Goal: Task Accomplishment & Management: Manage account settings

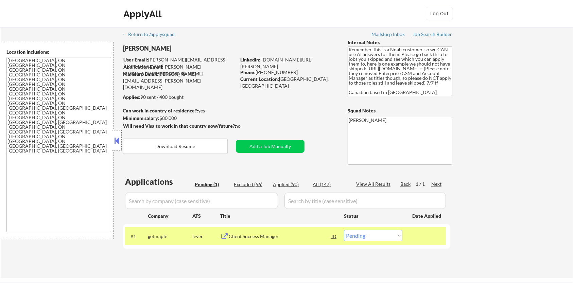
click at [170, 235] on div "getmaple" at bounding box center [170, 236] width 44 height 7
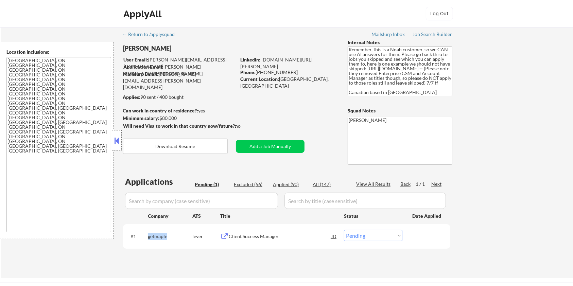
drag, startPoint x: 168, startPoint y: 237, endPoint x: 146, endPoint y: 238, distance: 21.8
click at [146, 238] on div "#1 getmaple lever Client Success Manager JD Choose an option... Pending Applied…" at bounding box center [285, 236] width 321 height 18
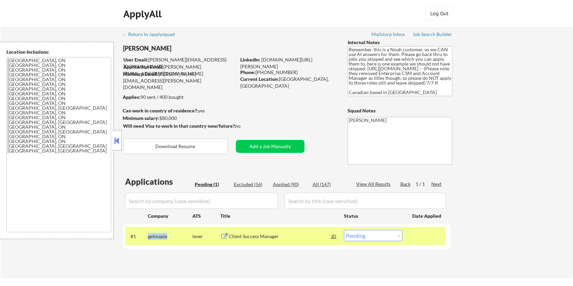
copy div "getmaple"
click at [370, 237] on select "Choose an option... Pending Applied Excluded (Questions) Excluded (Expired) Exc…" at bounding box center [373, 235] width 58 height 11
select select ""applied""
click at [344, 230] on select "Choose an option... Pending Applied Excluded (Questions) Excluded (Expired) Exc…" at bounding box center [373, 235] width 58 height 11
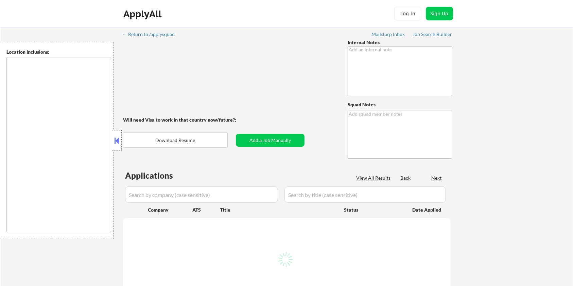
type textarea "👉 [PERSON_NAME] **WEEKLY** customer // This customer must get EXACTLY 20 apps p…"
type textarea "[PERSON_NAME]"
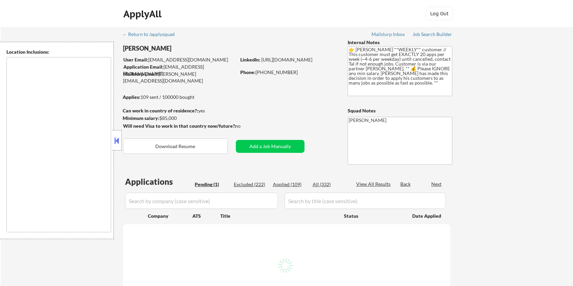
type textarea "Chicago, IL Evanston, IL Oak Park, IL Cicero, IL Berwyn, IL Forest Park, IL Oak…"
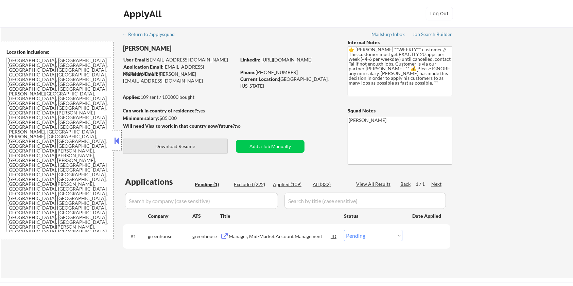
click at [175, 145] on button "Download Resume" at bounding box center [175, 146] width 105 height 15
click at [251, 234] on div "Manager, Mid-Market Account Management" at bounding box center [280, 236] width 103 height 7
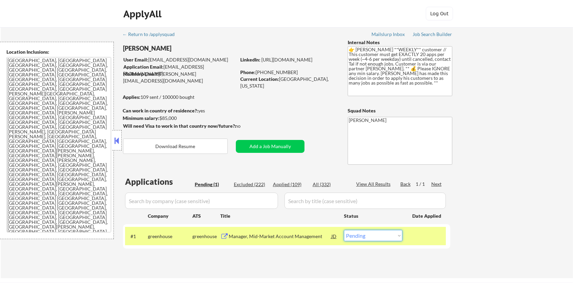
click at [364, 239] on select "Choose an option... Pending Applied Excluded (Questions) Excluded (Expired) Exc…" at bounding box center [373, 235] width 58 height 11
select select ""excluded__bad_match_""
click at [344, 230] on select "Choose an option... Pending Applied Excluded (Questions) Excluded (Expired) Exc…" at bounding box center [373, 235] width 58 height 11
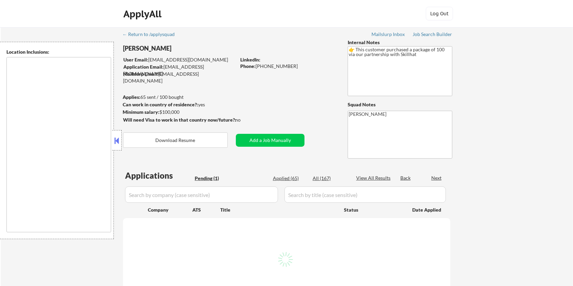
select select ""pending""
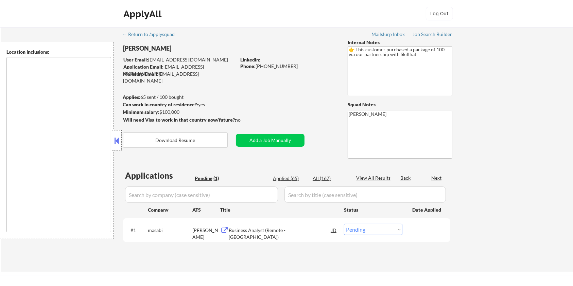
type textarea "Toronto, ON Mississauga, ON Brampton, ON Markham, ON Vaughan, ON Richmond Hill,…"
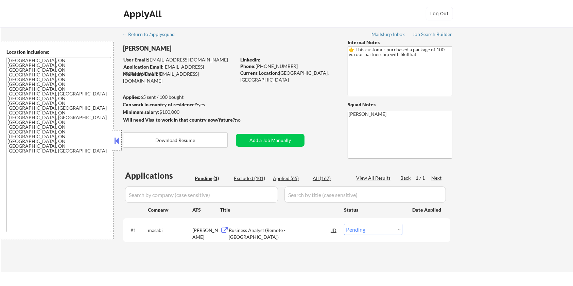
click at [249, 229] on div "Business Analyst (Remote - Canada)" at bounding box center [280, 233] width 103 height 13
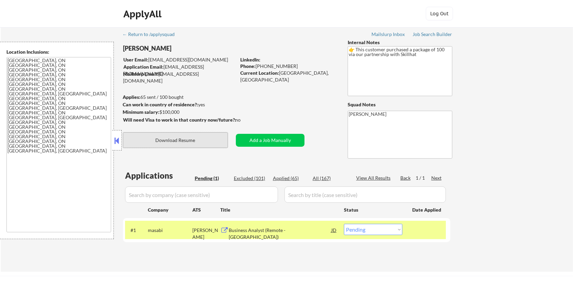
click at [182, 138] on button "Download Resume" at bounding box center [175, 139] width 105 height 15
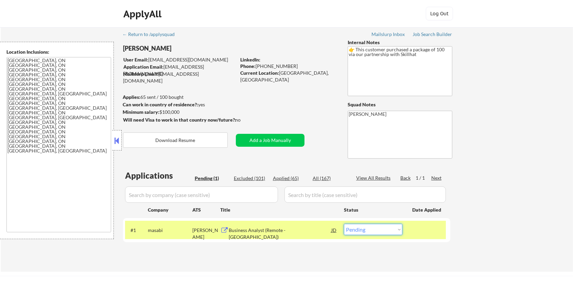
click at [391, 229] on select "Choose an option... Pending Applied Excluded (Questions) Excluded (Expired) Exc…" at bounding box center [373, 229] width 58 height 11
select select ""applied""
click at [344, 224] on select "Choose an option... Pending Applied Excluded (Questions) Excluded (Expired) Exc…" at bounding box center [373, 229] width 58 height 11
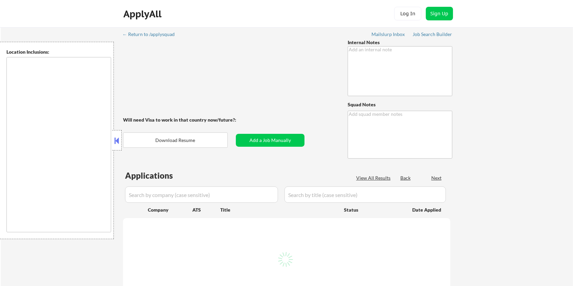
type textarea "AI answers are OK! 🤖 7/31 updates: • Please try to manually source at least 5 j…"
type textarea "[PERSON_NAME]"
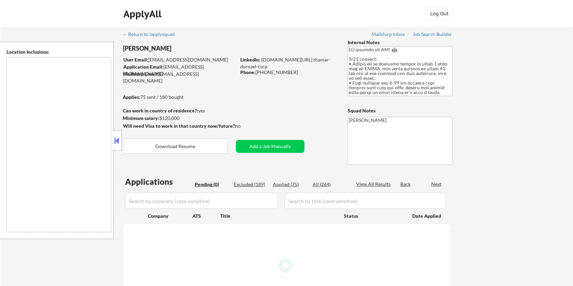
type textarea "Seattle, WA Mercer Island, WA Shoreline, WA Tukwila, WA Burien, WA SeaTac, WA R…"
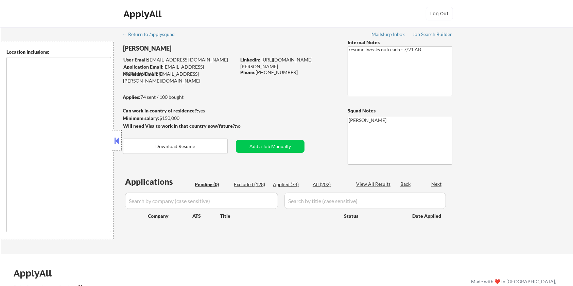
type textarea "remote"
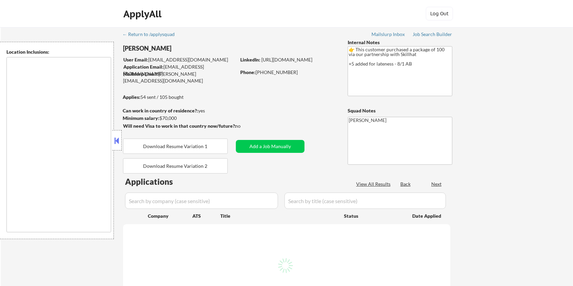
select select ""pending""
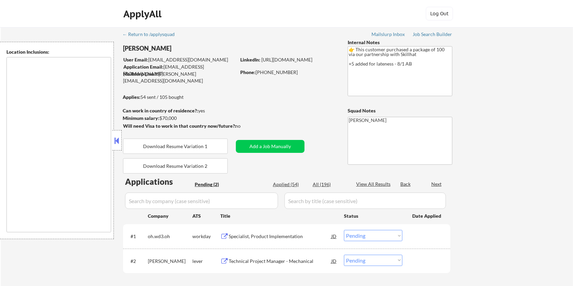
type textarea "country:[GEOGRAPHIC_DATA]"
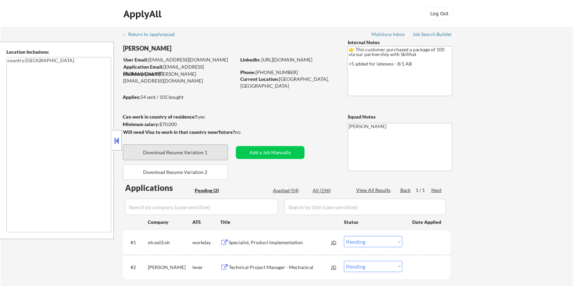
click at [179, 150] on button "Download Resume Variation 1" at bounding box center [175, 152] width 105 height 15
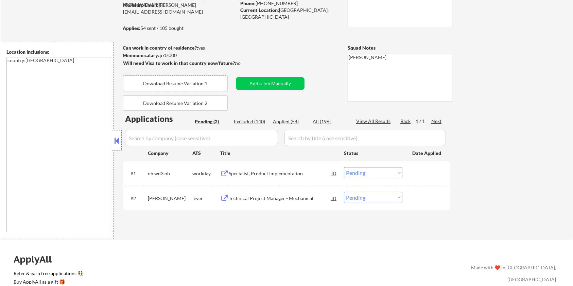
scroll to position [136, 0]
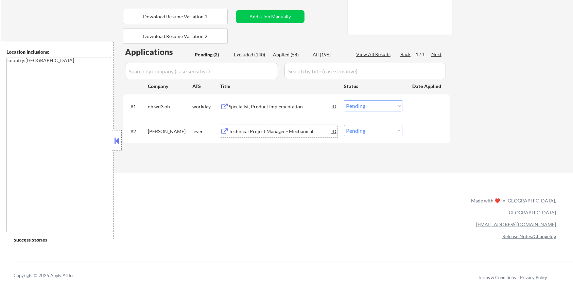
click at [243, 131] on div "Technical Project Manager - Mechanical" at bounding box center [280, 131] width 103 height 7
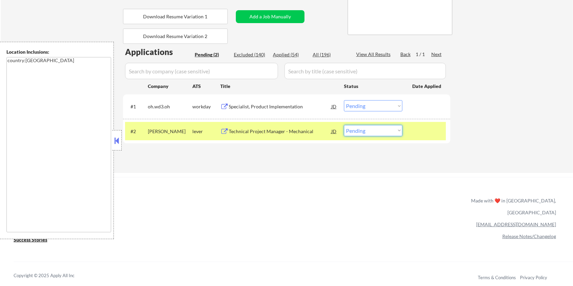
click at [369, 128] on select "Choose an option... Pending Applied Excluded (Questions) Excluded (Expired) Exc…" at bounding box center [373, 130] width 58 height 11
select select ""excluded__bad_match_""
click at [344, 125] on select "Choose an option... Pending Applied Excluded (Questions) Excluded (Expired) Exc…" at bounding box center [373, 130] width 58 height 11
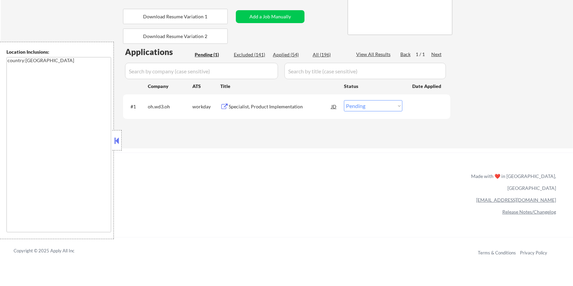
click at [260, 106] on div "Specialist, Product Implementation" at bounding box center [280, 106] width 103 height 7
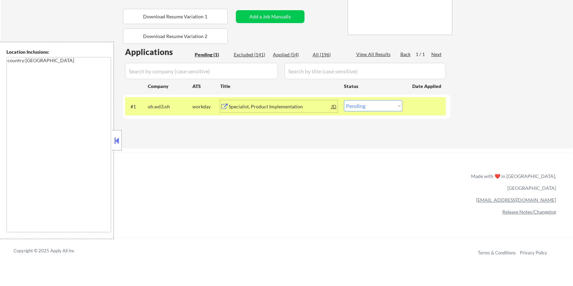
click at [366, 106] on select "Choose an option... Pending Applied Excluded (Questions) Excluded (Expired) Exc…" at bounding box center [373, 105] width 58 height 11
select select ""excluded__bad_match_""
click at [344, 100] on select "Choose an option... Pending Applied Excluded (Questions) Excluded (Expired) Exc…" at bounding box center [373, 105] width 58 height 11
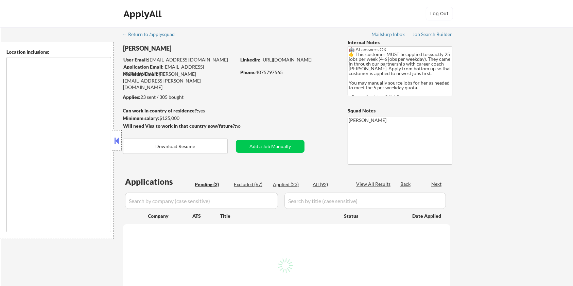
select select ""pending""
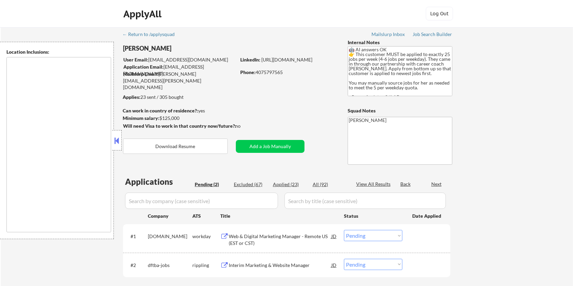
type textarea "Seattle, WA Mercer Island, WA Shoreline, WA Tukwila, WA Burien, WA SeaTac, WA W…"
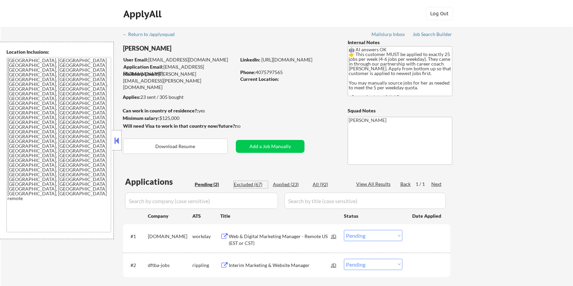
click at [247, 183] on div "Excluded (67)" at bounding box center [251, 184] width 34 height 7
select select ""excluded__bad_match_""
select select ""excluded__expired_""
select select ""excluded__salary_""
select select ""excluded__expired_""
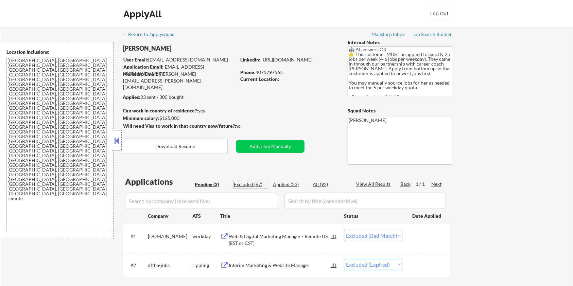
select select ""excluded__bad_match_""
select select ""excluded__expired_""
select select ""excluded__bad_match_""
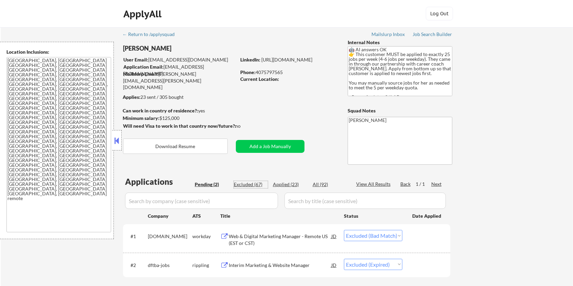
select select ""excluded__bad_match_""
select select ""excluded__expired_""
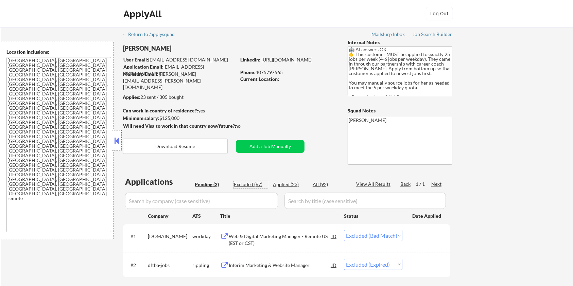
select select ""excluded__expired_""
select select ""excluded__salary_""
select select ""excluded__bad_match_""
select select ""excluded__expired_""
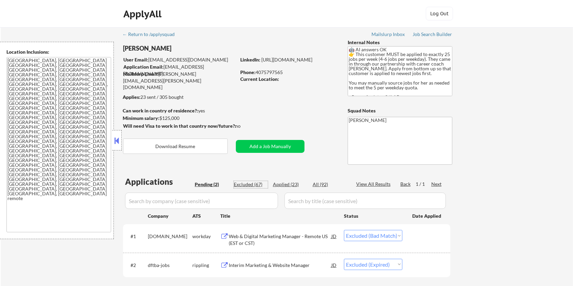
select select ""excluded__bad_match_""
select select ""excluded__expired_""
select select ""excluded__bad_match_""
select select ""excluded__expired_""
select select ""excluded__other_""
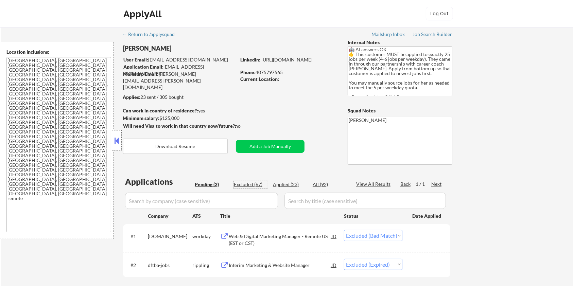
select select ""excluded__bad_match_""
select select ""excluded__expired_""
select select ""excluded__bad_match_""
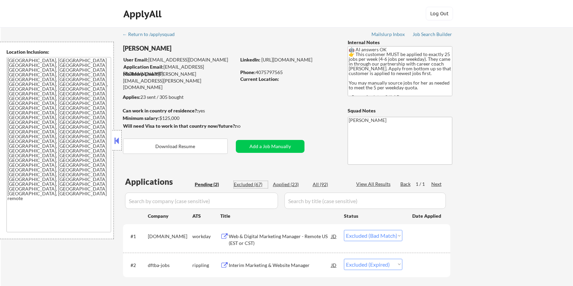
select select ""excluded__bad_match_""
select select ""excluded__expired_""
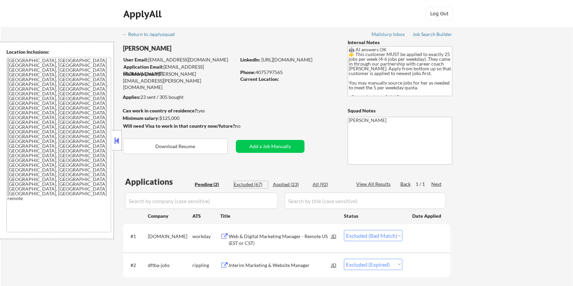
select select ""excluded__bad_match_""
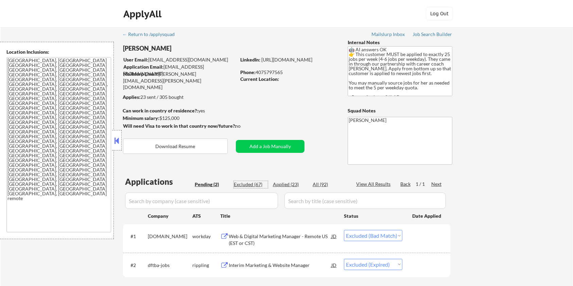
select select ""excluded__bad_match_""
select select ""excluded__expired_""
select select ""excluded__bad_match_""
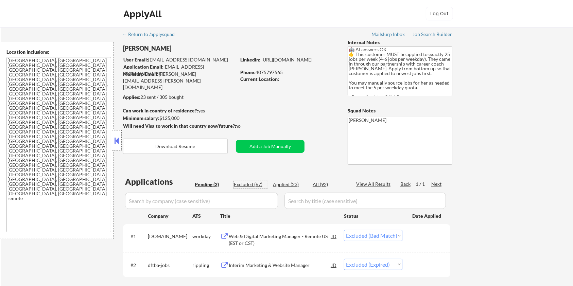
select select ""excluded__bad_match_""
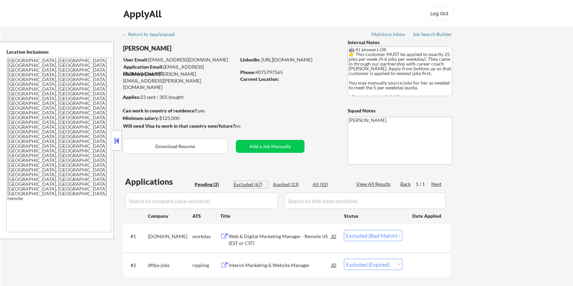
select select ""excluded__expired_""
select select ""excluded__bad_match_""
select select ""excluded__expired_""
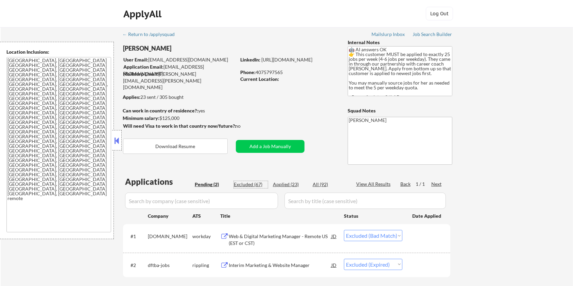
select select ""excluded__salary_""
select select ""excluded__bad_match_""
select select ""excluded__expired_""
select select ""excluded__salary_""
select select ""excluded__bad_match_""
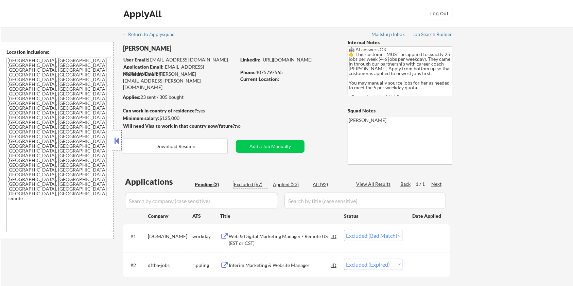
select select ""excluded__location_""
select select ""excluded__salary_""
select select ""excluded__bad_match_""
select select ""excluded__expired_""
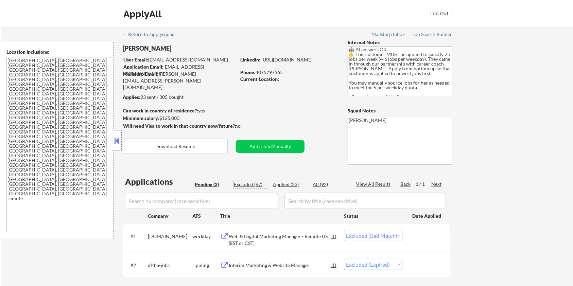
select select ""excluded__bad_match_""
select select ""excluded__expired_""
select select ""excluded__bad_match_""
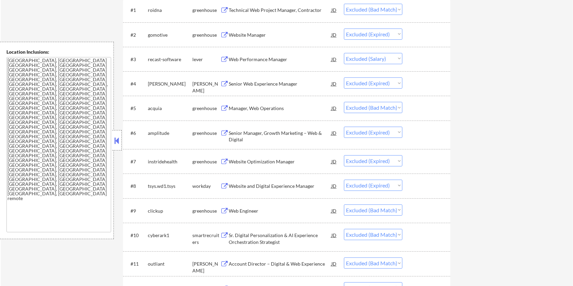
scroll to position [90, 0]
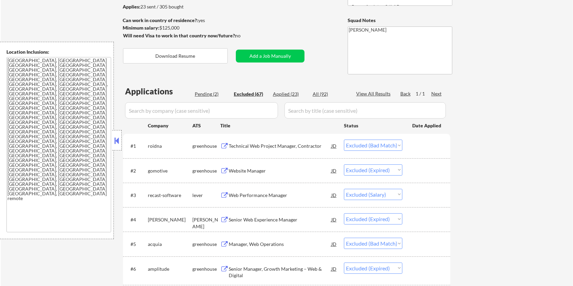
click at [203, 93] on div "Pending (2)" at bounding box center [212, 94] width 34 height 7
select select ""pending""
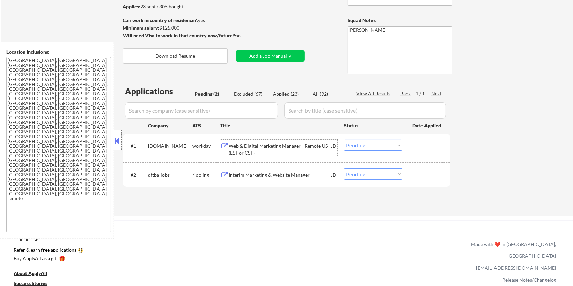
click at [246, 145] on div "Web & Digital Marketing Manager - Remote US (EST or CST)" at bounding box center [280, 149] width 103 height 13
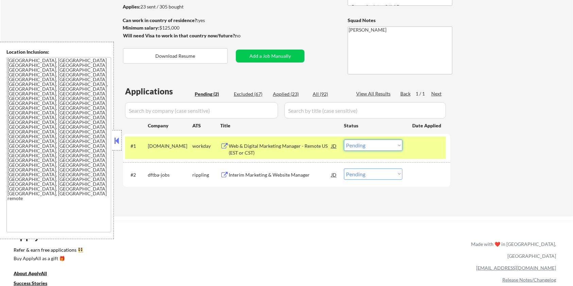
click at [370, 145] on select "Choose an option... Pending Applied Excluded (Questions) Excluded (Expired) Exc…" at bounding box center [373, 145] width 58 height 11
click at [344, 140] on select "Choose an option... Pending Applied Excluded (Questions) Excluded (Expired) Exc…" at bounding box center [373, 145] width 58 height 11
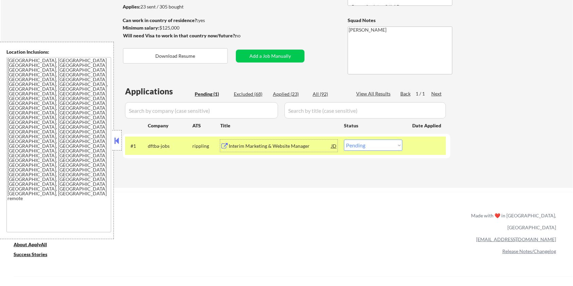
click at [269, 145] on div "Interim Marketing & Website Manager" at bounding box center [280, 146] width 103 height 7
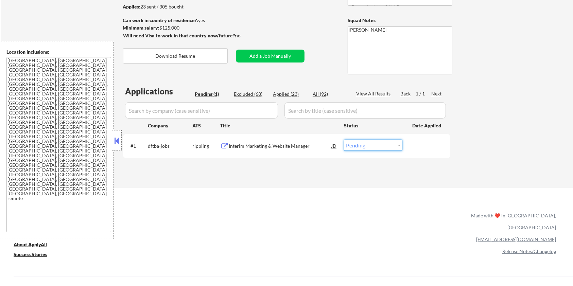
click at [356, 143] on select "Choose an option... Pending Applied Excluded (Questions) Excluded (Expired) Exc…" at bounding box center [373, 145] width 58 height 11
select select ""excluded__salary_""
click at [344, 140] on select "Choose an option... Pending Applied Excluded (Questions) Excluded (Expired) Exc…" at bounding box center [373, 145] width 58 height 11
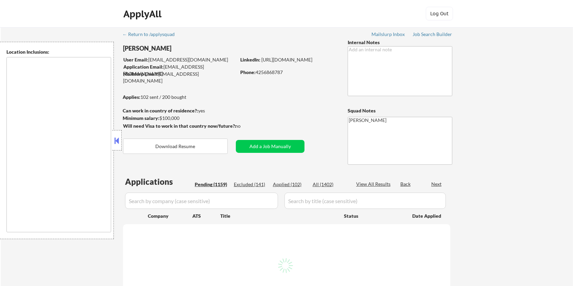
type textarea "[GEOGRAPHIC_DATA], [GEOGRAPHIC_DATA] [GEOGRAPHIC_DATA], [GEOGRAPHIC_DATA] [GEOG…"
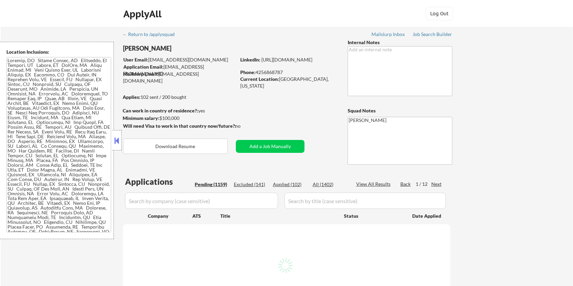
select select ""pending""
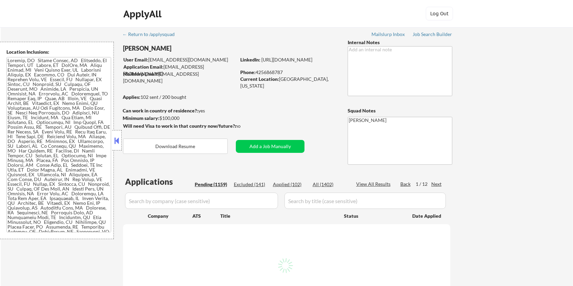
select select ""pending""
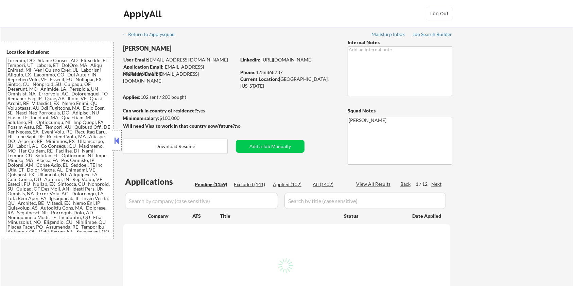
select select ""pending""
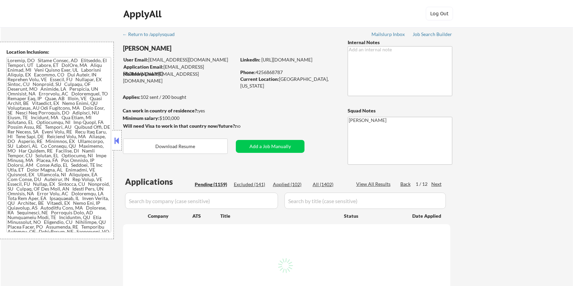
select select ""pending""
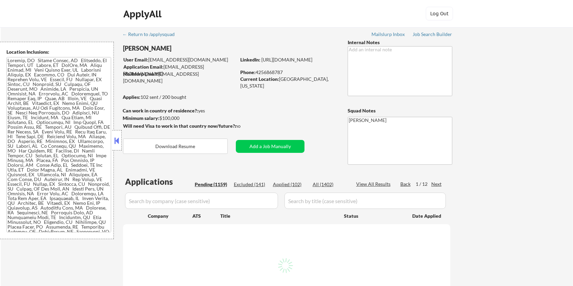
select select ""pending""
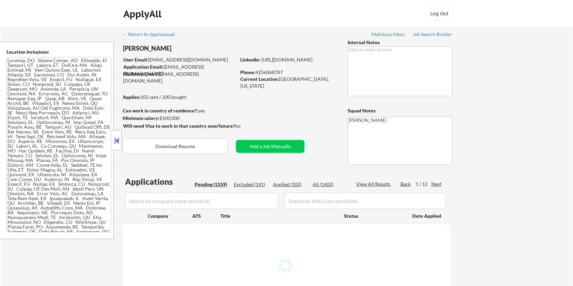
select select ""pending""
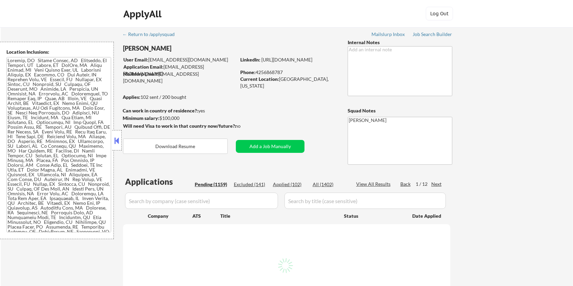
select select ""pending""
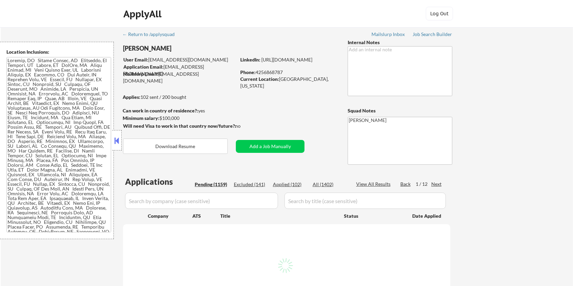
select select ""pending""
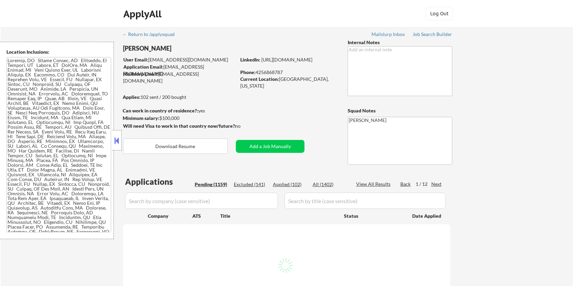
select select ""pending""
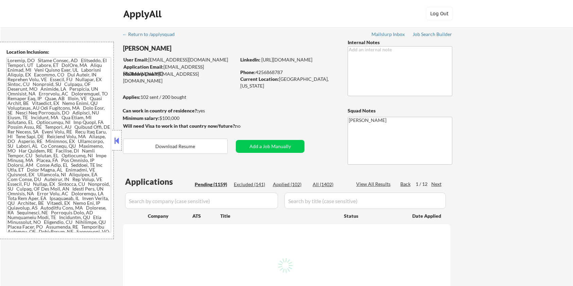
select select ""pending""
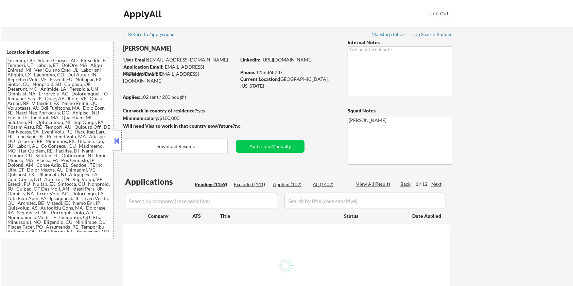
select select ""pending""
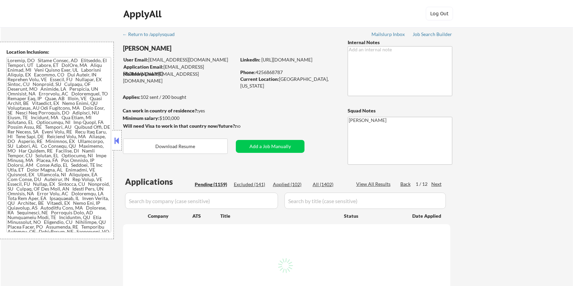
select select ""pending""
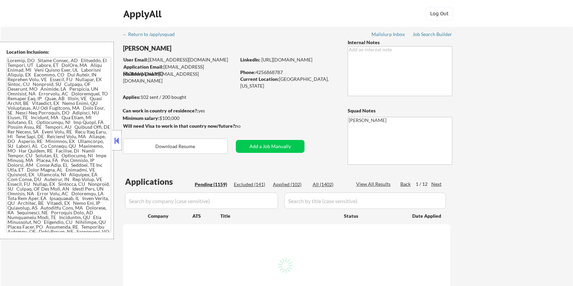
select select ""pending""
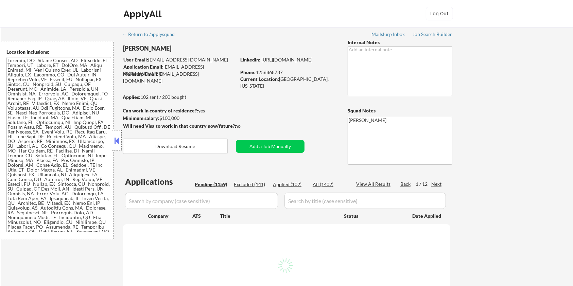
select select ""pending""
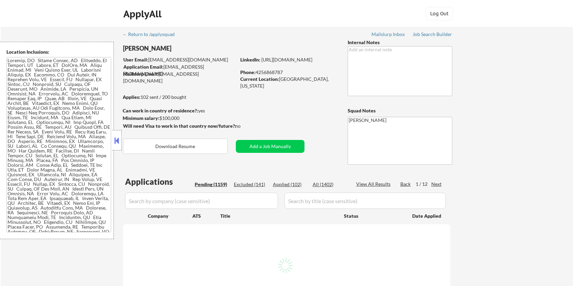
select select ""pending""
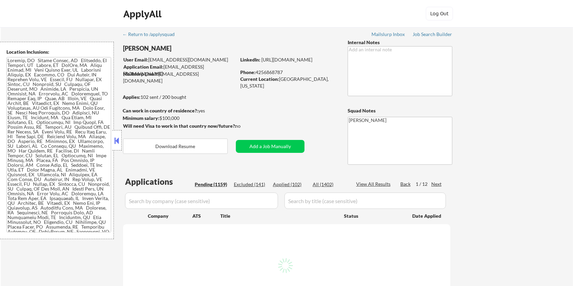
select select ""pending""
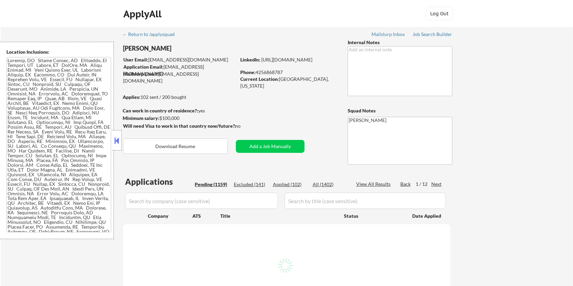
select select ""pending""
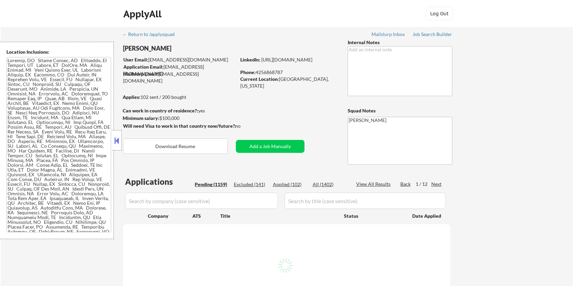
select select ""pending""
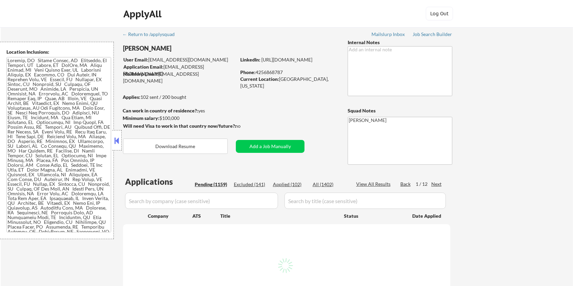
select select ""pending""
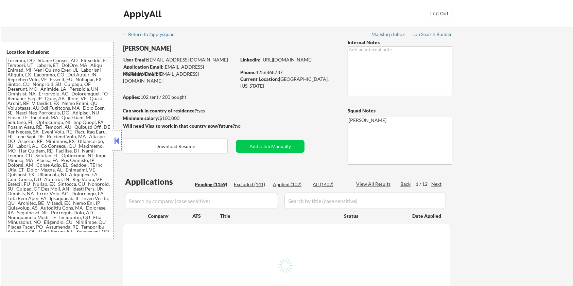
select select ""pending""
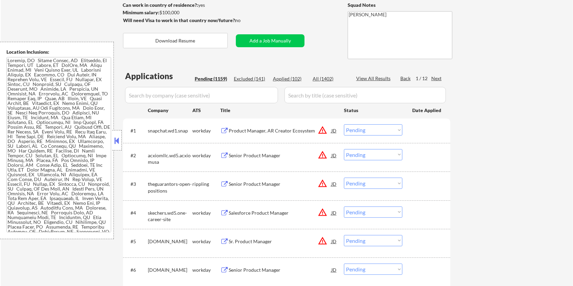
scroll to position [90, 0]
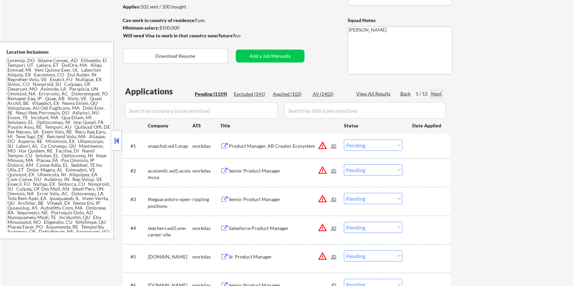
click at [440, 95] on div "Next" at bounding box center [436, 93] width 11 height 7
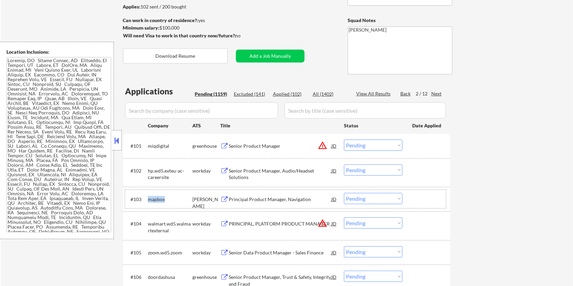
drag, startPoint x: 171, startPoint y: 200, endPoint x: 148, endPoint y: 199, distance: 22.4
click at [148, 199] on div "mapbox" at bounding box center [170, 199] width 44 height 7
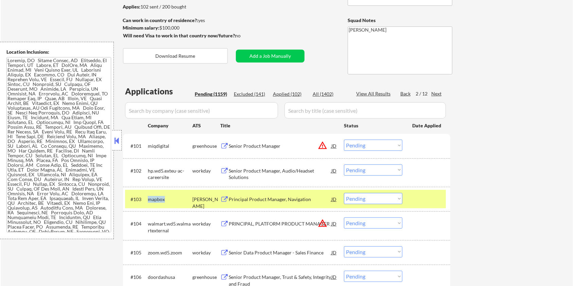
copy div "mapbox"
click at [140, 113] on input "input" at bounding box center [201, 110] width 153 height 16
paste input "mapbox"
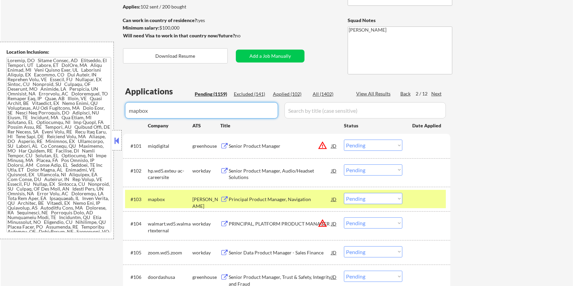
type input "mapbox"
drag, startPoint x: 302, startPoint y: 111, endPoint x: 323, endPoint y: 104, distance: 22.5
click at [302, 111] on input "input" at bounding box center [364, 110] width 161 height 16
click at [325, 94] on div "All (1402)" at bounding box center [329, 94] width 34 height 7
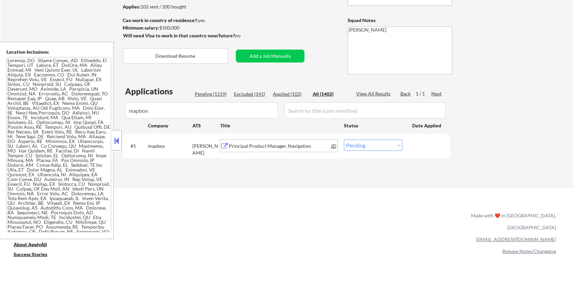
click at [247, 143] on div "Principal Product Manager, Navigation" at bounding box center [280, 146] width 103 height 7
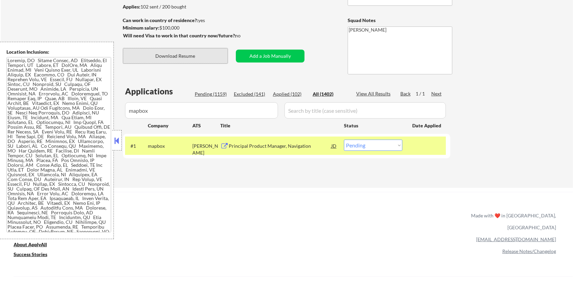
click at [188, 52] on button "Download Resume" at bounding box center [175, 55] width 105 height 15
click at [385, 146] on select "Choose an option... Pending Applied Excluded (Questions) Excluded (Expired) Exc…" at bounding box center [373, 145] width 58 height 11
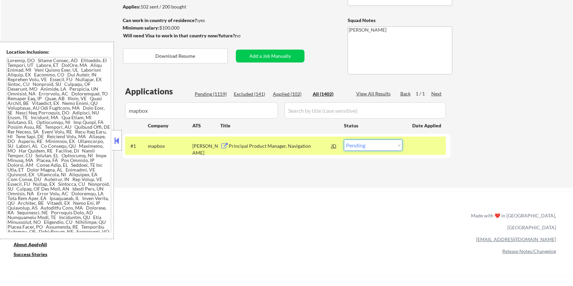
select select ""applied""
click at [344, 140] on select "Choose an option... Pending Applied Excluded (Questions) Excluded (Expired) Exc…" at bounding box center [373, 145] width 58 height 11
click at [372, 144] on select "Choose an option... Pending Applied Excluded (Questions) Excluded (Expired) Exc…" at bounding box center [373, 145] width 58 height 11
click at [344, 140] on select "Choose an option... Pending Applied Excluded (Questions) Excluded (Expired) Exc…" at bounding box center [373, 145] width 58 height 11
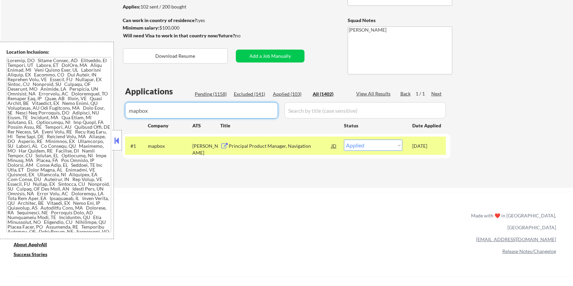
drag, startPoint x: 179, startPoint y: 114, endPoint x: 87, endPoint y: 114, distance: 91.7
click at [87, 114] on body "← Return to /applysquad Mailslurp Inbox Job Search Builder Amyr Haq User Email:…" at bounding box center [286, 53] width 573 height 286
select select ""applied""
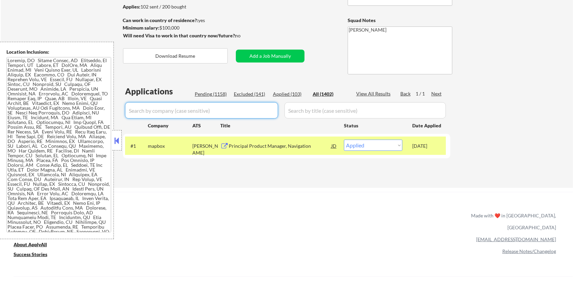
select select ""applied""
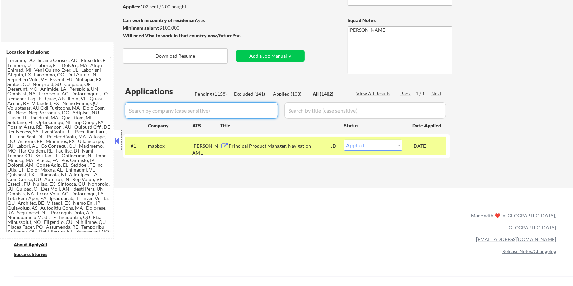
select select ""applied""
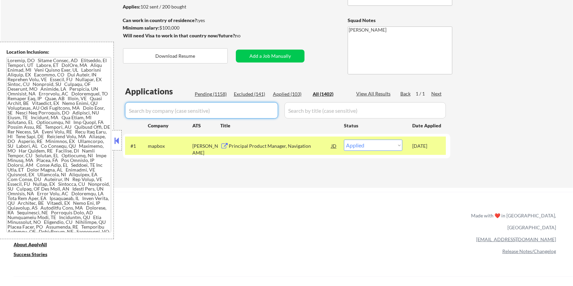
select select ""applied""
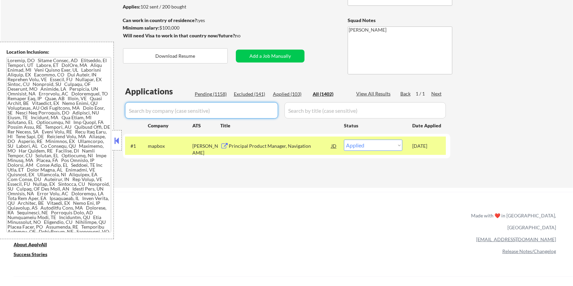
select select ""applied""
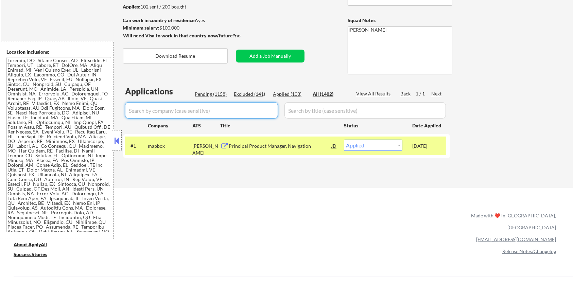
select select ""applied""
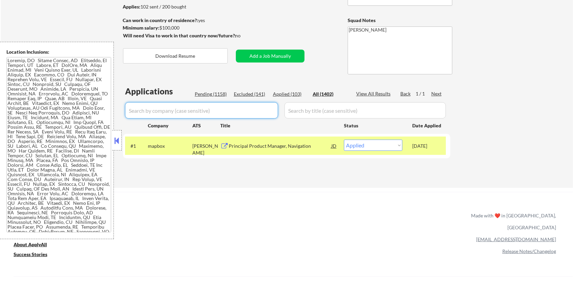
select select ""applied""
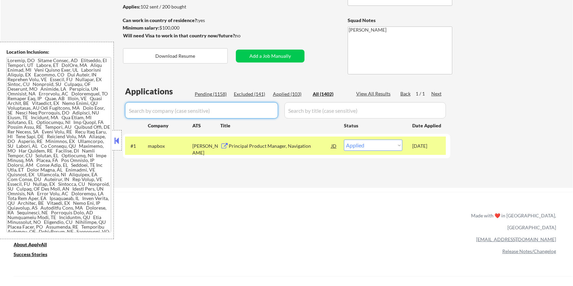
select select ""applied""
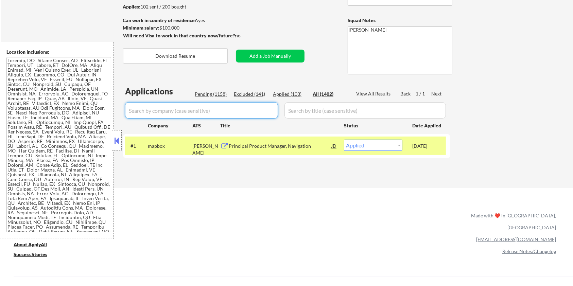
select select ""applied""
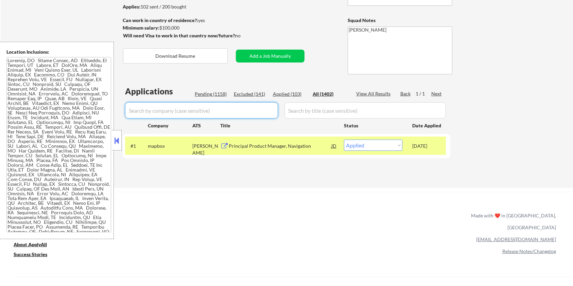
select select ""applied""
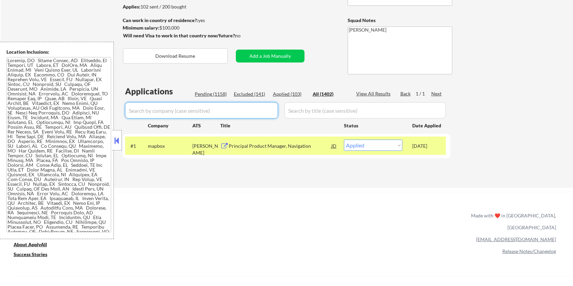
select select ""applied""
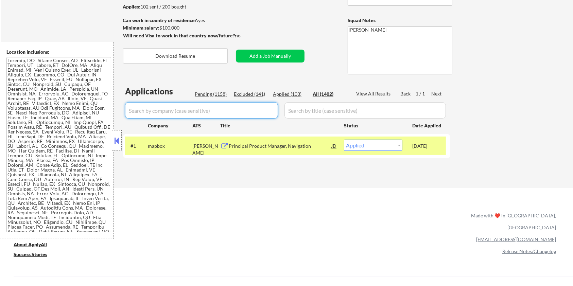
select select ""applied""
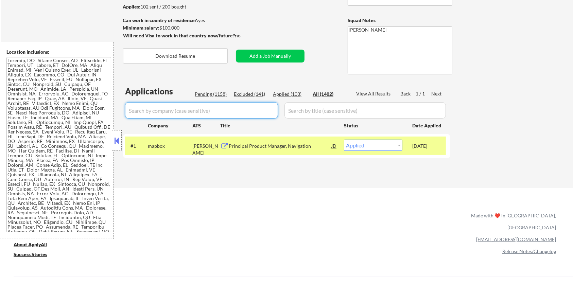
select select ""applied""
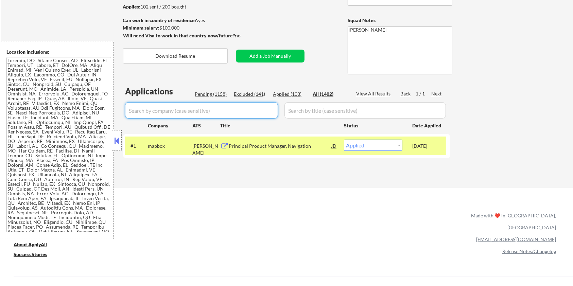
select select ""applied""
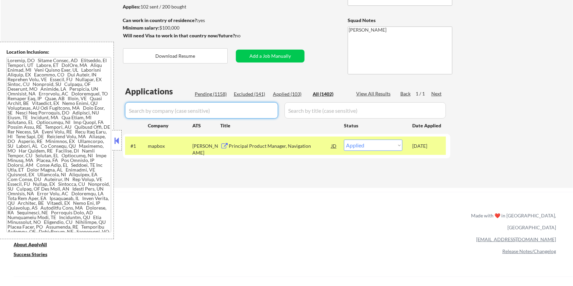
select select ""applied""
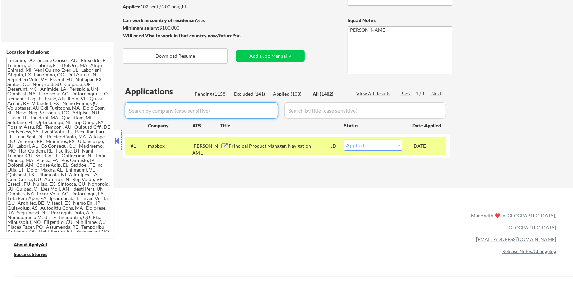
select select ""applied""
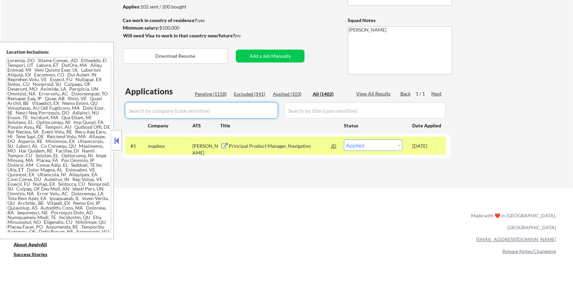
select select ""applied""
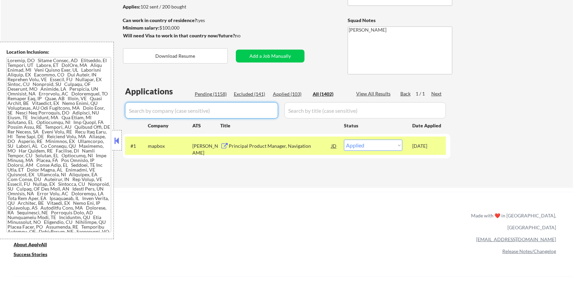
select select ""applied""
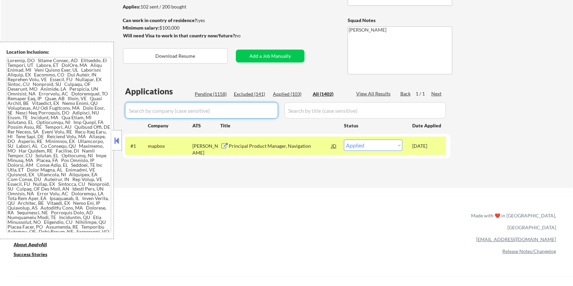
select select ""applied""
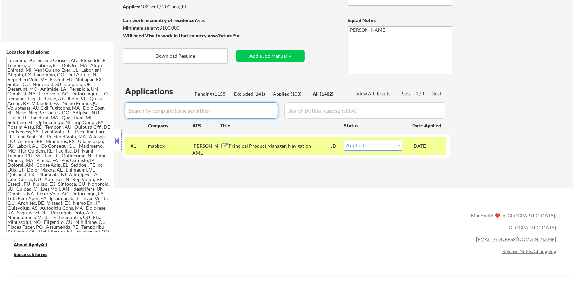
select select ""applied""
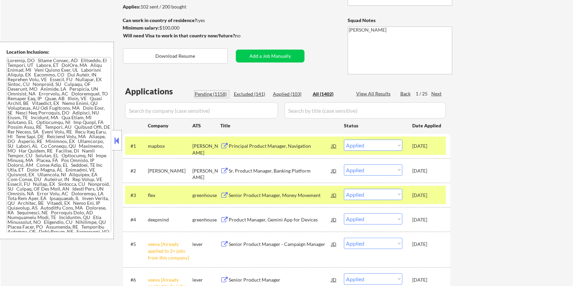
click at [210, 96] on div "Pending (1158)" at bounding box center [212, 94] width 34 height 7
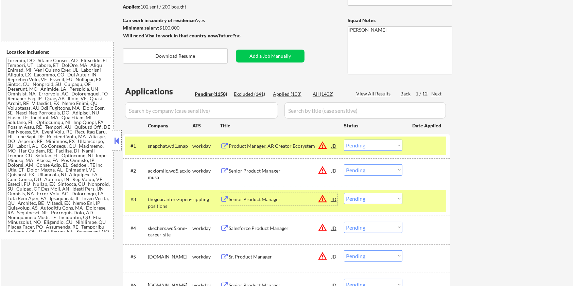
click at [247, 198] on div "Senior Product Manager" at bounding box center [280, 199] width 103 height 7
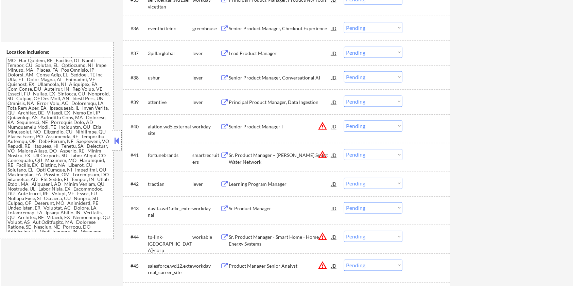
scroll to position [1087, 0]
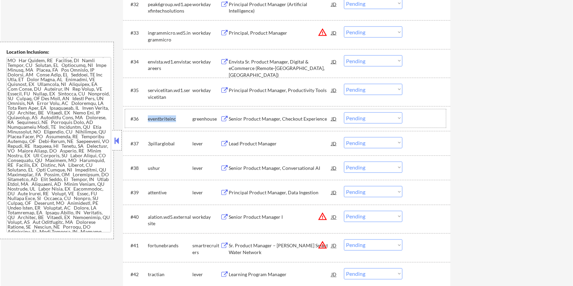
drag, startPoint x: 179, startPoint y: 117, endPoint x: 145, endPoint y: 117, distance: 33.3
click at [145, 117] on div "#36 eventbriteinc greenhouse Senior Product Manager, Checkout Experience JD Cho…" at bounding box center [285, 118] width 321 height 18
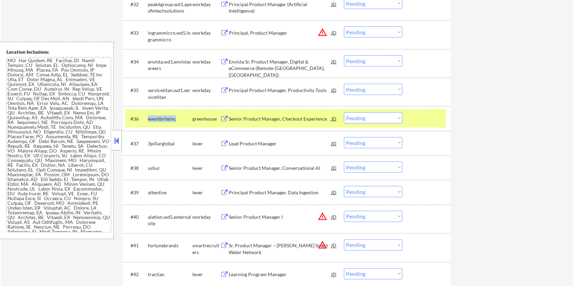
copy div "eventbriteinc"
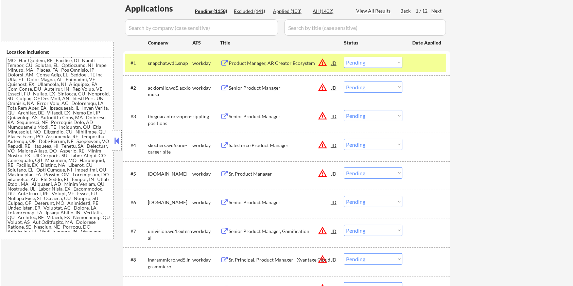
scroll to position [136, 0]
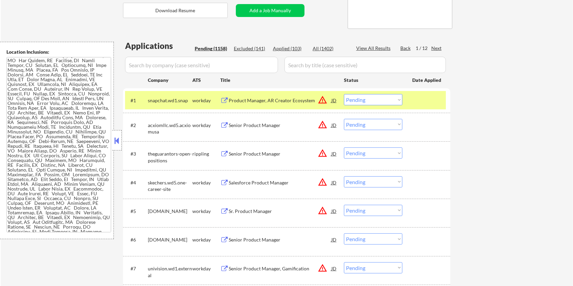
click at [184, 65] on input "input" at bounding box center [201, 65] width 153 height 16
paste input "eventbriteinc"
click at [311, 63] on input "input" at bounding box center [364, 65] width 161 height 16
click at [320, 48] on div "All (1402)" at bounding box center [329, 48] width 34 height 7
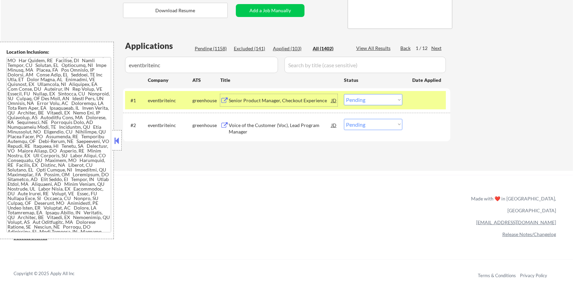
click at [256, 97] on div "Senior Product Manager, Checkout Experience" at bounding box center [280, 100] width 103 height 7
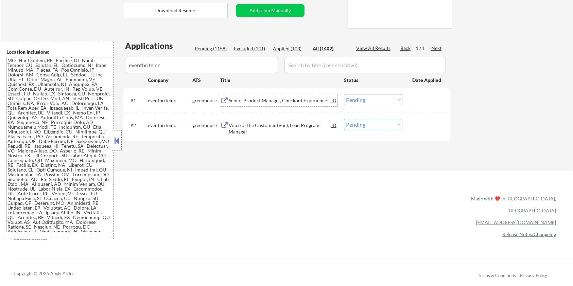
click at [362, 98] on select "Choose an option... Pending Applied Excluded (Questions) Excluded (Expired) Exc…" at bounding box center [373, 99] width 58 height 11
click at [344, 94] on select "Choose an option... Pending Applied Excluded (Questions) Excluded (Expired) Exc…" at bounding box center [373, 99] width 58 height 11
click at [259, 129] on div "Voice of the Customer (Voc), Lead Program Manager" at bounding box center [280, 128] width 103 height 13
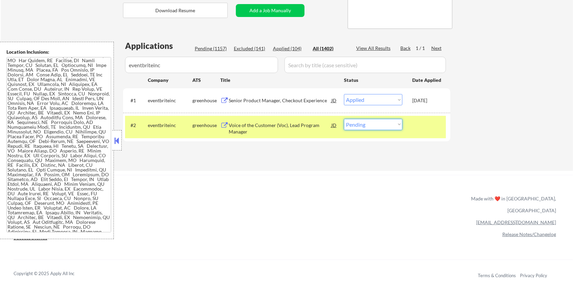
click at [370, 125] on select "Choose an option... Pending Applied Excluded (Questions) Excluded (Expired) Exc…" at bounding box center [373, 124] width 58 height 11
click at [344, 119] on select "Choose an option... Pending Applied Excluded (Questions) Excluded (Expired) Exc…" at bounding box center [373, 124] width 58 height 11
drag, startPoint x: 182, startPoint y: 69, endPoint x: 115, endPoint y: 69, distance: 67.3
click at [115, 69] on body "← Return to /applysquad Mailslurp Inbox Job Search Builder Amyr Haq User Email:…" at bounding box center [286, 7] width 573 height 286
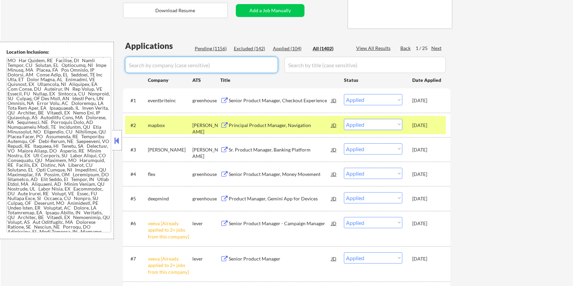
click at [209, 62] on input "input" at bounding box center [201, 65] width 153 height 16
click at [214, 50] on div "Pending (1156)" at bounding box center [212, 48] width 34 height 7
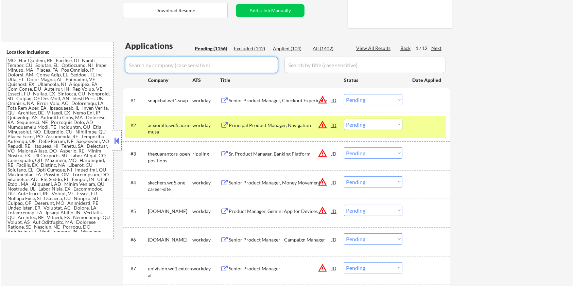
click at [210, 61] on input "input" at bounding box center [201, 65] width 153 height 16
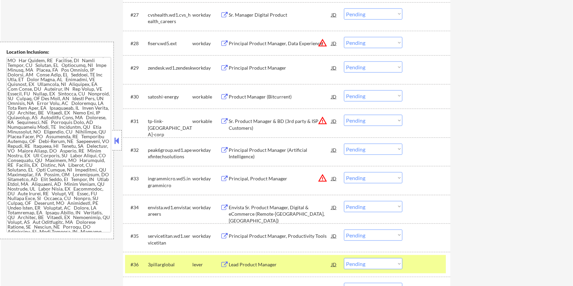
scroll to position [996, 0]
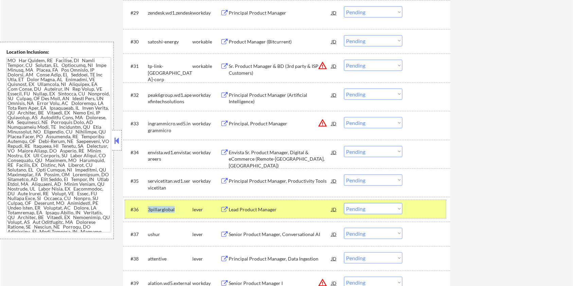
drag, startPoint x: 182, startPoint y: 205, endPoint x: 149, endPoint y: 214, distance: 34.3
click at [149, 214] on div "3pillarglobal" at bounding box center [170, 209] width 44 height 12
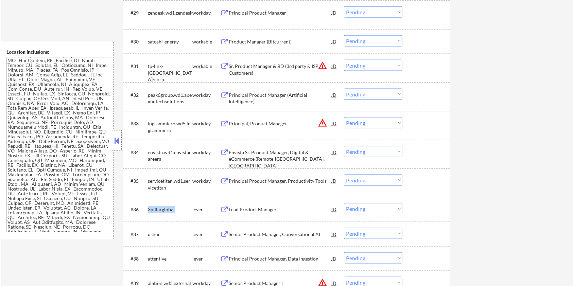
copy div "3pillarglobal"
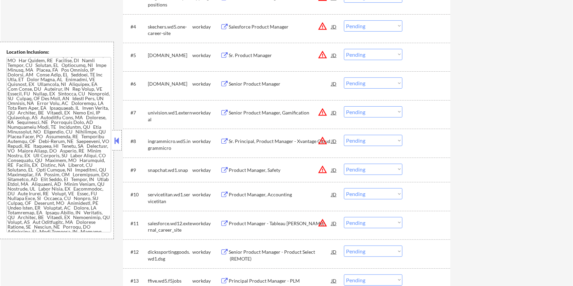
scroll to position [181, 0]
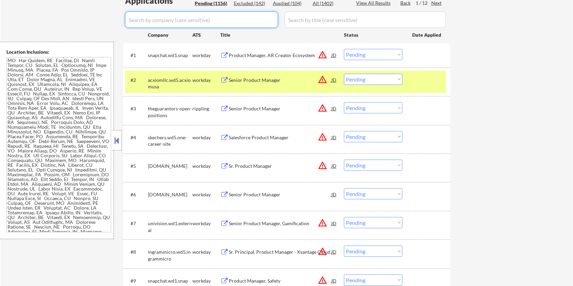
click at [156, 20] on input "input" at bounding box center [201, 20] width 153 height 16
paste input "3pillarglobal"
click at [303, 18] on input "input" at bounding box center [364, 20] width 161 height 16
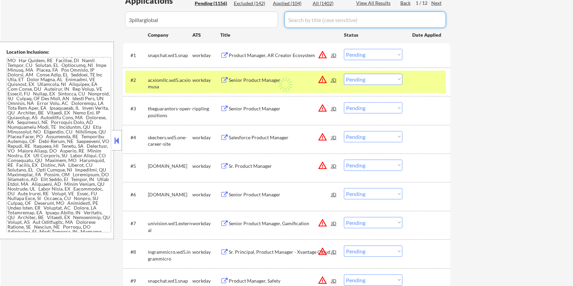
click at [320, 4] on div "All (1402)" at bounding box center [329, 3] width 34 height 7
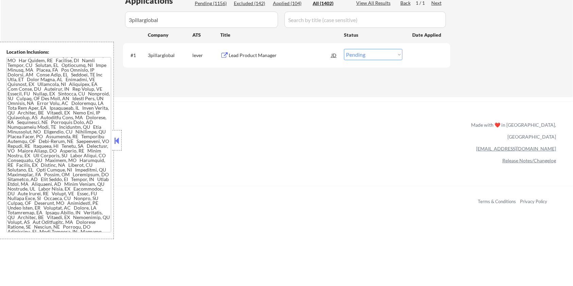
click at [260, 53] on div "Lead Product Manager" at bounding box center [280, 55] width 103 height 7
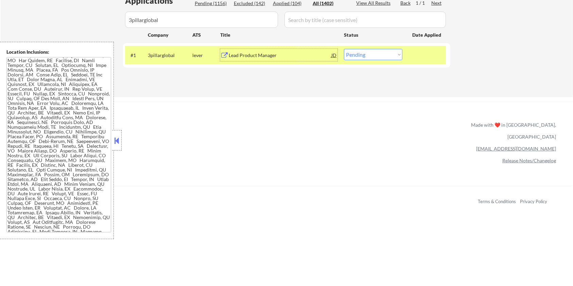
click at [372, 54] on select "Choose an option... Pending Applied Excluded (Questions) Excluded (Expired) Exc…" at bounding box center [373, 54] width 58 height 11
click at [344, 49] on select "Choose an option... Pending Applied Excluded (Questions) Excluded (Expired) Exc…" at bounding box center [373, 54] width 58 height 11
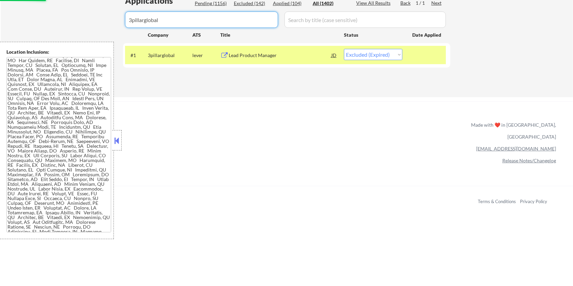
drag, startPoint x: 201, startPoint y: 23, endPoint x: 82, endPoint y: 21, distance: 118.6
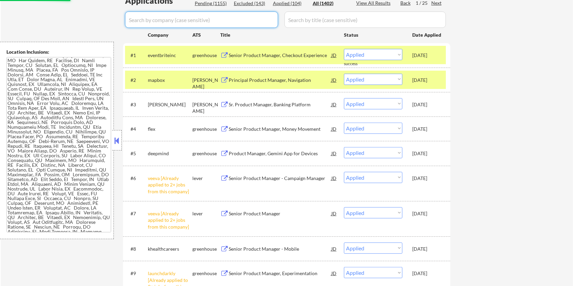
click at [202, 4] on div "Pending (1155)" at bounding box center [212, 3] width 34 height 7
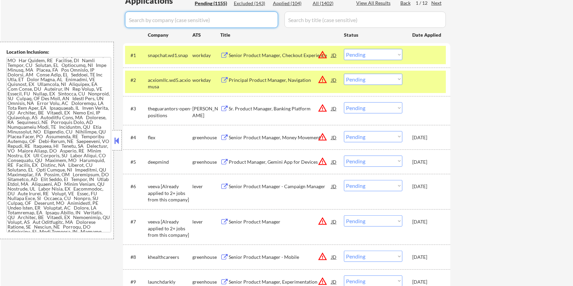
click at [184, 18] on input "input" at bounding box center [201, 20] width 153 height 16
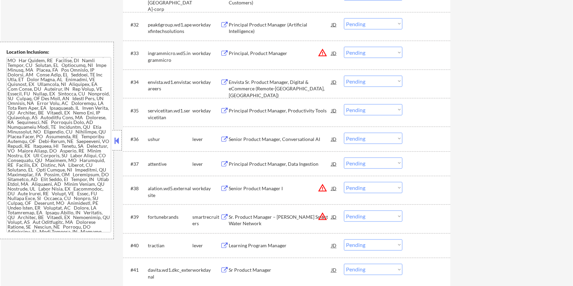
scroll to position [1087, 0]
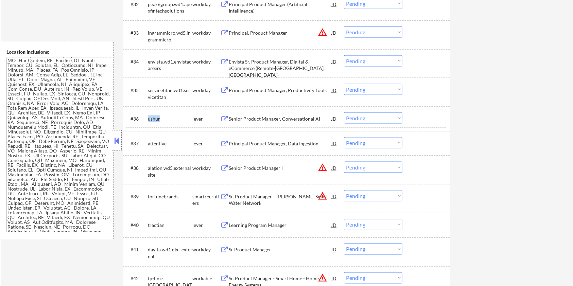
drag, startPoint x: 163, startPoint y: 117, endPoint x: 147, endPoint y: 117, distance: 16.3
click at [147, 117] on div "#36 ushur lever Senior Product Manager, Conversational AI JD Choose an option..…" at bounding box center [285, 118] width 321 height 18
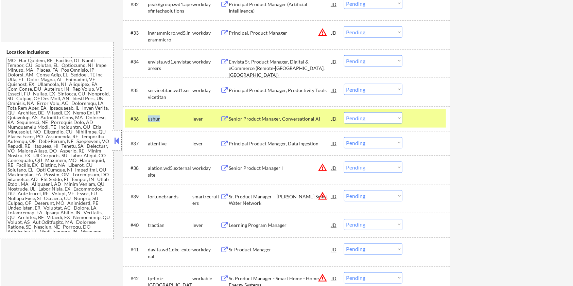
copy div "ushur"
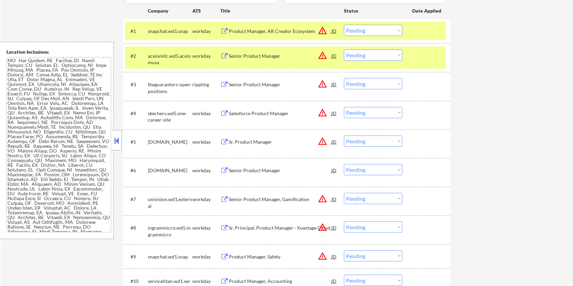
scroll to position [136, 0]
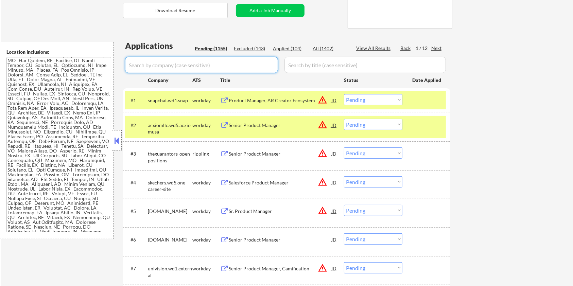
click at [194, 64] on input "input" at bounding box center [201, 65] width 153 height 16
paste input "ushur"
drag, startPoint x: 306, startPoint y: 65, endPoint x: 308, endPoint y: 62, distance: 3.8
click at [306, 65] on input "input" at bounding box center [364, 65] width 161 height 16
click at [325, 47] on div "All (1402)" at bounding box center [329, 48] width 34 height 7
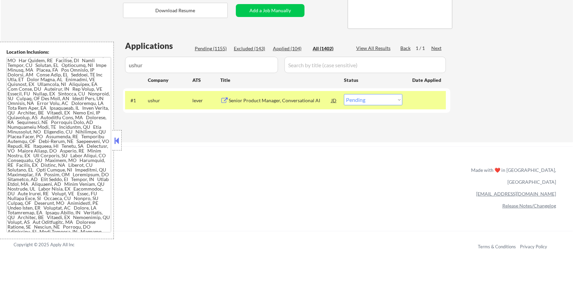
click at [272, 100] on div "Senior Product Manager, Conversational AI" at bounding box center [280, 100] width 103 height 7
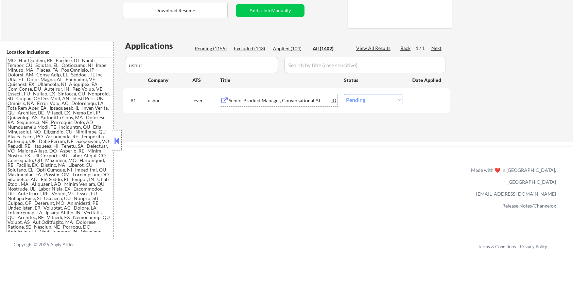
click at [377, 97] on select "Choose an option... Pending Applied Excluded (Questions) Excluded (Expired) Exc…" at bounding box center [373, 99] width 58 height 11
click at [344, 94] on select "Choose an option... Pending Applied Excluded (Questions) Excluded (Expired) Exc…" at bounding box center [373, 99] width 58 height 11
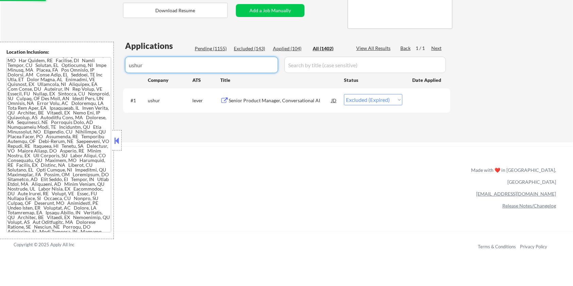
drag, startPoint x: 172, startPoint y: 62, endPoint x: 107, endPoint y: 73, distance: 65.8
click at [107, 73] on body "← Return to /applysquad Mailslurp Inbox Job Search Builder Amyr Haq User Email:…" at bounding box center [286, 7] width 573 height 286
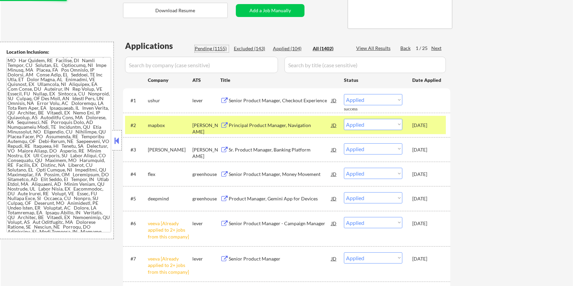
click at [212, 47] on div "Pending (1155)" at bounding box center [212, 48] width 34 height 7
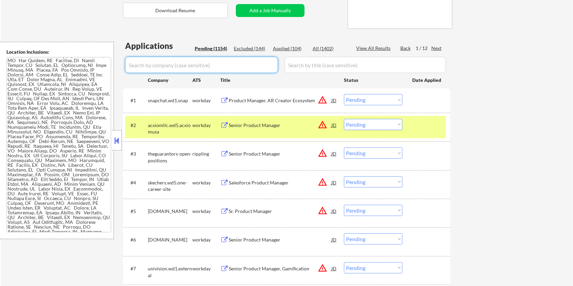
click at [198, 69] on input "input" at bounding box center [201, 65] width 153 height 16
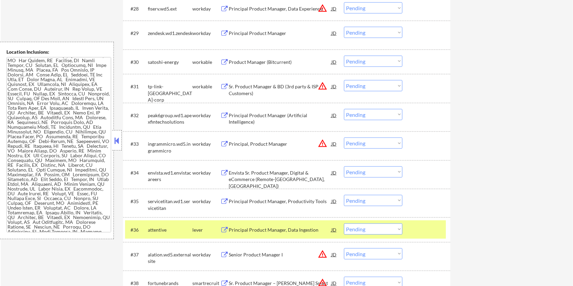
scroll to position [1087, 0]
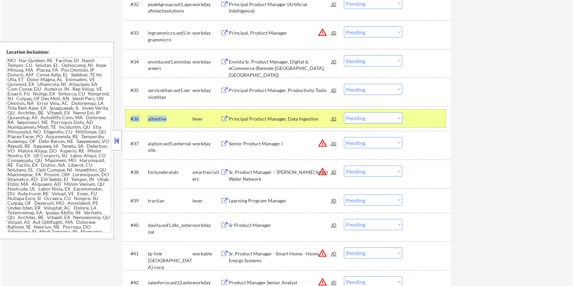
drag, startPoint x: 168, startPoint y: 118, endPoint x: 144, endPoint y: 116, distance: 24.2
click at [144, 116] on div "#36 attentive lever Principal Product Manager, Data Ingestion JD Choose an opti…" at bounding box center [285, 118] width 321 height 18
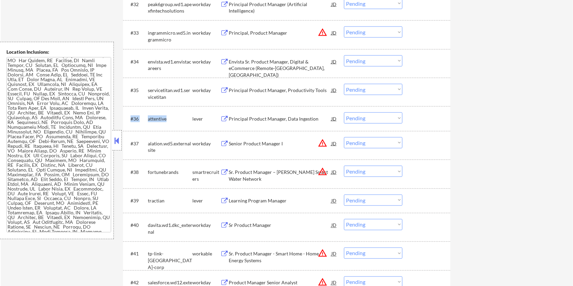
click at [173, 116] on div "attentive" at bounding box center [170, 118] width 44 height 7
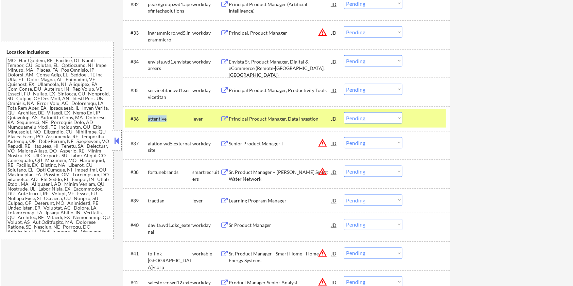
drag, startPoint x: 173, startPoint y: 116, endPoint x: 147, endPoint y: 116, distance: 25.8
click at [147, 116] on div "#36 attentive lever Principal Product Manager, Data Ingestion JD Choose an opti…" at bounding box center [285, 118] width 321 height 18
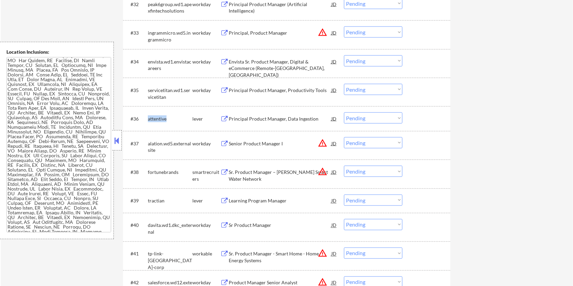
copy div "attentive"
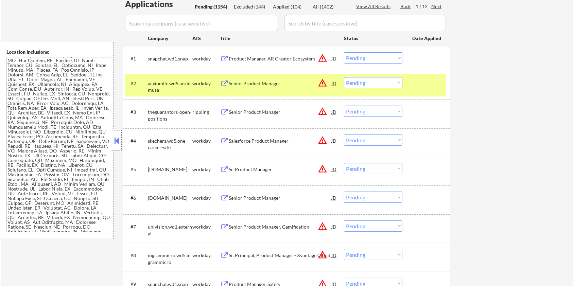
scroll to position [136, 0]
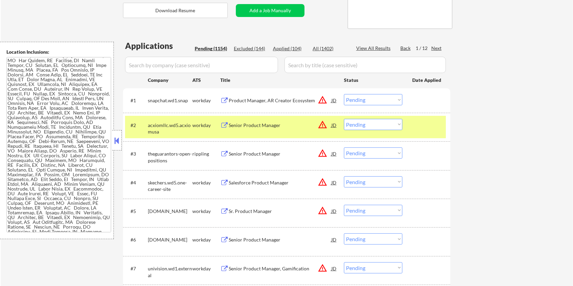
click at [177, 66] on input "input" at bounding box center [201, 65] width 153 height 16
paste input "attentive"
click at [322, 65] on input "input" at bounding box center [364, 65] width 161 height 16
click at [324, 46] on div "All (1402)" at bounding box center [329, 48] width 34 height 7
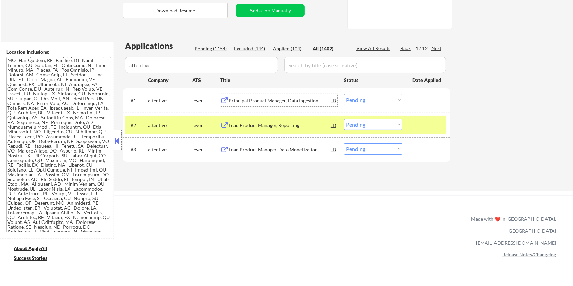
click at [257, 98] on div "Principal Product Manager, Data Ingestion" at bounding box center [280, 100] width 103 height 7
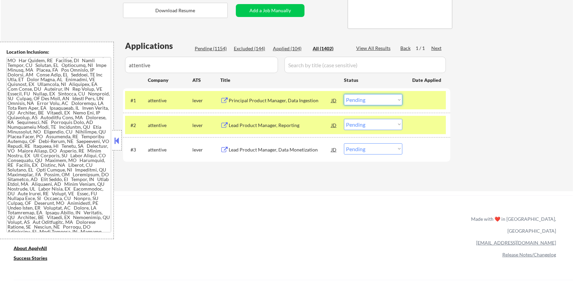
click at [363, 100] on select "Choose an option... Pending Applied Excluded (Questions) Excluded (Expired) Exc…" at bounding box center [373, 99] width 58 height 11
click at [344, 94] on select "Choose an option... Pending Applied Excluded (Questions) Excluded (Expired) Exc…" at bounding box center [373, 99] width 58 height 11
click at [293, 126] on div "Lead Product Manager, Reporting" at bounding box center [280, 125] width 103 height 7
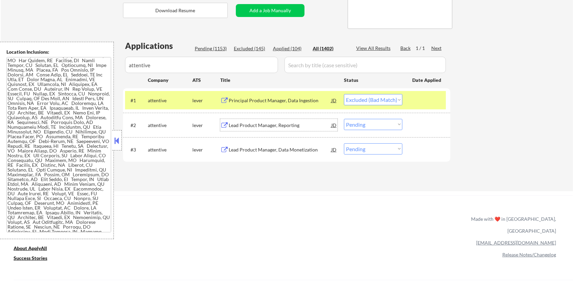
click at [375, 126] on select "Choose an option... Pending Applied Excluded (Questions) Excluded (Expired) Exc…" at bounding box center [373, 124] width 58 height 11
click at [344, 119] on select "Choose an option... Pending Applied Excluded (Questions) Excluded (Expired) Exc…" at bounding box center [373, 124] width 58 height 11
click at [253, 148] on div "Lead Product Manager, Data Monetization" at bounding box center [280, 149] width 103 height 7
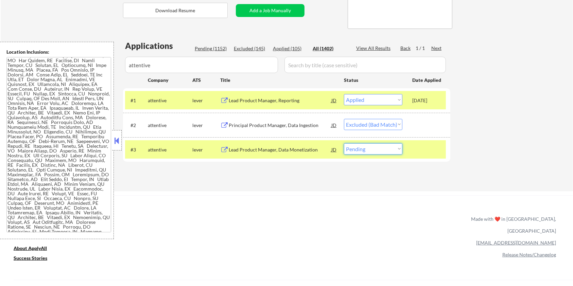
click at [376, 149] on select "Choose an option... Pending Applied Excluded (Questions) Excluded (Expired) Exc…" at bounding box center [373, 148] width 58 height 11
click at [344, 143] on select "Choose an option... Pending Applied Excluded (Questions) Excluded (Expired) Exc…" at bounding box center [373, 148] width 58 height 11
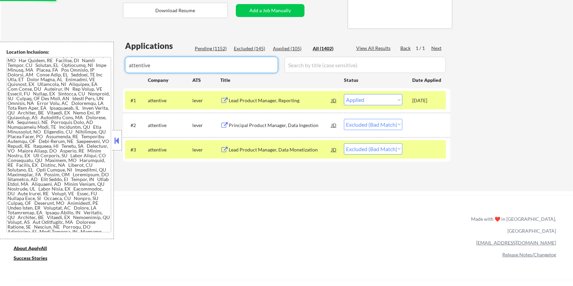
drag, startPoint x: 181, startPoint y: 63, endPoint x: 121, endPoint y: 75, distance: 61.0
click at [121, 75] on body "← Return to /applysquad Mailslurp Inbox Job Search Builder Amyr Haq User Email:…" at bounding box center [286, 7] width 573 height 286
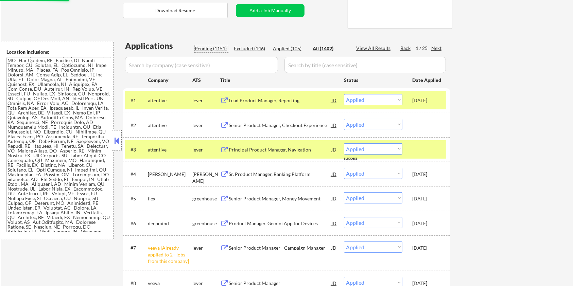
click at [210, 49] on div "Pending (1151)" at bounding box center [212, 48] width 34 height 7
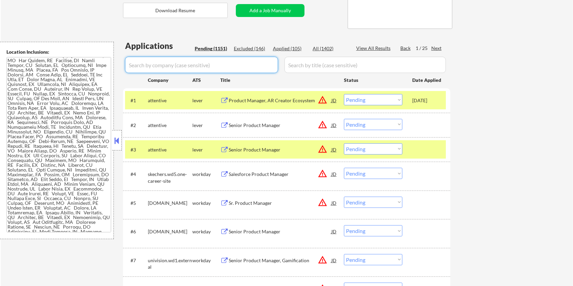
click at [209, 59] on input "input" at bounding box center [201, 65] width 153 height 16
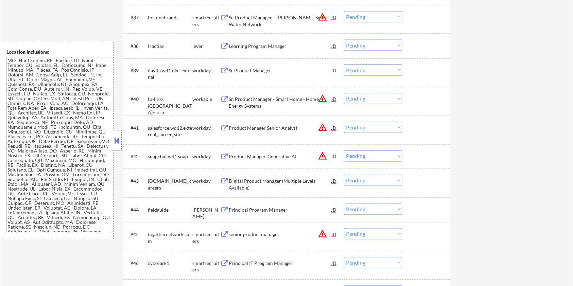
scroll to position [1177, 0]
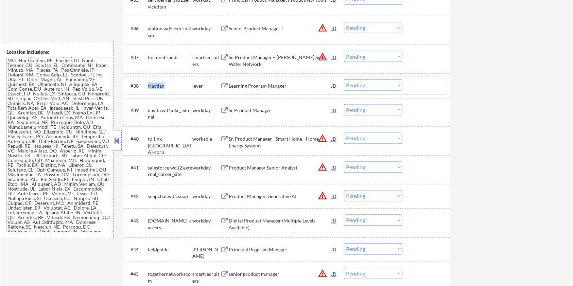
drag, startPoint x: 165, startPoint y: 83, endPoint x: 148, endPoint y: 85, distance: 17.1
click at [148, 85] on div "tractian" at bounding box center [170, 86] width 44 height 7
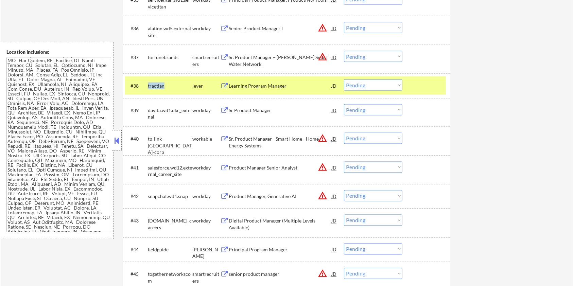
copy div "tractian"
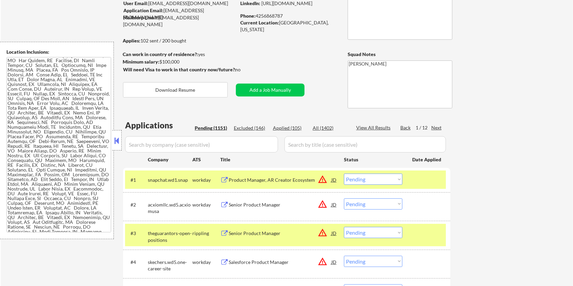
scroll to position [45, 0]
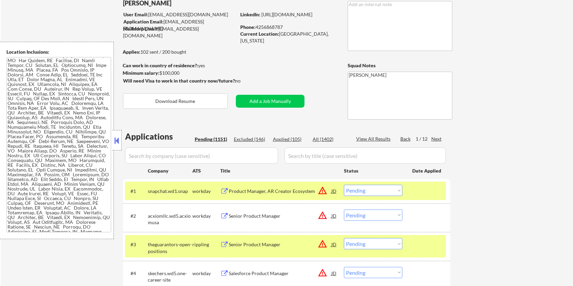
click at [174, 154] on input "input" at bounding box center [201, 155] width 153 height 16
paste input "tractian"
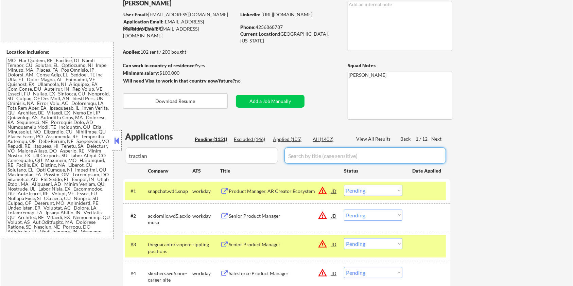
click at [307, 153] on input "input" at bounding box center [364, 155] width 161 height 16
click at [323, 137] on div "All (1402)" at bounding box center [329, 139] width 34 height 7
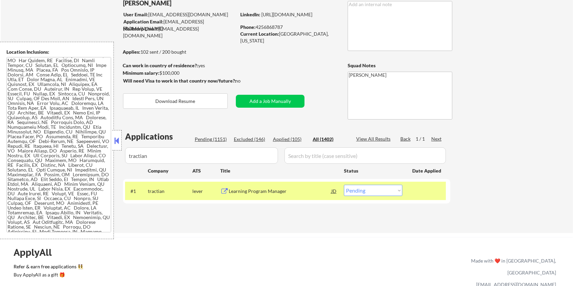
click at [260, 193] on div "Learning Program Manager" at bounding box center [280, 191] width 103 height 7
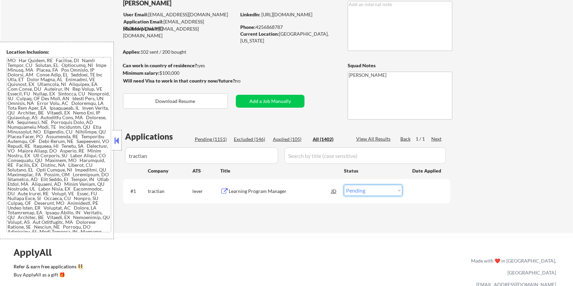
click at [378, 191] on select "Choose an option... Pending Applied Excluded (Questions) Excluded (Expired) Exc…" at bounding box center [373, 190] width 58 height 11
click at [344, 185] on select "Choose an option... Pending Applied Excluded (Questions) Excluded (Expired) Exc…" at bounding box center [373, 190] width 58 height 11
drag, startPoint x: 152, startPoint y: 158, endPoint x: 101, endPoint y: 165, distance: 52.2
click at [101, 165] on body "← Return to /applysquad Mailslurp Inbox Job Search Builder Amyr Haq User Email:…" at bounding box center [286, 98] width 573 height 286
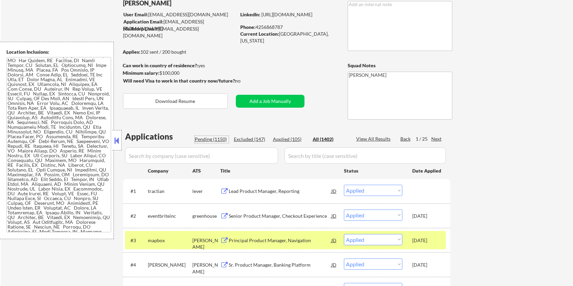
click at [205, 138] on div "Pending (1150)" at bounding box center [212, 139] width 34 height 7
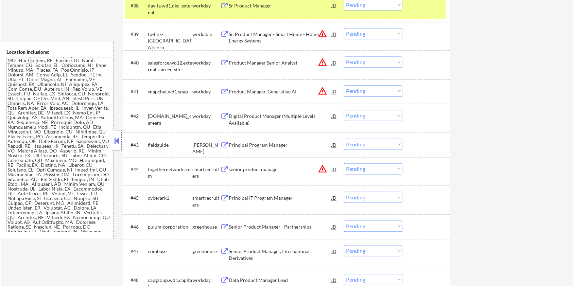
scroll to position [1313, 0]
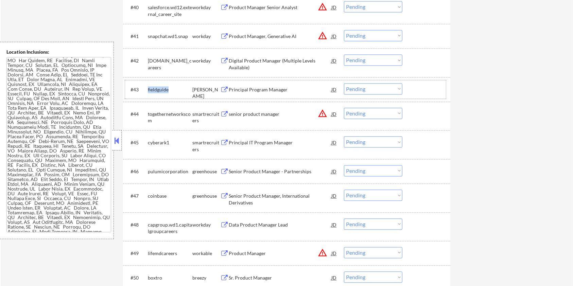
drag, startPoint x: 170, startPoint y: 89, endPoint x: 147, endPoint y: 88, distance: 22.8
click at [147, 88] on div "#43 fieldguide ashby Principal Program Manager JD warning_amber Choose an optio…" at bounding box center [285, 89] width 321 height 18
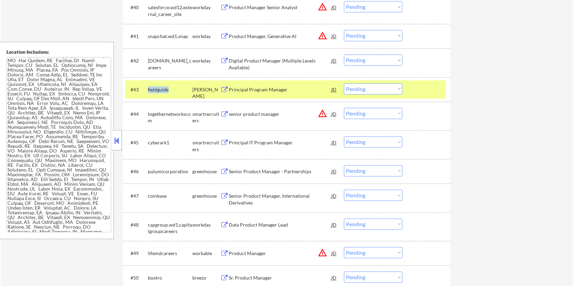
copy div "fieldguide"
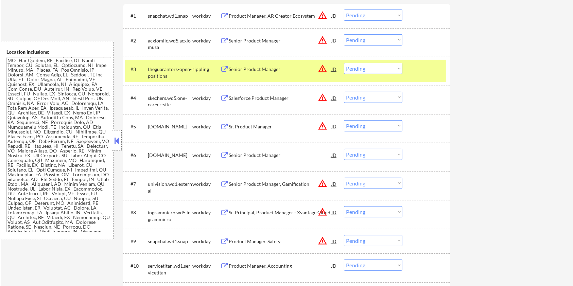
scroll to position [45, 0]
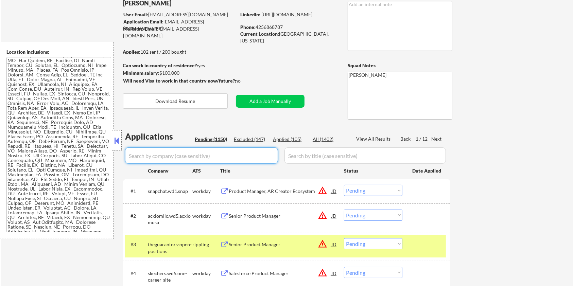
click at [148, 157] on input "input" at bounding box center [201, 155] width 153 height 16
paste input "fieldguide"
drag, startPoint x: 308, startPoint y: 157, endPoint x: 309, endPoint y: 152, distance: 4.6
click at [308, 157] on input "input" at bounding box center [364, 155] width 161 height 16
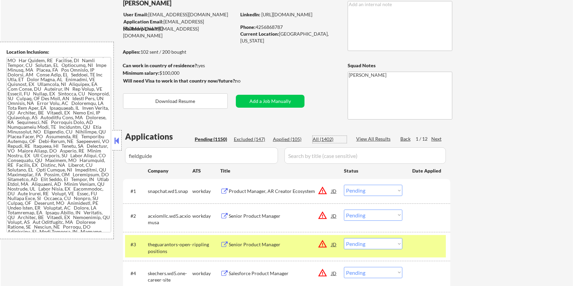
click at [317, 137] on div "All (1402)" at bounding box center [329, 139] width 34 height 7
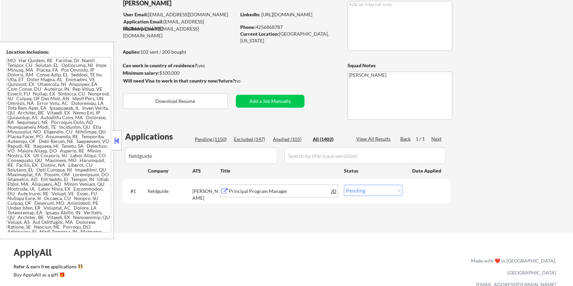
click at [253, 190] on div "Principal Program Manager" at bounding box center [280, 191] width 103 height 7
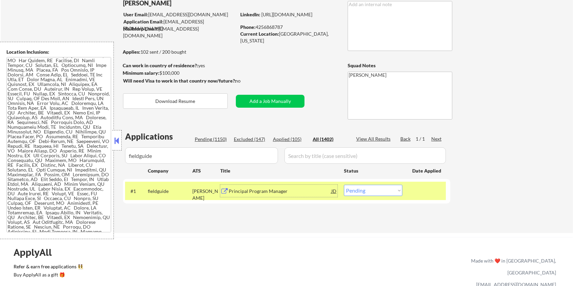
click at [369, 189] on select "Choose an option... Pending Applied Excluded (Questions) Excluded (Expired) Exc…" at bounding box center [373, 190] width 58 height 11
click at [344, 185] on select "Choose an option... Pending Applied Excluded (Questions) Excluded (Expired) Exc…" at bounding box center [373, 190] width 58 height 11
click at [204, 139] on div "Pending (1149)" at bounding box center [212, 139] width 34 height 7
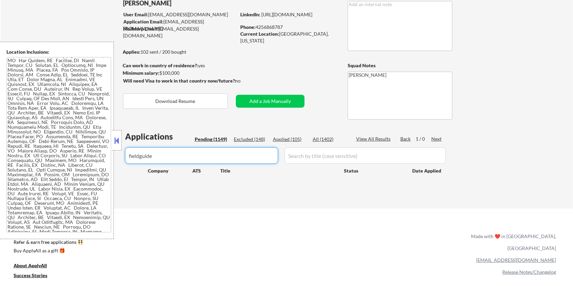
drag, startPoint x: 187, startPoint y: 162, endPoint x: 98, endPoint y: 165, distance: 88.7
click at [98, 165] on body "← Return to /applysquad Mailslurp Inbox Job Search Builder Amyr Haq User Email:…" at bounding box center [286, 98] width 573 height 286
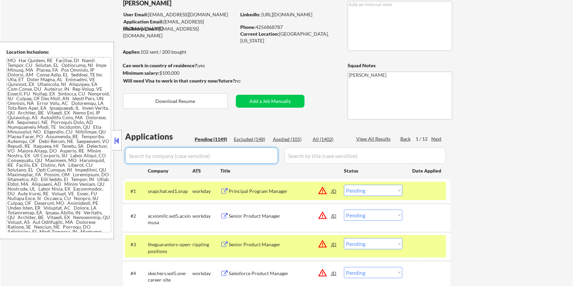
click at [211, 138] on div "Pending (1149)" at bounding box center [212, 139] width 34 height 7
click at [211, 155] on input "input" at bounding box center [201, 155] width 153 height 16
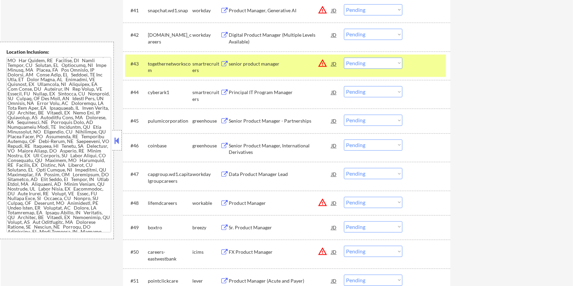
scroll to position [1359, 0]
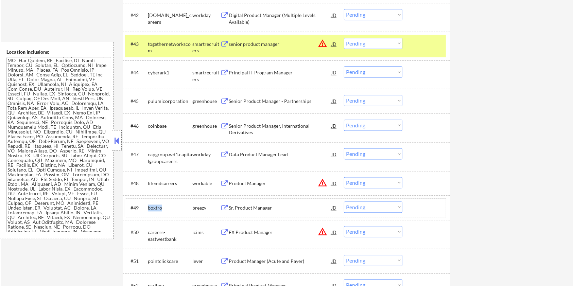
drag, startPoint x: 171, startPoint y: 208, endPoint x: 148, endPoint y: 209, distance: 23.4
click at [148, 209] on div "boxtro" at bounding box center [170, 207] width 44 height 7
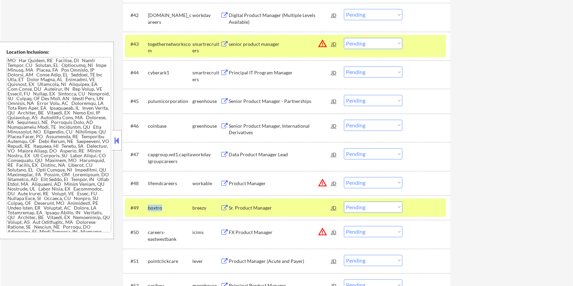
copy div "boxtro"
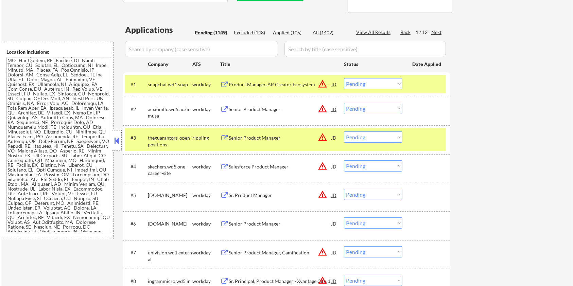
scroll to position [45, 0]
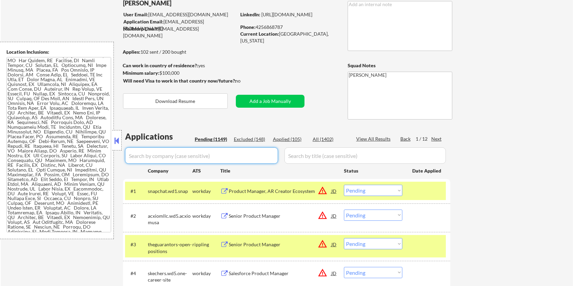
click at [173, 161] on input "input" at bounding box center [201, 155] width 153 height 16
paste input "boxtro"
drag, startPoint x: 315, startPoint y: 160, endPoint x: 316, endPoint y: 156, distance: 3.8
click at [315, 160] on input "input" at bounding box center [364, 155] width 161 height 16
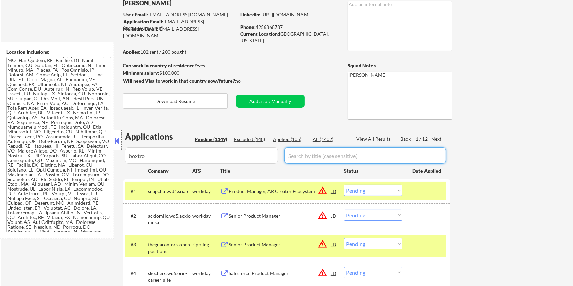
click at [319, 139] on div "All (1402)" at bounding box center [329, 139] width 34 height 7
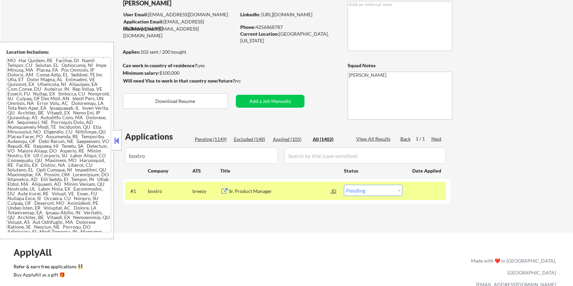
click at [256, 194] on div "Sr. Product Manager" at bounding box center [280, 191] width 103 height 12
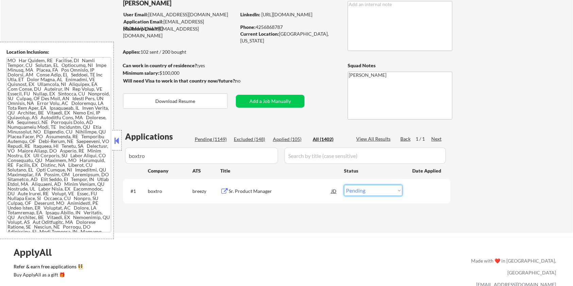
click at [388, 192] on select "Choose an option... Pending Applied Excluded (Questions) Excluded (Expired) Exc…" at bounding box center [373, 190] width 58 height 11
click at [344, 185] on select "Choose an option... Pending Applied Excluded (Questions) Excluded (Expired) Exc…" at bounding box center [373, 190] width 58 height 11
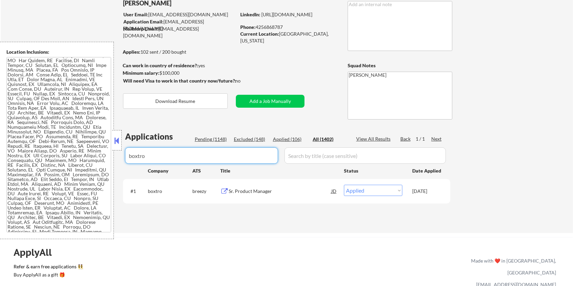
drag, startPoint x: 126, startPoint y: 154, endPoint x: 44, endPoint y: 167, distance: 83.6
click at [44, 167] on body "← Return to /applysquad Mailslurp Inbox Job Search Builder Amyr Haq User Email:…" at bounding box center [286, 98] width 573 height 286
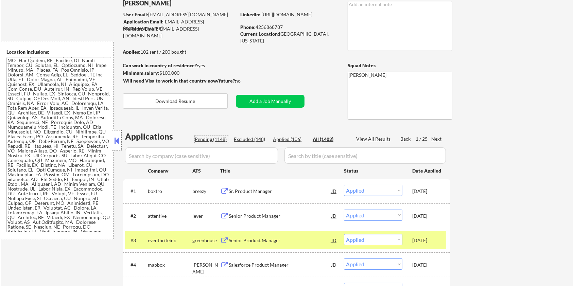
click at [206, 137] on div "Pending (1148)" at bounding box center [212, 139] width 34 height 7
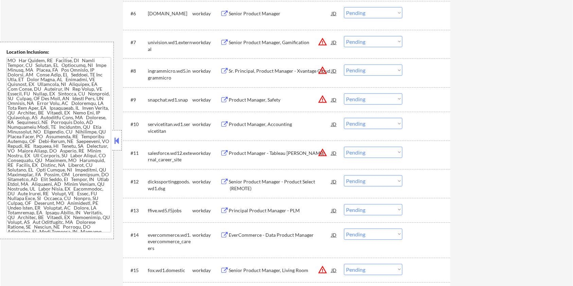
scroll to position [181, 0]
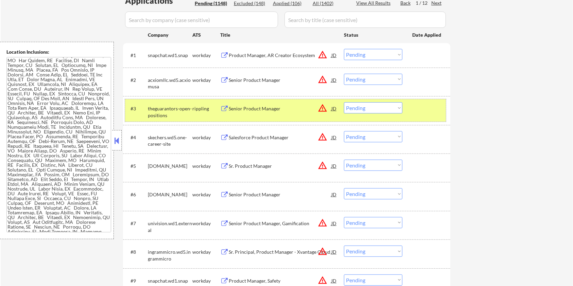
click at [411, 115] on div "#3 theguarantors-open-positions rippling Senior Product Manager JD warning_ambe…" at bounding box center [285, 110] width 321 height 22
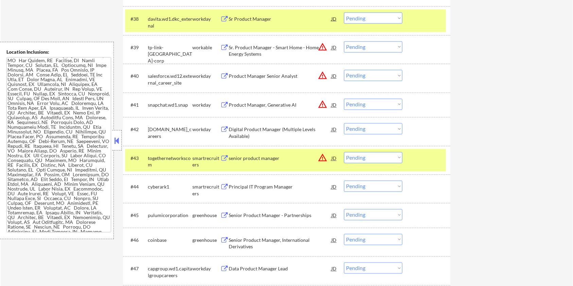
scroll to position [1313, 0]
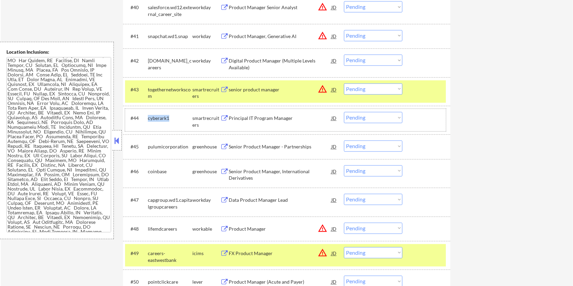
drag, startPoint x: 169, startPoint y: 118, endPoint x: 148, endPoint y: 118, distance: 21.4
click at [148, 118] on div "cyberark1" at bounding box center [170, 118] width 44 height 7
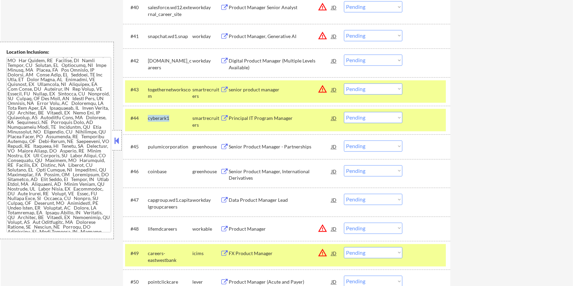
copy div "cyberark1"
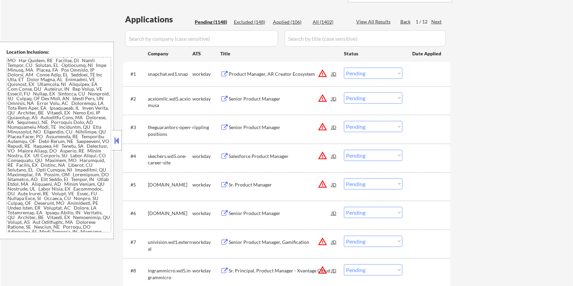
scroll to position [136, 0]
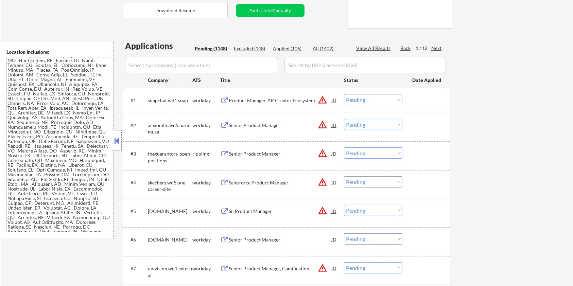
click at [185, 64] on input "input" at bounding box center [201, 65] width 153 height 16
paste input "cyberark1"
drag, startPoint x: 309, startPoint y: 61, endPoint x: 312, endPoint y: 55, distance: 6.2
click at [309, 61] on input "input" at bounding box center [364, 65] width 161 height 16
click at [324, 48] on div "All (1402)" at bounding box center [329, 48] width 34 height 7
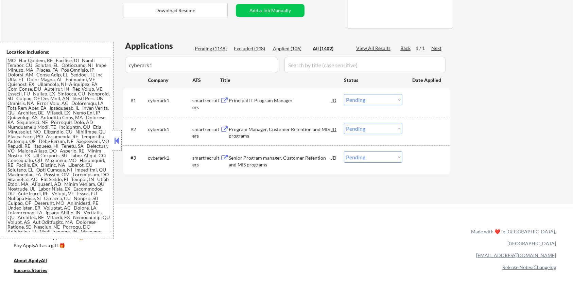
click at [271, 103] on div "Principal IT Program Manager" at bounding box center [280, 100] width 103 height 7
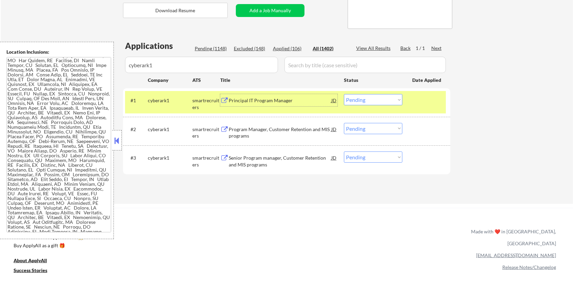
click at [366, 95] on select "Choose an option... Pending Applied Excluded (Questions) Excluded (Expired) Exc…" at bounding box center [373, 99] width 58 height 11
click at [344, 94] on select "Choose an option... Pending Applied Excluded (Questions) Excluded (Expired) Exc…" at bounding box center [373, 99] width 58 height 11
click at [248, 128] on div "Program Manager, Customer Retention and MIS programs" at bounding box center [280, 132] width 103 height 13
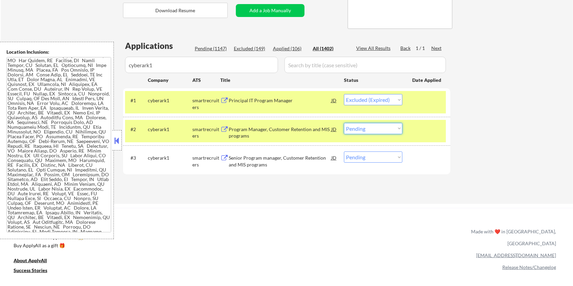
click at [380, 128] on select "Choose an option... Pending Applied Excluded (Questions) Excluded (Expired) Exc…" at bounding box center [373, 128] width 58 height 11
click at [344, 123] on select "Choose an option... Pending Applied Excluded (Questions) Excluded (Expired) Exc…" at bounding box center [373, 128] width 58 height 11
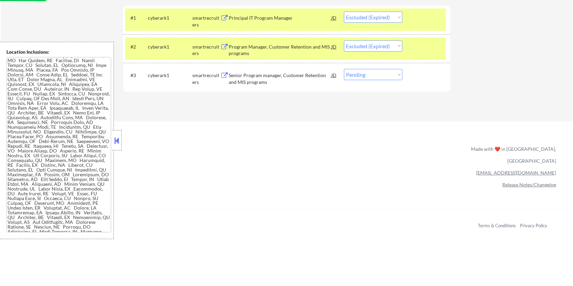
scroll to position [226, 0]
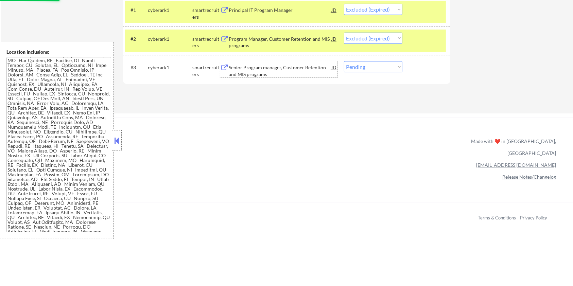
click at [295, 67] on div "Senior Program manager, Customer Retention and MIS programs" at bounding box center [280, 70] width 103 height 13
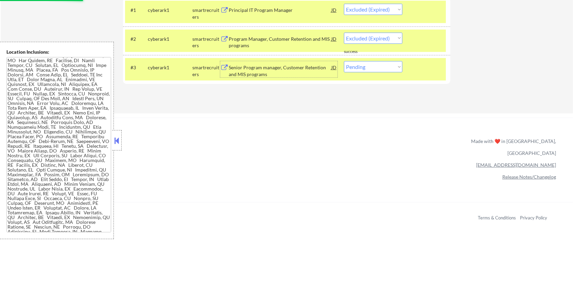
click at [381, 69] on select "Choose an option... Pending Applied Excluded (Questions) Excluded (Expired) Exc…" at bounding box center [373, 66] width 58 height 11
click at [344, 61] on select "Choose an option... Pending Applied Excluded (Questions) Excluded (Expired) Exc…" at bounding box center [373, 66] width 58 height 11
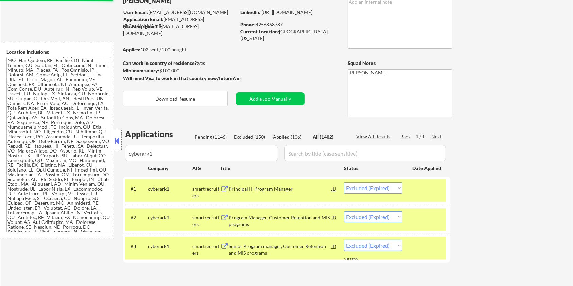
scroll to position [0, 0]
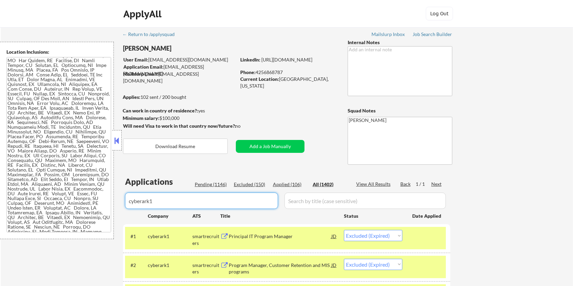
drag, startPoint x: 127, startPoint y: 207, endPoint x: 81, endPoint y: 207, distance: 46.2
click at [81, 207] on body "← Return to /applysquad Mailslurp Inbox Job Search Builder Amyr Haq User Email:…" at bounding box center [286, 143] width 573 height 286
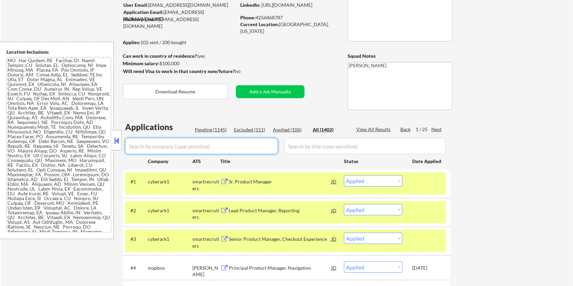
scroll to position [90, 0]
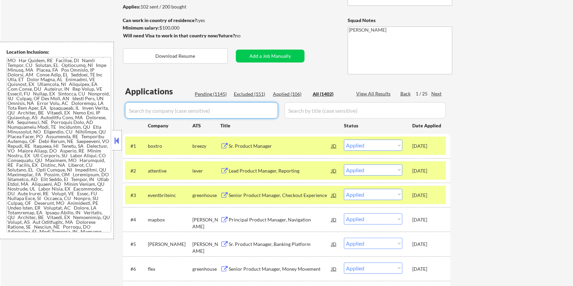
click at [204, 93] on div "Pending (1145)" at bounding box center [212, 94] width 34 height 7
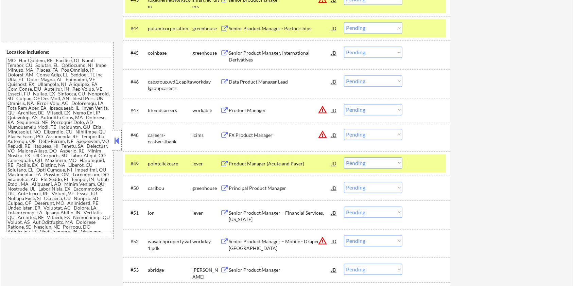
scroll to position [1494, 0]
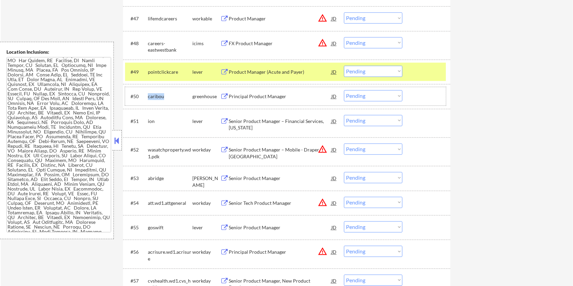
drag, startPoint x: 166, startPoint y: 96, endPoint x: 146, endPoint y: 94, distance: 20.1
click at [146, 94] on div "#50 caribou greenhouse Principal Product Manager JD warning_amber Choose an opt…" at bounding box center [285, 96] width 321 height 18
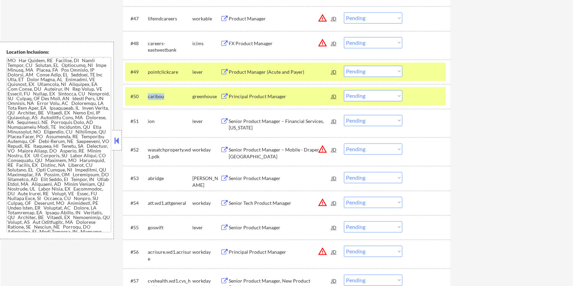
copy div "caribou"
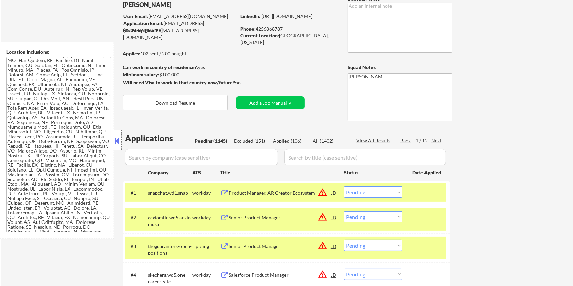
scroll to position [0, 0]
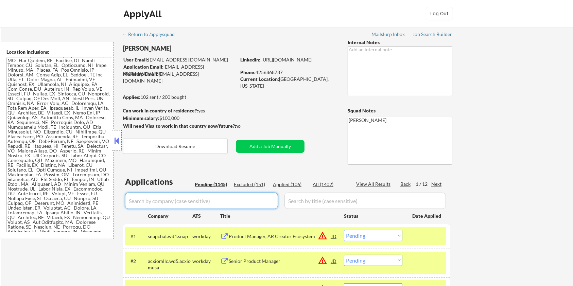
click at [173, 203] on input "input" at bounding box center [201, 201] width 153 height 16
paste input "caribou"
click at [299, 199] on input "input" at bounding box center [364, 201] width 161 height 16
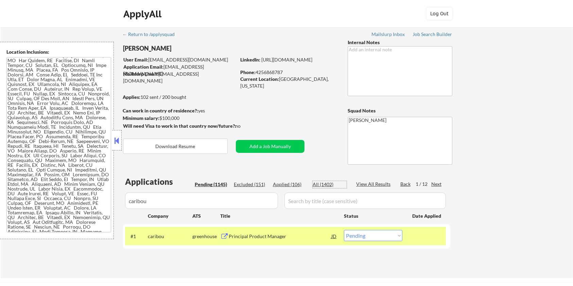
click at [318, 185] on div "All (1402)" at bounding box center [329, 184] width 34 height 7
click at [252, 235] on div "Principal Product Manager" at bounding box center [280, 236] width 103 height 7
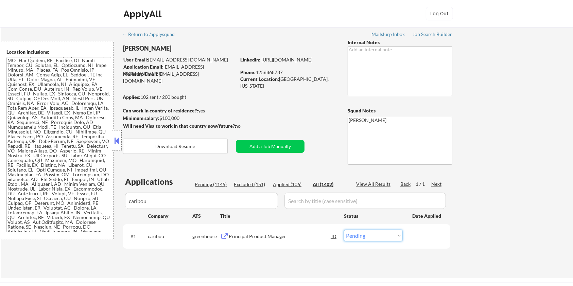
click at [359, 235] on select "Choose an option... Pending Applied Excluded (Questions) Excluded (Expired) Exc…" at bounding box center [373, 235] width 58 height 11
click at [344, 230] on select "Choose an option... Pending Applied Excluded (Questions) Excluded (Expired) Exc…" at bounding box center [373, 235] width 58 height 11
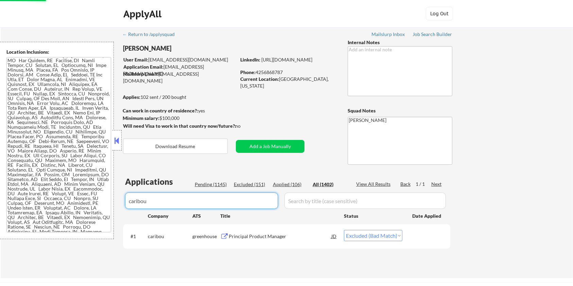
drag, startPoint x: 150, startPoint y: 199, endPoint x: 96, endPoint y: 198, distance: 54.3
click at [96, 198] on body "← Return to /applysquad Mailslurp Inbox Job Search Builder Amyr Haq User Email:…" at bounding box center [286, 143] width 573 height 286
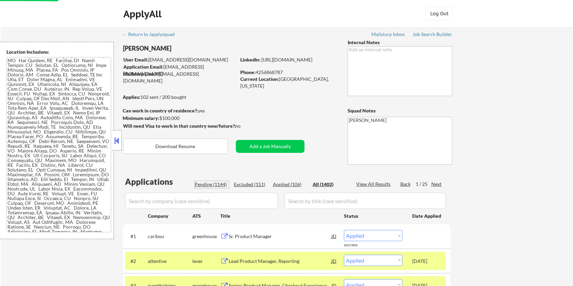
click at [205, 183] on div "Pending (1144)" at bounding box center [212, 184] width 34 height 7
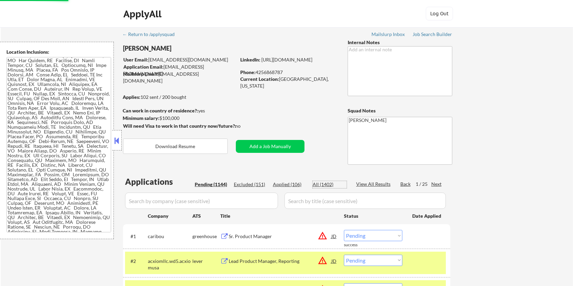
click at [314, 183] on div "All (1402)" at bounding box center [329, 184] width 34 height 7
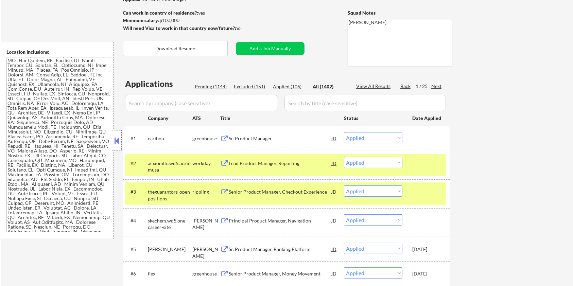
scroll to position [136, 0]
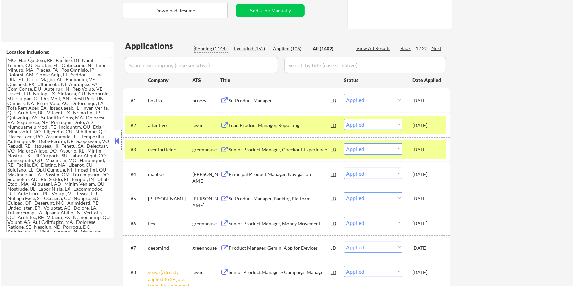
click at [218, 48] on div "Pending (1144)" at bounding box center [212, 48] width 34 height 7
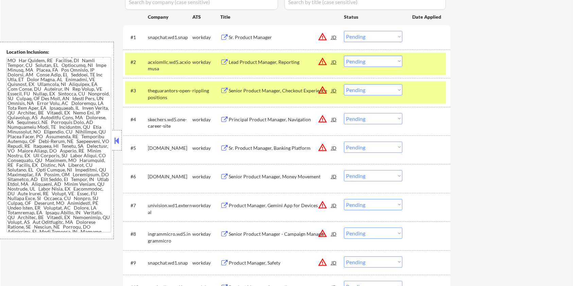
scroll to position [181, 0]
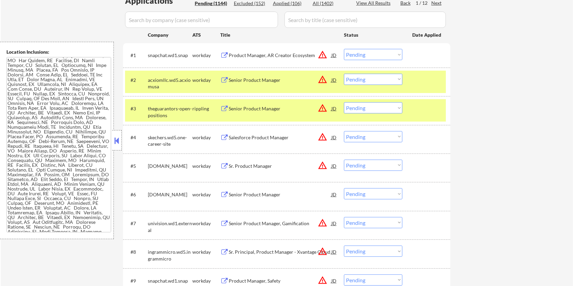
click at [406, 98] on div "#3 theguarantors-open-positions rippling Senior Product Manager JD warning_ambe…" at bounding box center [286, 110] width 327 height 29
click at [410, 82] on div "#2 acxiomllc.wd5.acxiomusa workday Senior Product Manager JD warning_amber Choo…" at bounding box center [285, 82] width 321 height 22
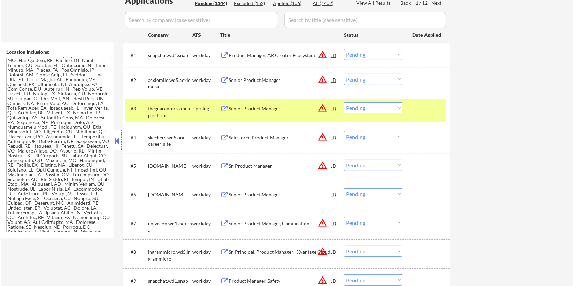
click at [424, 108] on div at bounding box center [427, 108] width 30 height 12
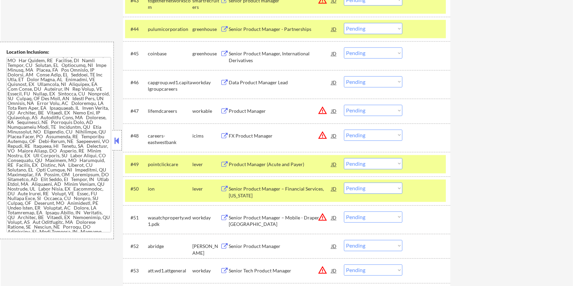
scroll to position [1404, 0]
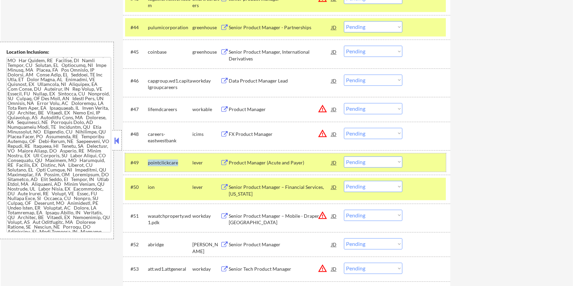
drag, startPoint x: 178, startPoint y: 163, endPoint x: 145, endPoint y: 161, distance: 32.6
click at [145, 161] on div "#49 pointclickcare lever Product Manager (Acute and Payer) JD warning_amber Cho…" at bounding box center [285, 162] width 321 height 18
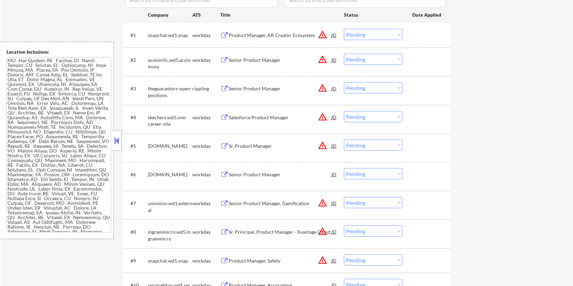
scroll to position [90, 0]
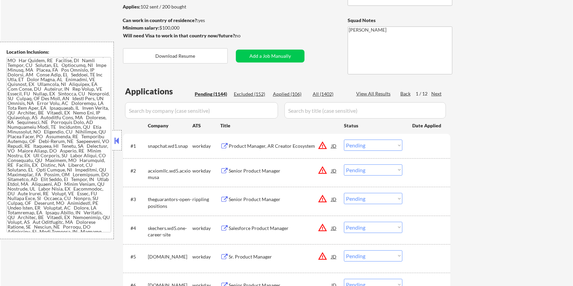
click at [154, 107] on input "input" at bounding box center [201, 110] width 153 height 16
paste input "pointclickcare"
click at [290, 113] on input "input" at bounding box center [364, 110] width 161 height 16
click at [323, 94] on div "All (1402)" at bounding box center [329, 94] width 34 height 7
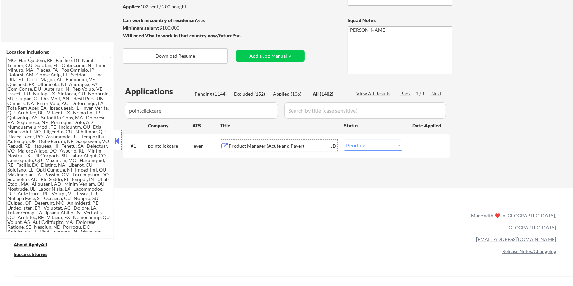
click at [238, 144] on div "Product Manager (Acute and Payer)" at bounding box center [280, 146] width 103 height 7
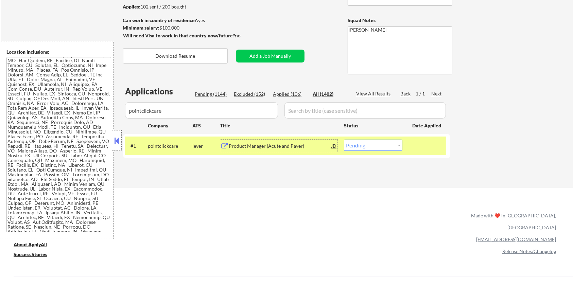
click at [375, 144] on select "Choose an option... Pending Applied Excluded (Questions) Excluded (Expired) Exc…" at bounding box center [373, 145] width 58 height 11
click at [344, 140] on select "Choose an option... Pending Applied Excluded (Questions) Excluded (Expired) Exc…" at bounding box center [373, 145] width 58 height 11
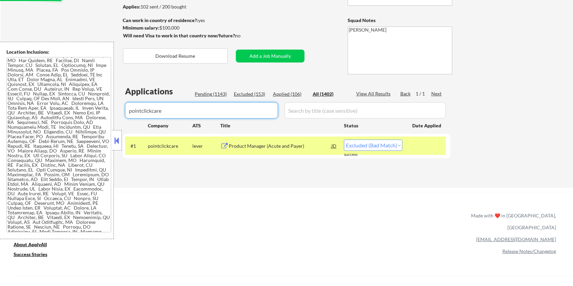
drag, startPoint x: 168, startPoint y: 118, endPoint x: 84, endPoint y: 118, distance: 84.9
click at [84, 118] on body "← Return to /applysquad Mailslurp Inbox Job Search Builder Amyr Haq User Email:…" at bounding box center [286, 53] width 573 height 286
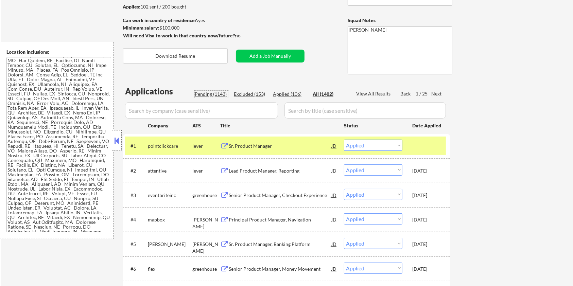
click at [220, 93] on div "Pending (1143)" at bounding box center [212, 94] width 34 height 7
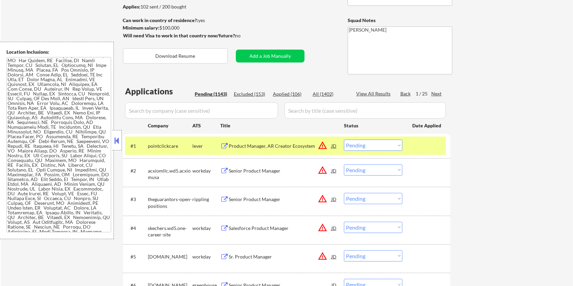
click at [229, 108] on input "input" at bounding box center [201, 110] width 153 height 16
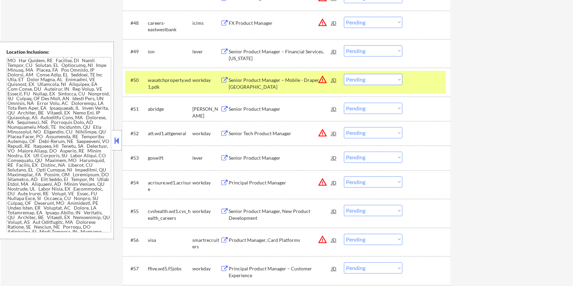
scroll to position [1540, 0]
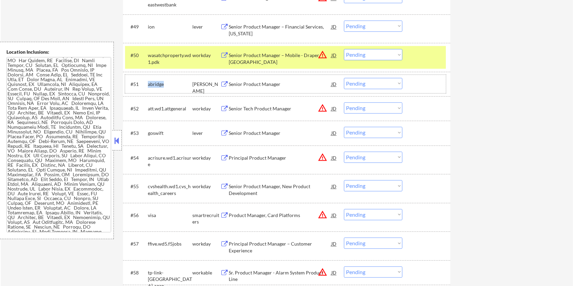
drag, startPoint x: 172, startPoint y: 83, endPoint x: 148, endPoint y: 80, distance: 23.6
click at [148, 81] on div "abridge" at bounding box center [170, 84] width 44 height 7
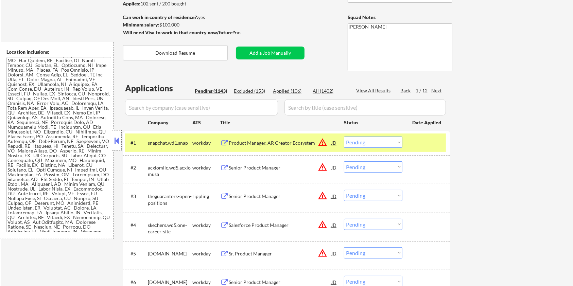
scroll to position [90, 0]
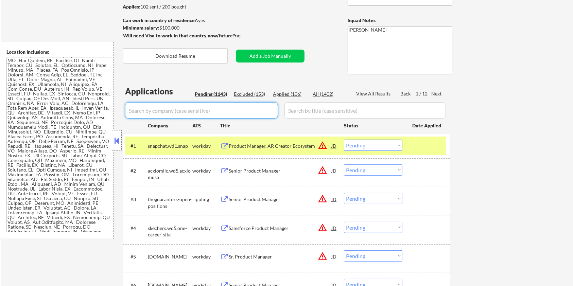
click at [228, 113] on input "input" at bounding box center [201, 110] width 153 height 16
paste input "abridge"
click at [316, 112] on input "input" at bounding box center [364, 110] width 161 height 16
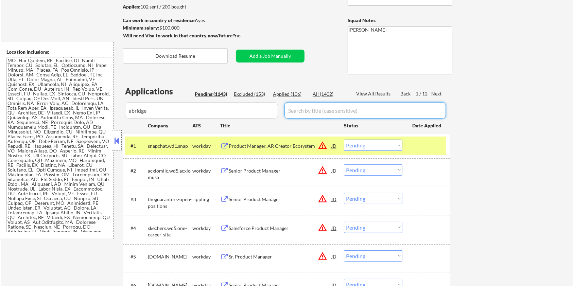
click at [318, 92] on div "All (1402)" at bounding box center [329, 94] width 34 height 7
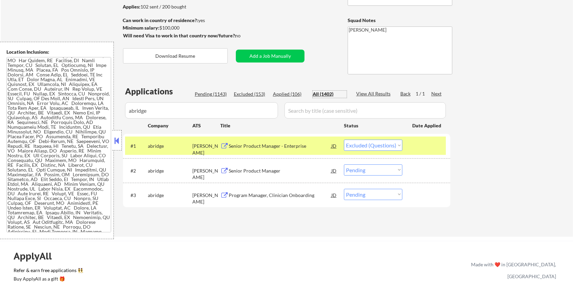
click at [234, 166] on div "Senior Product Manager" at bounding box center [280, 170] width 103 height 12
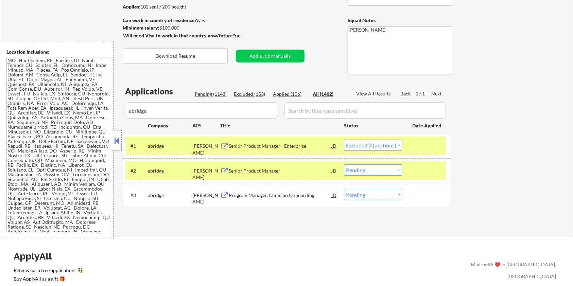
scroll to position [0, 0]
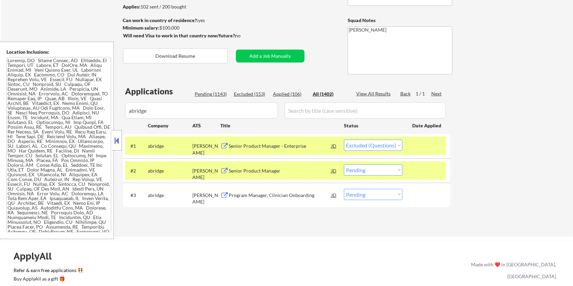
click at [395, 169] on select "Choose an option... Pending Applied Excluded (Questions) Excluded (Expired) Exc…" at bounding box center [373, 169] width 58 height 11
click at [344, 164] on select "Choose an option... Pending Applied Excluded (Questions) Excluded (Expired) Exc…" at bounding box center [373, 169] width 58 height 11
click at [381, 191] on select "Choose an option... Pending Applied Excluded (Questions) Excluded (Expired) Exc…" at bounding box center [373, 194] width 58 height 11
click at [344, 189] on select "Choose an option... Pending Applied Excluded (Questions) Excluded (Expired) Exc…" at bounding box center [373, 194] width 58 height 11
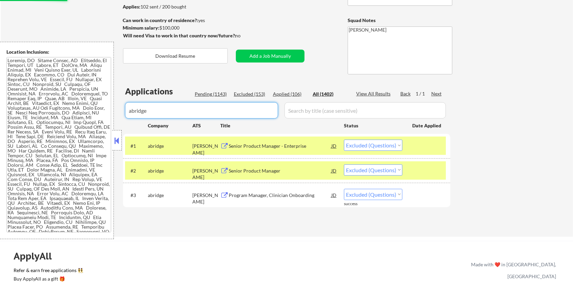
drag, startPoint x: 159, startPoint y: 106, endPoint x: 92, endPoint y: 125, distance: 69.9
click at [92, 123] on body "← Return to /applysquad Mailslurp Inbox Job Search Builder Amyr Haq User Email:…" at bounding box center [286, 53] width 573 height 286
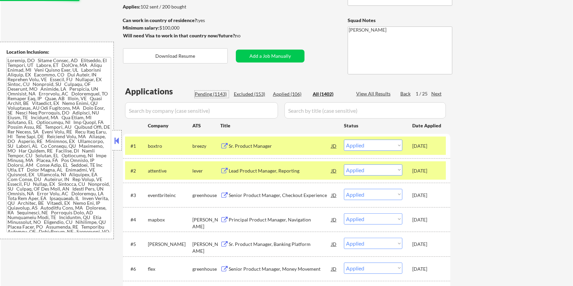
click at [210, 92] on div "Pending (1143)" at bounding box center [212, 94] width 34 height 7
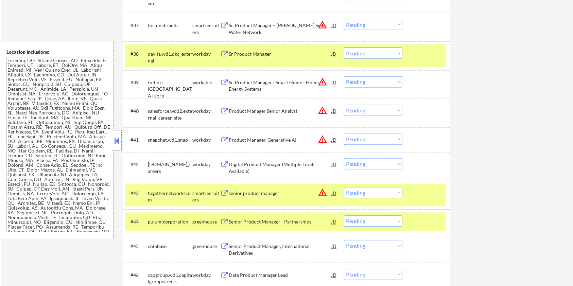
scroll to position [1268, 0]
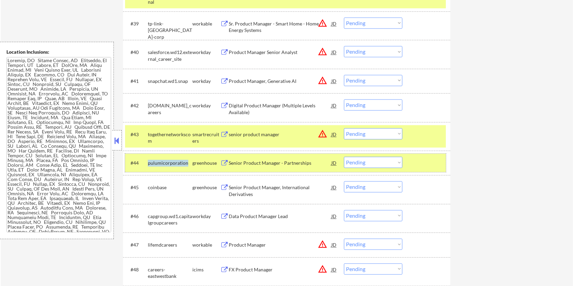
drag, startPoint x: 185, startPoint y: 159, endPoint x: 148, endPoint y: 162, distance: 37.1
click at [148, 162] on div "pulumicorporation" at bounding box center [170, 163] width 44 height 7
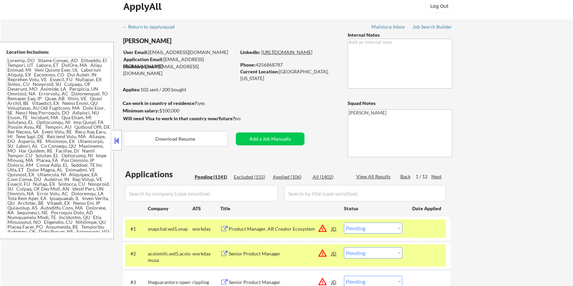
scroll to position [0, 0]
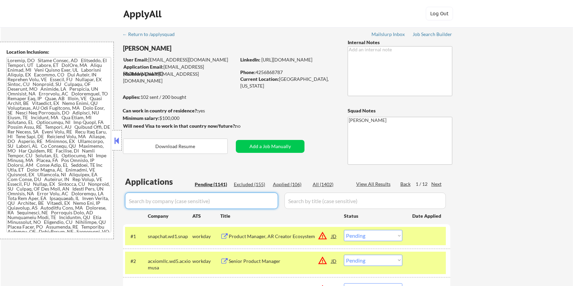
click at [196, 201] on input "input" at bounding box center [201, 201] width 153 height 16
click at [201, 205] on input "input" at bounding box center [201, 201] width 153 height 16
paste input "pulumicorporation"
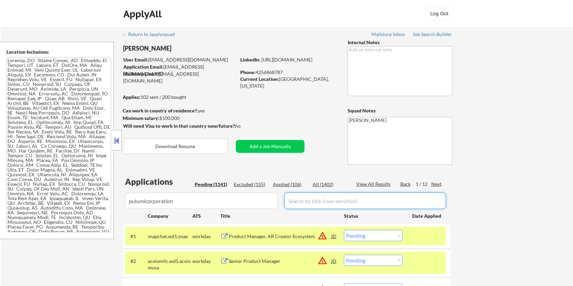
drag, startPoint x: 312, startPoint y: 203, endPoint x: 318, endPoint y: 186, distance: 18.2
click at [312, 203] on input "input" at bounding box center [364, 201] width 161 height 16
click at [322, 184] on div "All (1402)" at bounding box center [329, 184] width 34 height 7
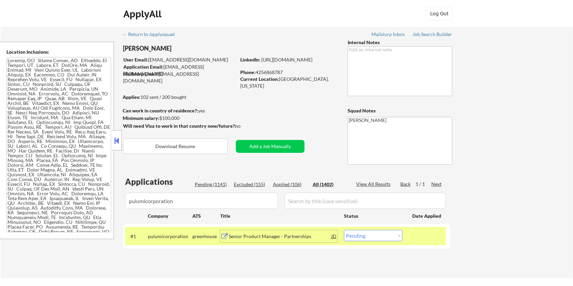
click at [231, 237] on div "Senior Product Manager - Partnerships" at bounding box center [280, 236] width 103 height 7
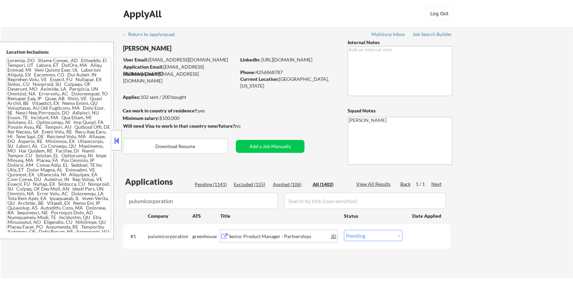
click at [357, 237] on select "Choose an option... Pending Applied Excluded (Questions) Excluded (Expired) Exc…" at bounding box center [373, 235] width 58 height 11
click at [344, 230] on select "Choose an option... Pending Applied Excluded (Questions) Excluded (Expired) Exc…" at bounding box center [373, 235] width 58 height 11
drag, startPoint x: 180, startPoint y: 200, endPoint x: 54, endPoint y: 211, distance: 126.5
click at [54, 211] on body "← Return to /applysquad Mailslurp Inbox Job Search Builder Amyr Haq User Email:…" at bounding box center [286, 143] width 573 height 286
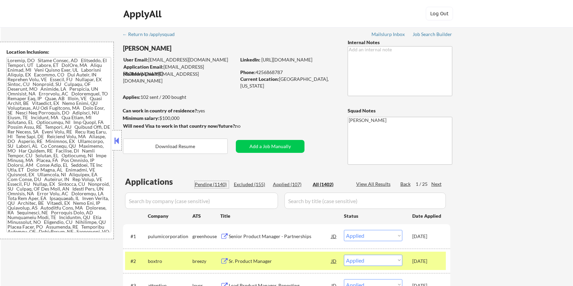
click at [208, 181] on div "Pending (1140)" at bounding box center [212, 184] width 34 height 7
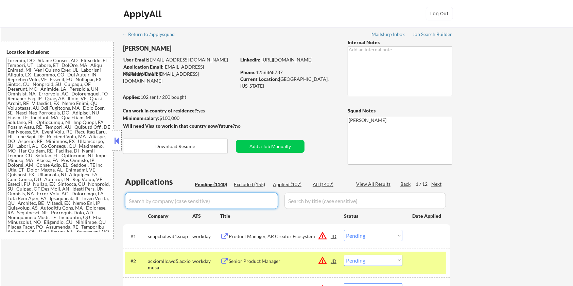
click at [222, 204] on input "input" at bounding box center [201, 201] width 153 height 16
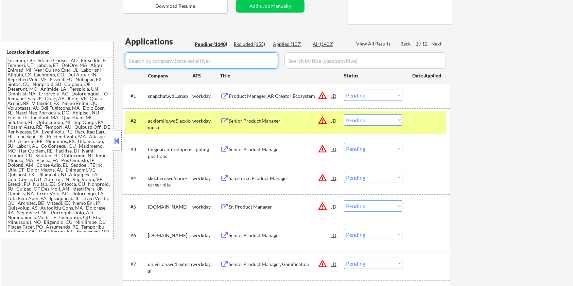
scroll to position [136, 0]
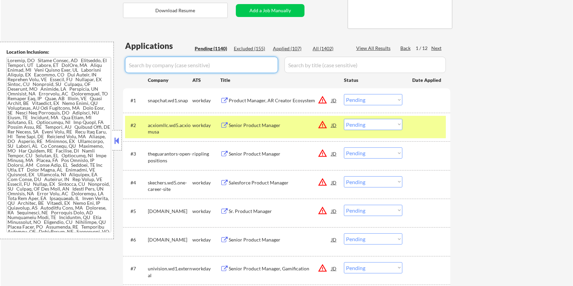
click at [429, 128] on div at bounding box center [427, 125] width 30 height 12
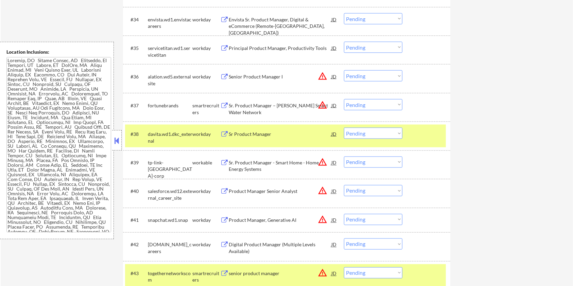
scroll to position [1132, 0]
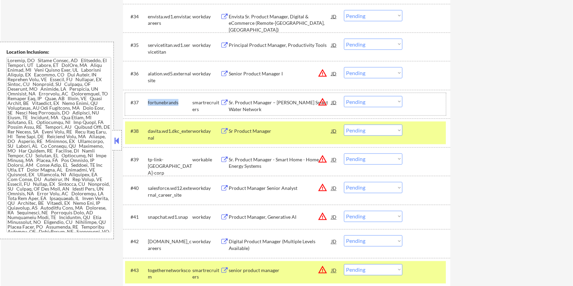
drag, startPoint x: 181, startPoint y: 102, endPoint x: 147, endPoint y: 101, distance: 34.7
click at [147, 101] on div "#37 fortunebrands smartrecruiters Sr. Product Manager – Moen Smart Water Networ…" at bounding box center [285, 104] width 321 height 22
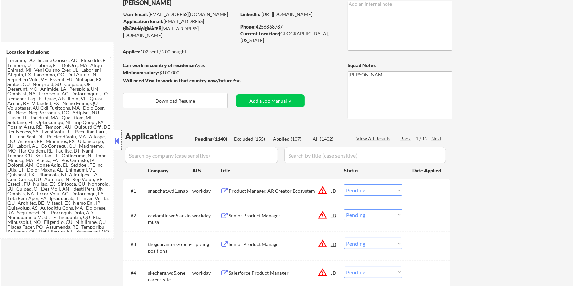
scroll to position [0, 0]
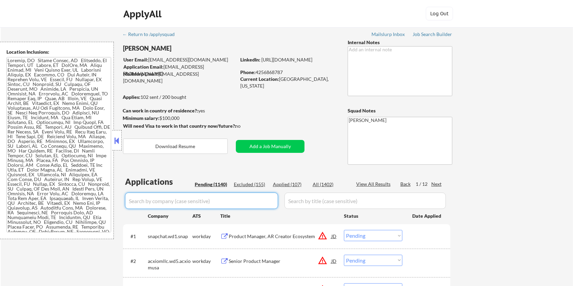
click at [142, 203] on input "input" at bounding box center [201, 201] width 153 height 16
paste input "fortunebrands"
click at [303, 199] on input "input" at bounding box center [364, 201] width 161 height 16
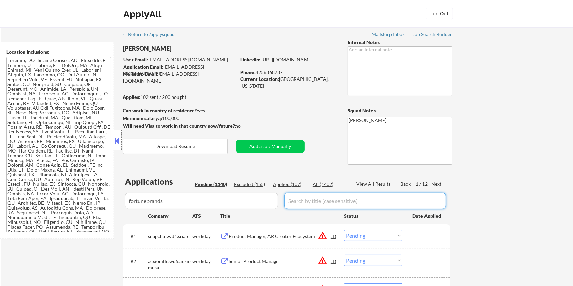
click at [325, 182] on div "All (1402)" at bounding box center [329, 184] width 34 height 7
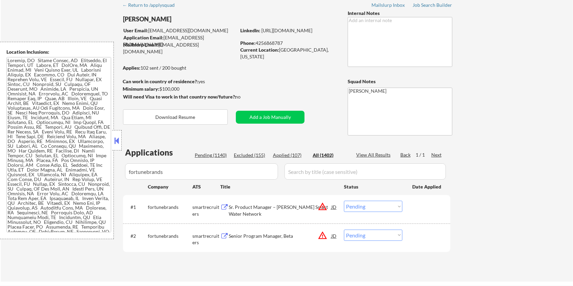
scroll to position [45, 0]
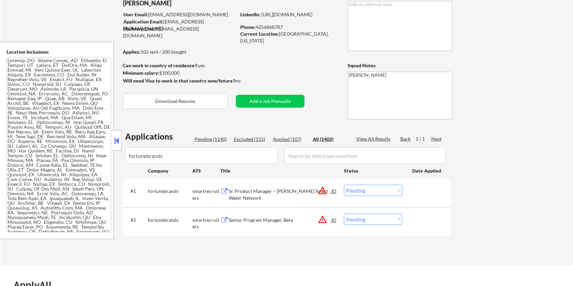
click at [257, 193] on div "Sr. Product Manager – [PERSON_NAME] Smart Water Network" at bounding box center [280, 194] width 103 height 13
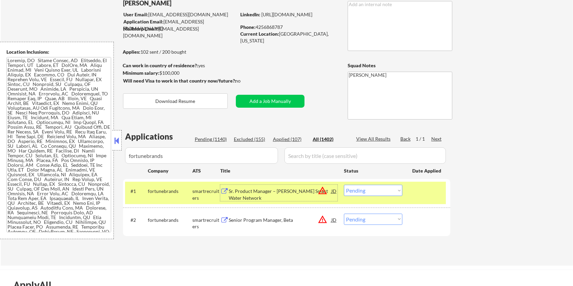
click at [369, 193] on select "Choose an option... Pending Applied Excluded (Questions) Excluded (Expired) Exc…" at bounding box center [373, 190] width 58 height 11
click at [344, 185] on select "Choose an option... Pending Applied Excluded (Questions) Excluded (Expired) Exc…" at bounding box center [373, 190] width 58 height 11
click at [279, 222] on div "Senior Program Manager, Beta" at bounding box center [280, 220] width 103 height 7
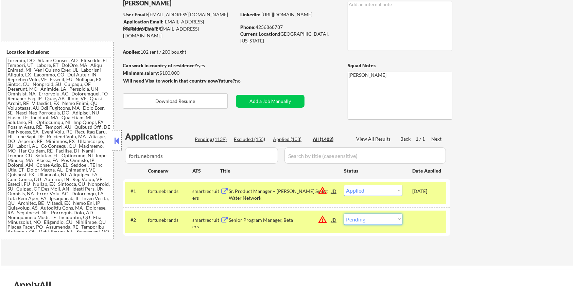
click at [371, 219] on select "Choose an option... Pending Applied Excluded (Questions) Excluded (Expired) Exc…" at bounding box center [373, 219] width 58 height 11
click at [344, 214] on select "Choose an option... Pending Applied Excluded (Questions) Excluded (Expired) Exc…" at bounding box center [373, 219] width 58 height 11
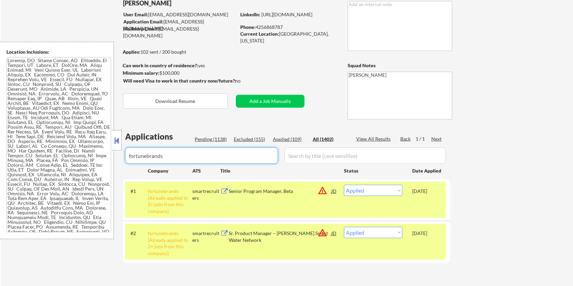
drag, startPoint x: 149, startPoint y: 157, endPoint x: 1, endPoint y: 157, distance: 148.8
click at [0, 157] on body "← Return to /applysquad Mailslurp Inbox Job Search Builder Amyr Haq User Email:…" at bounding box center [286, 98] width 573 height 286
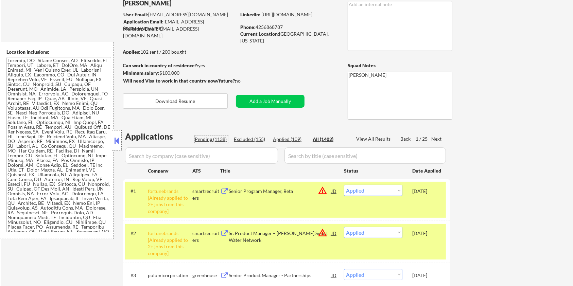
click at [199, 137] on div "Pending (1138)" at bounding box center [212, 139] width 34 height 7
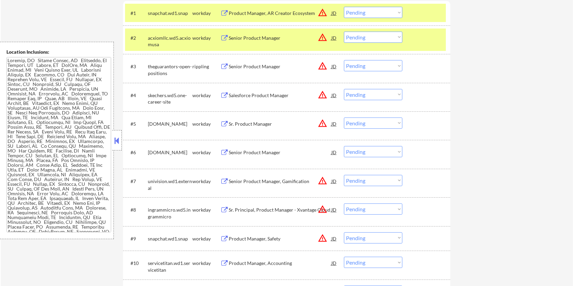
scroll to position [181, 0]
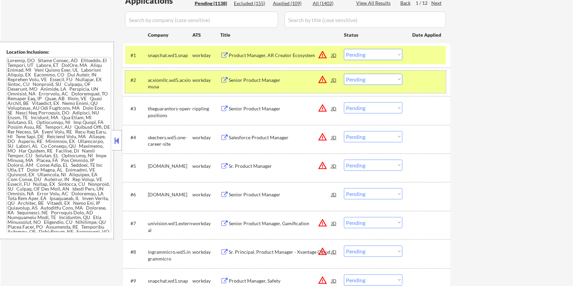
click at [413, 75] on div at bounding box center [427, 80] width 30 height 12
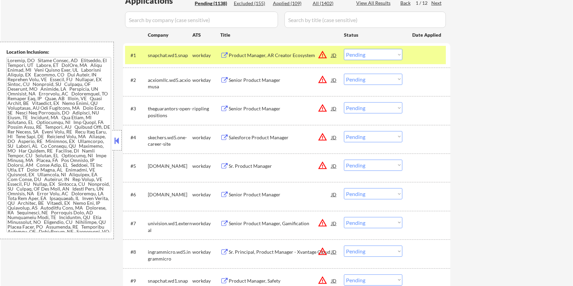
click at [423, 48] on div "#1 snapchat.wd1.snap workday Product Manager, AR Creator Ecosystem JD warning_a…" at bounding box center [285, 55] width 321 height 18
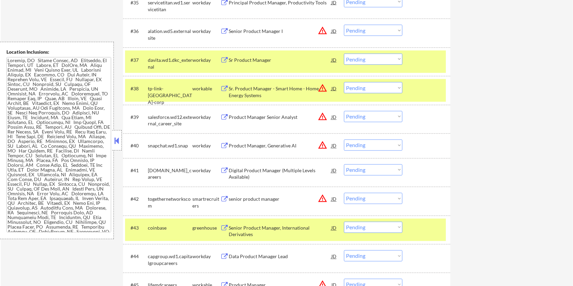
scroll to position [1268, 0]
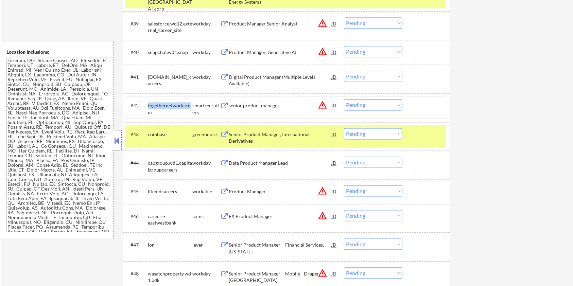
drag, startPoint x: 191, startPoint y: 104, endPoint x: 147, endPoint y: 105, distance: 43.2
click at [148, 105] on div "togethernetworkscom" at bounding box center [170, 109] width 44 height 13
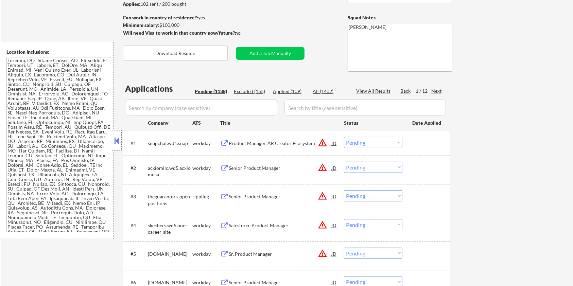
scroll to position [90, 0]
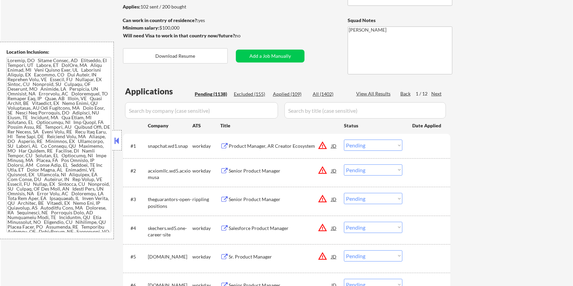
click at [127, 108] on input "input" at bounding box center [201, 110] width 153 height 16
paste input "togethernetworksco"
click at [288, 110] on input "input" at bounding box center [364, 110] width 161 height 16
click at [317, 92] on div "All (1402)" at bounding box center [329, 94] width 34 height 7
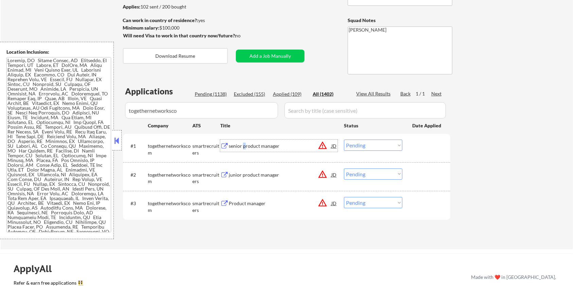
click at [244, 148] on div "senior product manager" at bounding box center [280, 146] width 103 height 7
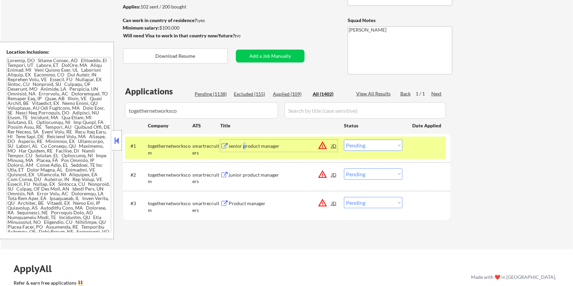
click at [372, 147] on select "Choose an option... Pending Applied Excluded (Questions) Excluded (Expired) Exc…" at bounding box center [373, 145] width 58 height 11
click at [344, 140] on select "Choose an option... Pending Applied Excluded (Questions) Excluded (Expired) Exc…" at bounding box center [373, 145] width 58 height 11
click at [264, 173] on div "junior product manager" at bounding box center [280, 175] width 103 height 7
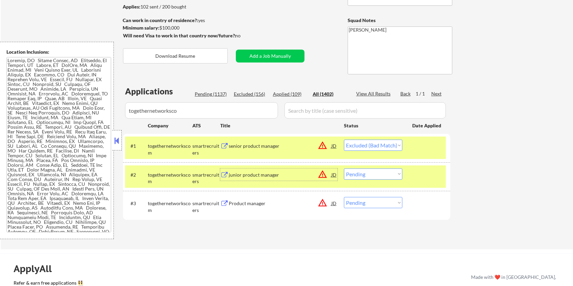
click at [354, 175] on select "Choose an option... Pending Applied Excluded (Questions) Excluded (Expired) Exc…" at bounding box center [373, 173] width 58 height 11
click at [344, 168] on select "Choose an option... Pending Applied Excluded (Questions) Excluded (Expired) Exc…" at bounding box center [373, 173] width 58 height 11
click at [388, 200] on select "Choose an option... Pending Applied Excluded (Questions) Excluded (Expired) Exc…" at bounding box center [373, 202] width 58 height 11
click at [344, 197] on select "Choose an option... Pending Applied Excluded (Questions) Excluded (Expired) Exc…" at bounding box center [373, 202] width 58 height 11
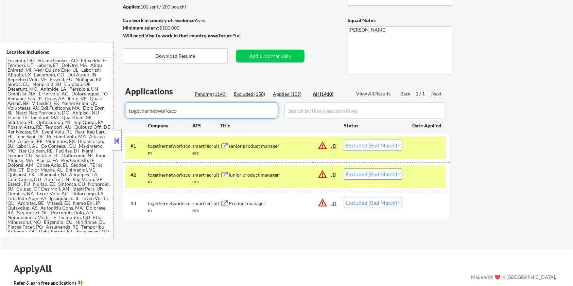
drag, startPoint x: 197, startPoint y: 112, endPoint x: 31, endPoint y: 110, distance: 166.4
click at [31, 110] on body "← Return to /applysquad Mailslurp Inbox Job Search Builder Amyr Haq User Email:…" at bounding box center [286, 53] width 573 height 286
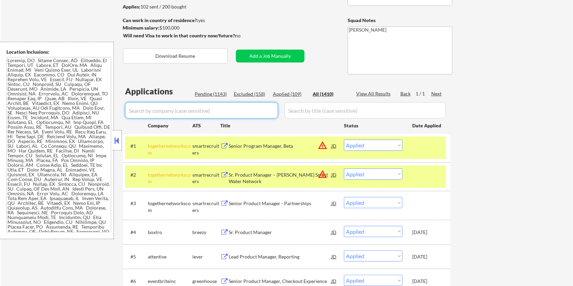
click at [210, 93] on div "Pending (1143)" at bounding box center [212, 94] width 34 height 7
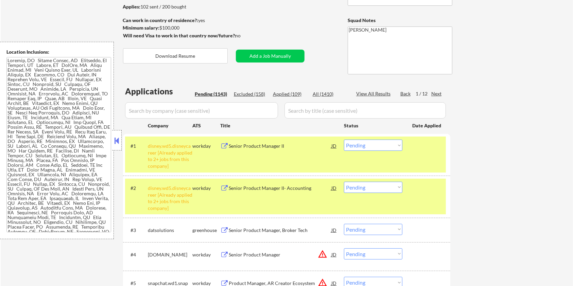
click at [231, 110] on input "input" at bounding box center [201, 110] width 153 height 16
click at [321, 107] on input "input" at bounding box center [364, 110] width 161 height 16
click at [198, 91] on div "Pending (1143)" at bounding box center [212, 94] width 34 height 7
click at [183, 111] on input "input" at bounding box center [201, 110] width 153 height 16
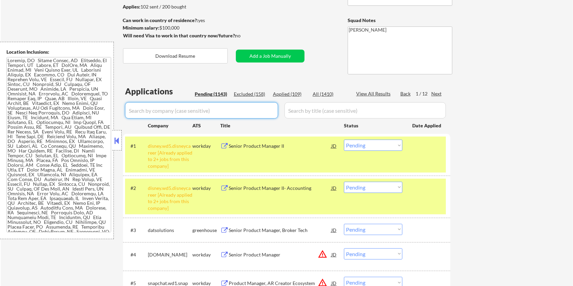
click at [429, 167] on div "#1 disney.wd5.disneycareer [Already applied to 2+ jobs from this company] workd…" at bounding box center [285, 155] width 321 height 36
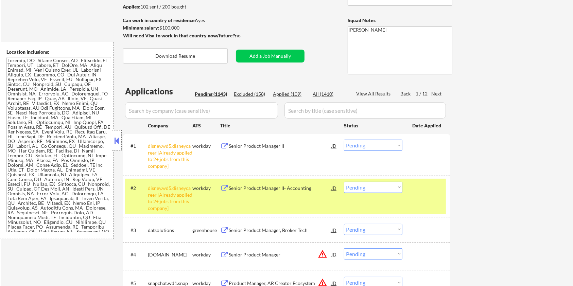
click at [430, 177] on div "#2 disney.wd5.disneycareer [Already applied to 2+ jobs from this company] workd…" at bounding box center [286, 197] width 327 height 42
click at [422, 191] on div at bounding box center [427, 188] width 30 height 12
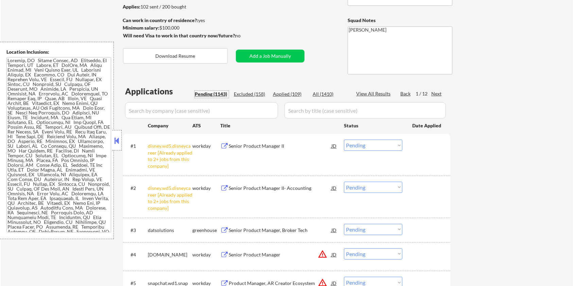
click at [206, 91] on div "Pending (1143)" at bounding box center [212, 94] width 34 height 7
click at [218, 112] on input "input" at bounding box center [201, 110] width 153 height 16
click at [325, 92] on div "All (1410)" at bounding box center [329, 94] width 34 height 7
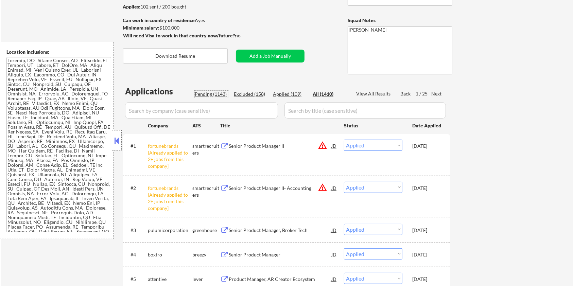
click at [209, 91] on div "Pending (1143)" at bounding box center [212, 94] width 34 height 7
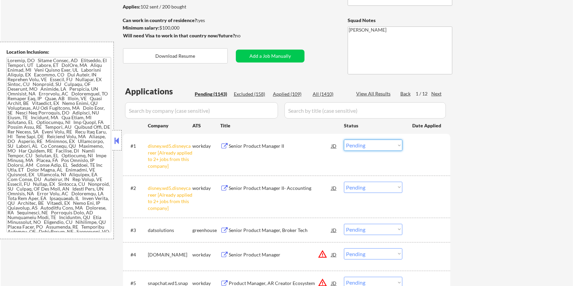
click at [377, 148] on select "Choose an option... Pending Applied Excluded (Questions) Excluded (Expired) Exc…" at bounding box center [373, 145] width 58 height 11
click at [344, 140] on select "Choose an option... Pending Applied Excluded (Questions) Excluded (Expired) Exc…" at bounding box center [373, 145] width 58 height 11
click at [374, 186] on select "Choose an option... Pending Applied Excluded (Questions) Excluded (Expired) Exc…" at bounding box center [373, 187] width 58 height 11
click at [344, 182] on select "Choose an option... Pending Applied Excluded (Questions) Excluded (Expired) Exc…" at bounding box center [373, 187] width 58 height 11
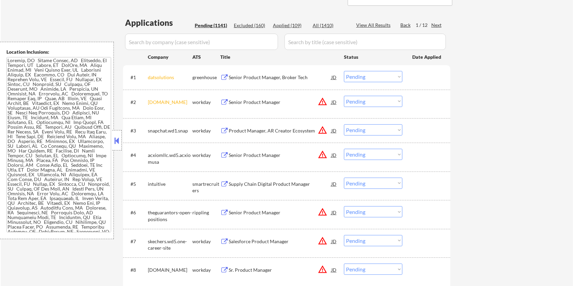
scroll to position [181, 0]
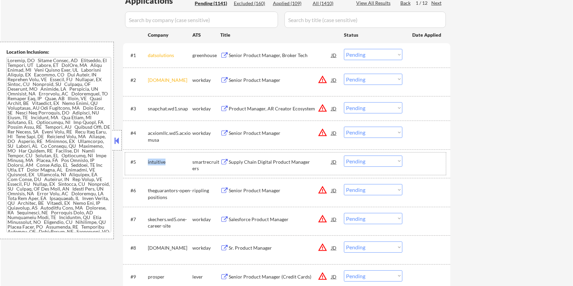
drag, startPoint x: 162, startPoint y: 160, endPoint x: 146, endPoint y: 159, distance: 16.0
click at [146, 159] on div "#5 intuitive smartrecruiters Supply Chain Digital Product Manager JD warning_am…" at bounding box center [285, 164] width 321 height 22
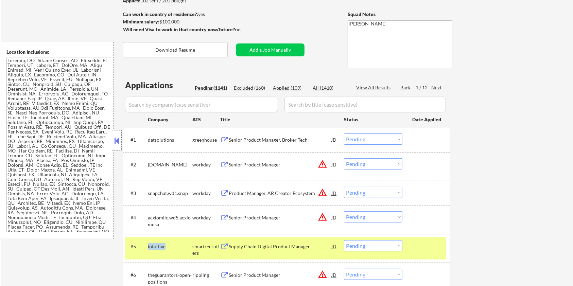
scroll to position [45, 0]
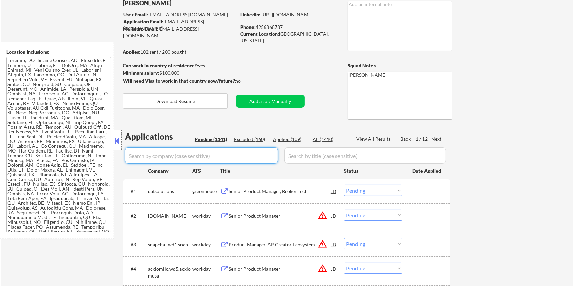
click at [185, 157] on input "input" at bounding box center [201, 155] width 153 height 16
paste input "intuitive"
drag, startPoint x: 342, startPoint y: 157, endPoint x: 324, endPoint y: 144, distance: 22.3
click at [342, 157] on input "input" at bounding box center [364, 155] width 161 height 16
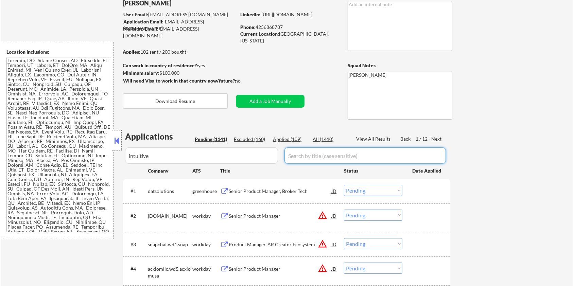
click at [320, 139] on div "All (1410)" at bounding box center [329, 139] width 34 height 7
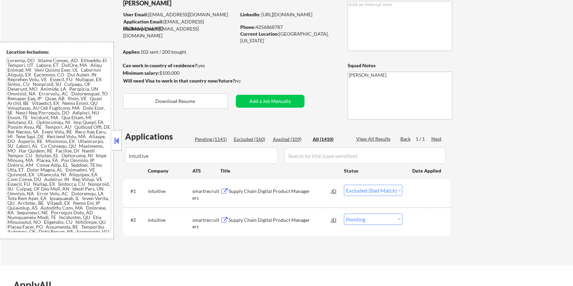
click at [269, 219] on div "Supply Chain Digital Product Manager" at bounding box center [280, 220] width 103 height 7
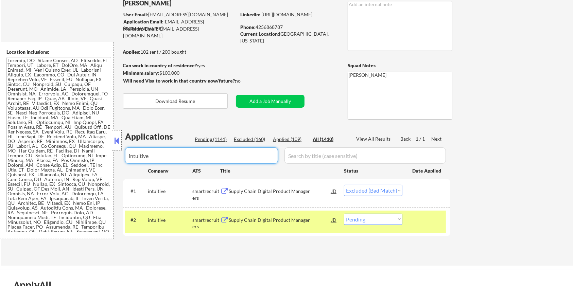
drag, startPoint x: 112, startPoint y: 159, endPoint x: 82, endPoint y: 160, distance: 30.2
click at [82, 159] on body "← Return to /applysquad Mailslurp Inbox Job Search Builder Amyr Haq User Email:…" at bounding box center [286, 98] width 573 height 286
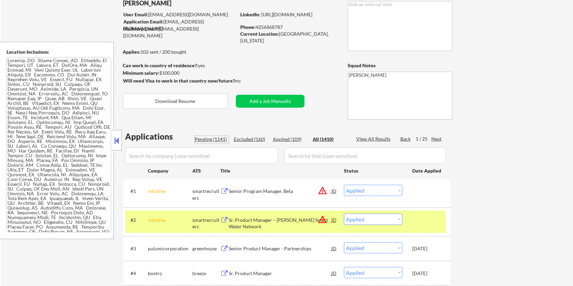
click at [214, 139] on div "Pending (1141)" at bounding box center [212, 139] width 34 height 7
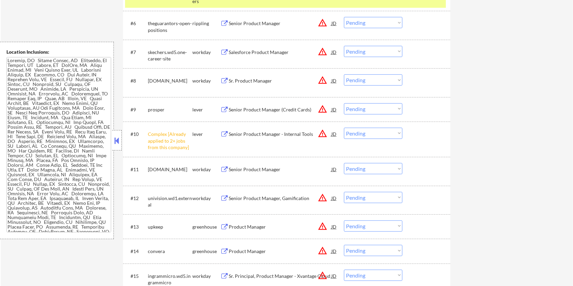
scroll to position [317, 0]
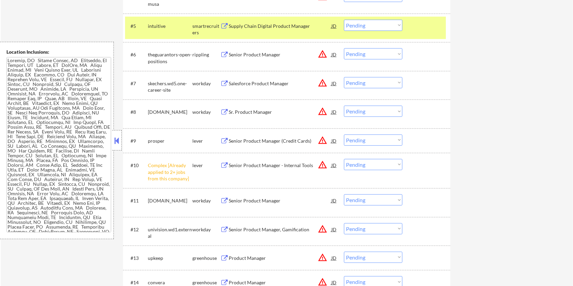
click at [393, 166] on select "Choose an option... Pending Applied Excluded (Questions) Excluded (Expired) Exc…" at bounding box center [373, 164] width 58 height 11
click at [344, 159] on select "Choose an option... Pending Applied Excluded (Questions) Excluded (Expired) Exc…" at bounding box center [373, 164] width 58 height 11
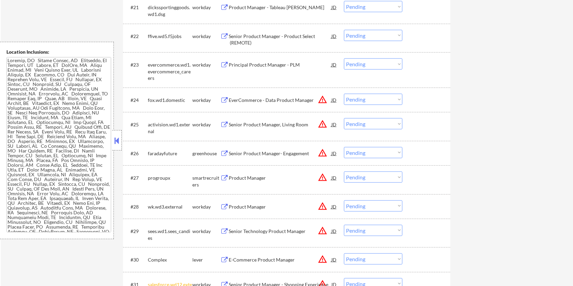
scroll to position [906, 0]
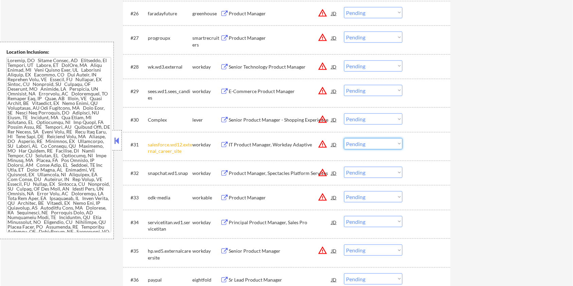
click at [378, 143] on select "Choose an option... Pending Applied Excluded (Questions) Excluded (Expired) Exc…" at bounding box center [373, 143] width 58 height 11
click at [344, 138] on select "Choose an option... Pending Applied Excluded (Questions) Excluded (Expired) Exc…" at bounding box center [373, 143] width 58 height 11
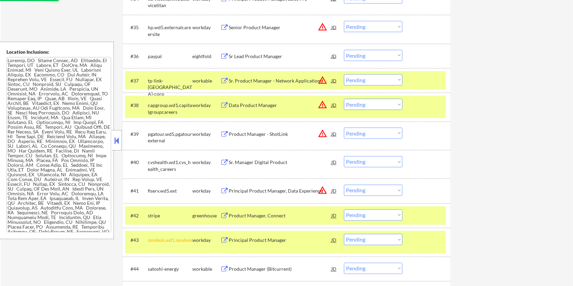
scroll to position [1177, 0]
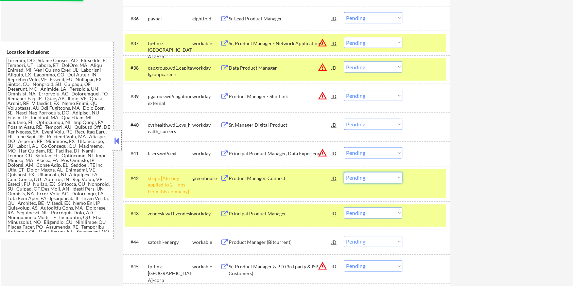
click at [384, 176] on select "Choose an option... Pending Applied Excluded (Questions) Excluded (Expired) Exc…" at bounding box center [373, 177] width 58 height 11
click at [344, 172] on select "Choose an option... Pending Applied Excluded (Questions) Excluded (Expired) Exc…" at bounding box center [373, 177] width 58 height 11
click at [418, 185] on div "#42 stripe [Already applied to 2+ jobs from this company] greenhouse Product Ma…" at bounding box center [285, 183] width 321 height 29
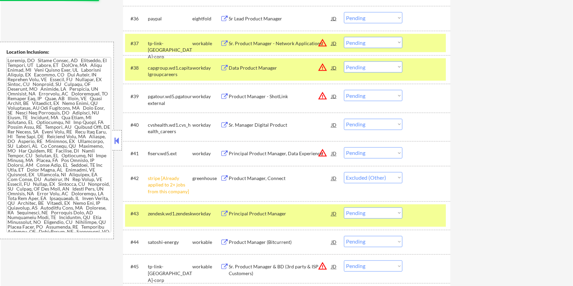
click at [414, 69] on div at bounding box center [427, 67] width 30 height 12
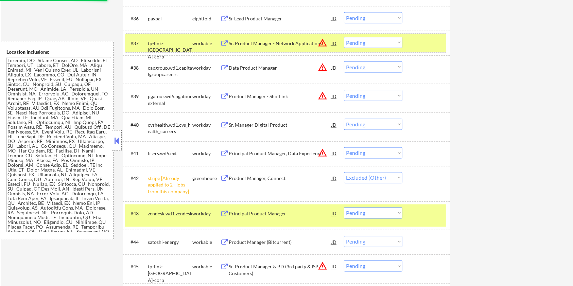
click at [417, 37] on div at bounding box center [427, 43] width 30 height 12
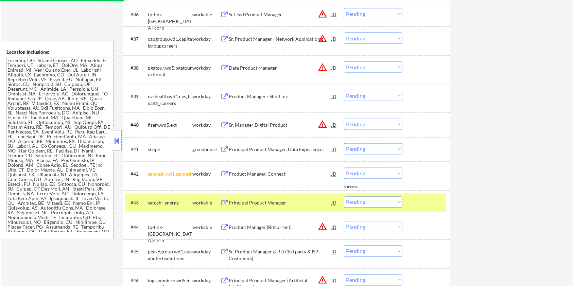
scroll to position [1268, 0]
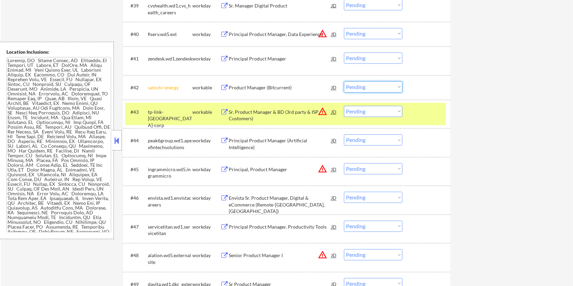
click at [389, 84] on select "Choose an option... Pending Applied Excluded (Questions) Excluded (Expired) Exc…" at bounding box center [373, 87] width 58 height 11
click at [344, 82] on select "Choose an option... Pending Applied Excluded (Questions) Excluded (Expired) Exc…" at bounding box center [373, 87] width 58 height 11
click at [430, 112] on div at bounding box center [427, 112] width 30 height 12
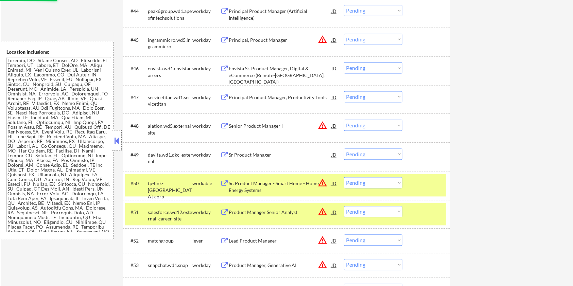
scroll to position [1404, 0]
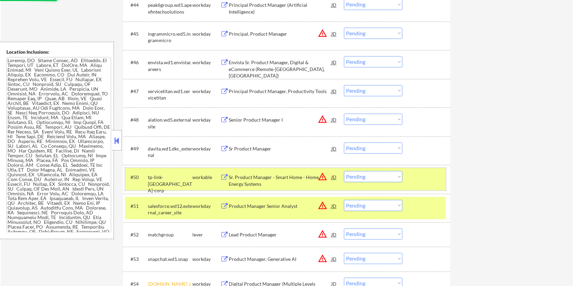
click at [408, 178] on div "#50 tp-link-usa-corp workable Sr. Product Manager - Smart Home - Home Energy Sy…" at bounding box center [285, 179] width 321 height 22
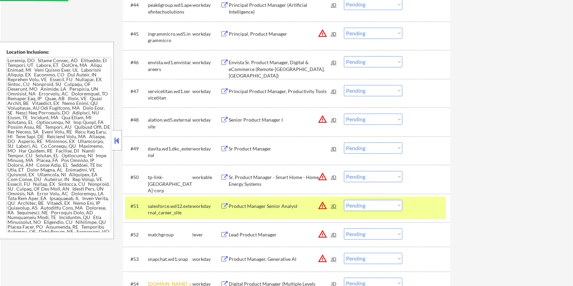
click at [408, 203] on div "#51 salesforce.wd12.external_career_site workday Product Manager Senior Analyst…" at bounding box center [285, 208] width 321 height 22
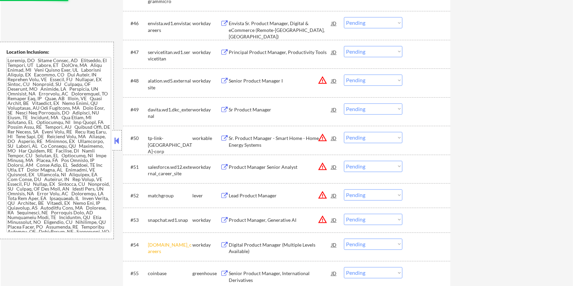
scroll to position [1494, 0]
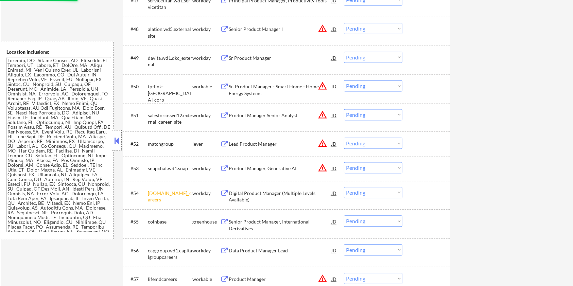
click at [377, 193] on div "#54 allstate.wd5.allstate_careers workday Digital Product Manager (Multiple Lev…" at bounding box center [286, 195] width 327 height 29
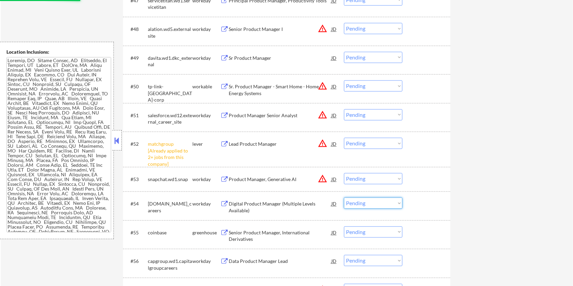
click at [448, 153] on div "#52 matchgroup [Already applied to 2+ jobs from this company] lever Lead Produc…" at bounding box center [286, 148] width 327 height 35
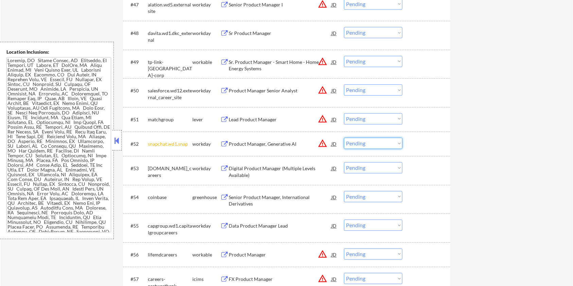
click at [392, 146] on select "Choose an option... Pending Applied Excluded (Questions) Excluded (Expired) Exc…" at bounding box center [373, 143] width 58 height 11
click at [344, 138] on select "Choose an option... Pending Applied Excluded (Questions) Excluded (Expired) Exc…" at bounding box center [373, 143] width 58 height 11
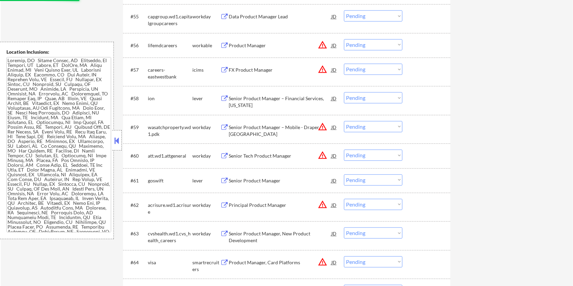
scroll to position [1721, 0]
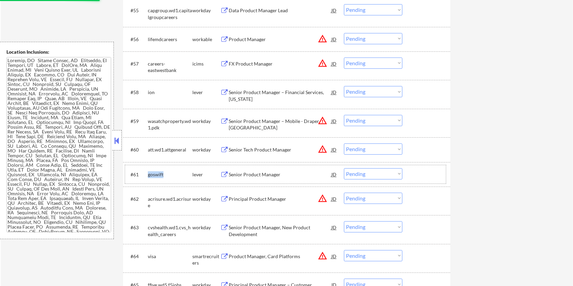
drag, startPoint x: 167, startPoint y: 163, endPoint x: 148, endPoint y: 173, distance: 21.6
click at [148, 173] on div "goswift" at bounding box center [170, 174] width 44 height 7
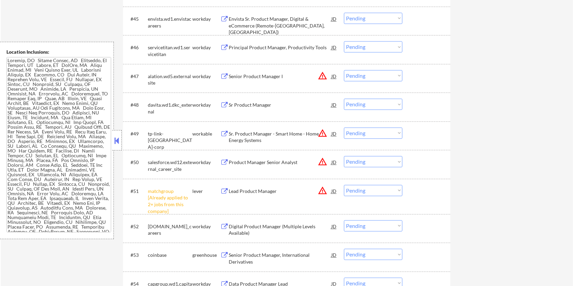
scroll to position [1404, 0]
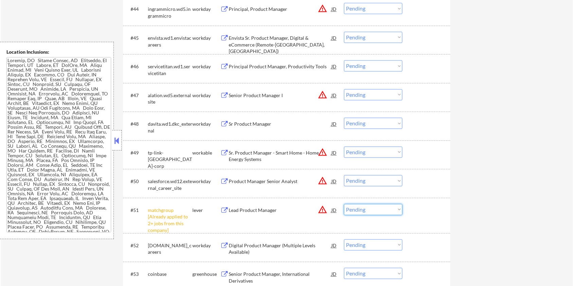
click at [378, 208] on select "Choose an option... Pending Applied Excluded (Questions) Excluded (Expired) Exc…" at bounding box center [373, 209] width 58 height 11
click at [344, 204] on select "Choose an option... Pending Applied Excluded (Questions) Excluded (Expired) Exc…" at bounding box center [373, 209] width 58 height 11
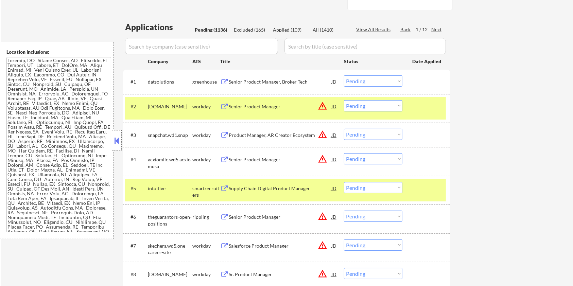
scroll to position [136, 0]
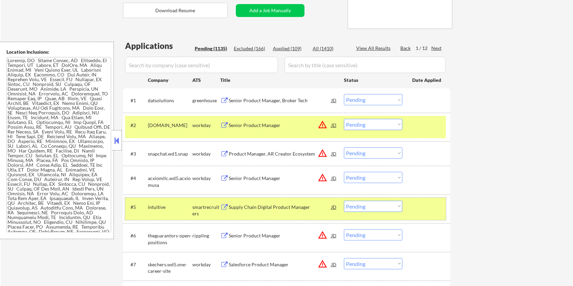
click at [423, 203] on div at bounding box center [427, 207] width 30 height 12
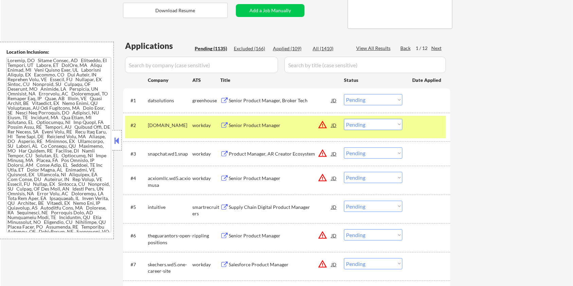
click at [413, 125] on div at bounding box center [427, 125] width 30 height 12
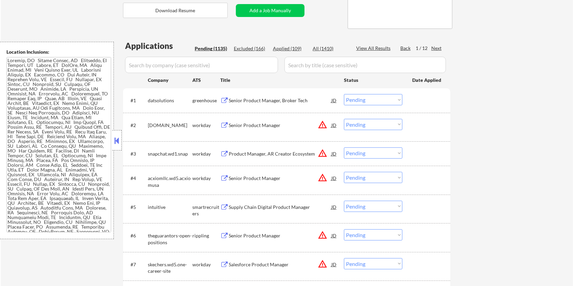
click at [174, 61] on input "input" at bounding box center [201, 65] width 153 height 16
paste input "goswift"
click at [323, 61] on input "input" at bounding box center [364, 65] width 161 height 16
click at [322, 52] on div "All (1410)" at bounding box center [329, 48] width 34 height 7
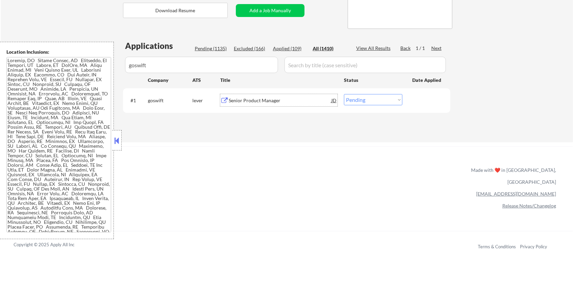
click at [231, 101] on div "Senior Product Manager" at bounding box center [280, 100] width 103 height 7
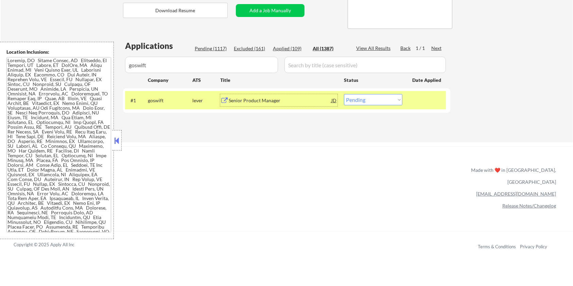
click at [375, 100] on select "Choose an option... Pending Applied Excluded (Questions) Excluded (Expired) Exc…" at bounding box center [373, 99] width 58 height 11
click at [344, 94] on select "Choose an option... Pending Applied Excluded (Questions) Excluded (Expired) Exc…" at bounding box center [373, 99] width 58 height 11
drag, startPoint x: 163, startPoint y: 70, endPoint x: 76, endPoint y: 70, distance: 87.0
click at [76, 70] on body "← Return to /applysquad Mailslurp Inbox Job Search Builder Amyr Haq User Email:…" at bounding box center [286, 7] width 573 height 286
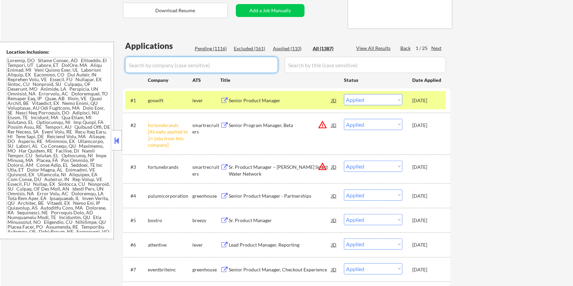
click at [209, 46] on div "Pending (1116)" at bounding box center [212, 48] width 34 height 7
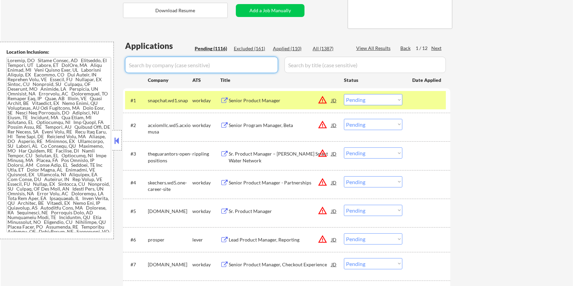
click at [180, 59] on input "input" at bounding box center [201, 65] width 153 height 16
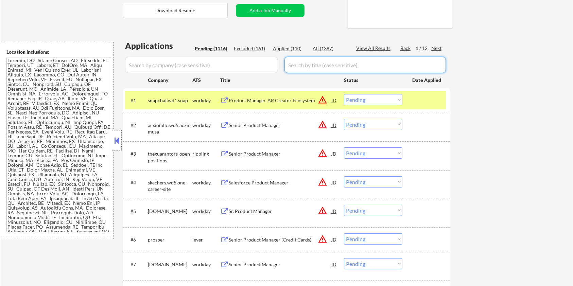
click at [313, 67] on input "input" at bounding box center [364, 65] width 161 height 16
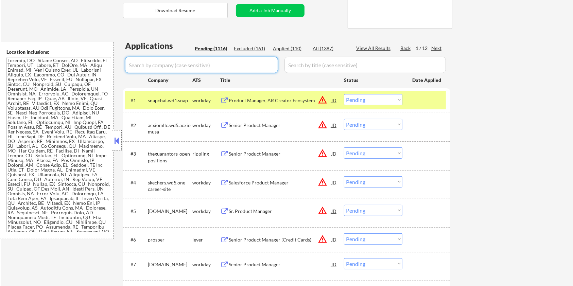
click at [205, 58] on input "input" at bounding box center [201, 65] width 153 height 16
click at [207, 50] on div "Pending (1116)" at bounding box center [212, 48] width 34 height 7
click at [204, 65] on input "input" at bounding box center [201, 65] width 153 height 16
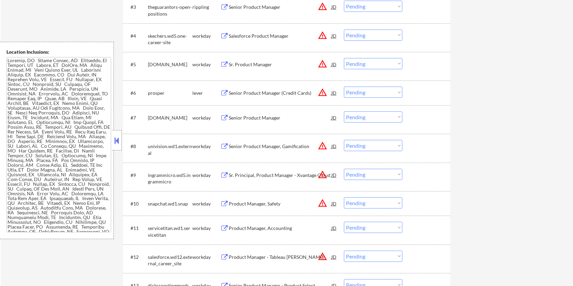
scroll to position [272, 0]
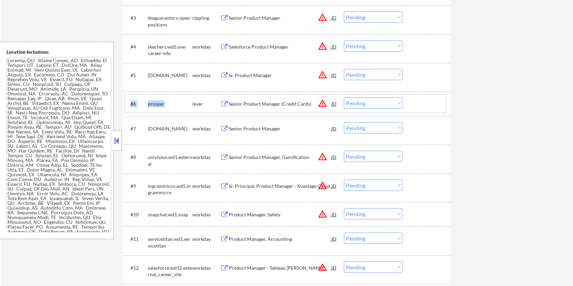
drag, startPoint x: 167, startPoint y: 102, endPoint x: 144, endPoint y: 102, distance: 22.8
click at [144, 102] on div "#6 prosper lever Senior Product Manager (Credit Cards) JD warning_amber Choose …" at bounding box center [285, 103] width 321 height 18
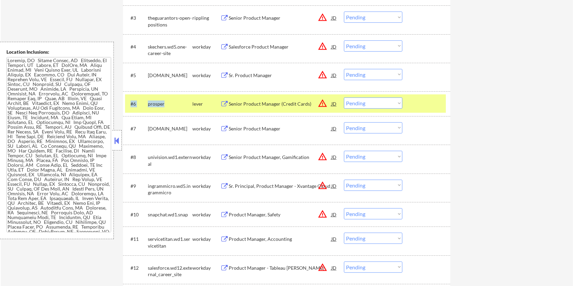
click at [163, 105] on div "prosper" at bounding box center [170, 104] width 44 height 7
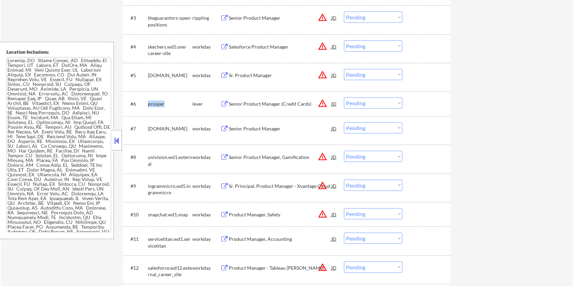
drag, startPoint x: 164, startPoint y: 104, endPoint x: 147, endPoint y: 104, distance: 17.3
click at [147, 104] on div "#6 prosper lever Senior Product Manager (Credit Cards) JD warning_amber Choose …" at bounding box center [285, 103] width 321 height 18
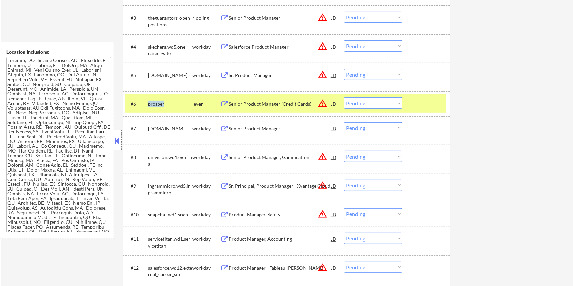
scroll to position [181, 0]
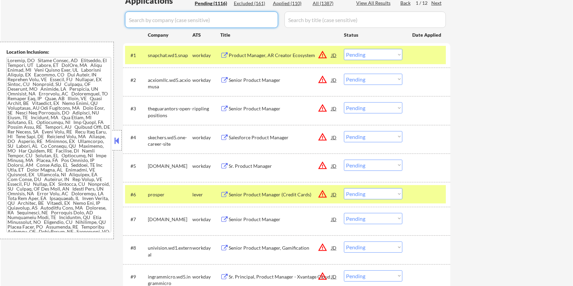
click at [199, 18] on input "input" at bounding box center [201, 20] width 153 height 16
paste input "prosper"
click at [305, 20] on input "input" at bounding box center [364, 20] width 161 height 16
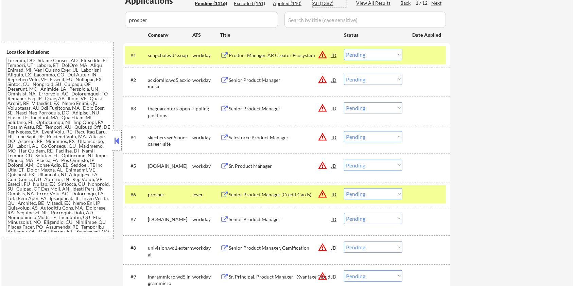
click at [322, 4] on div "All (1387)" at bounding box center [329, 3] width 34 height 7
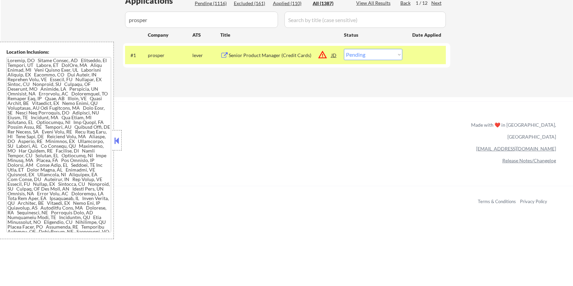
click at [269, 51] on div "Senior Product Manager (Credit Cards)" at bounding box center [280, 55] width 103 height 12
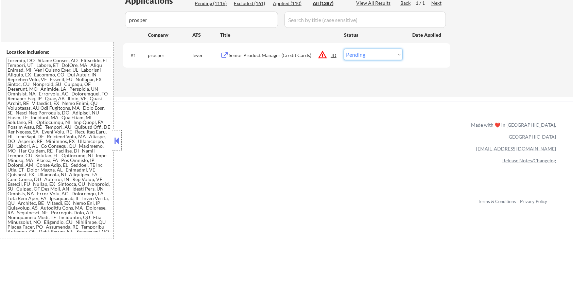
click at [388, 54] on select "Choose an option... Pending Applied Excluded (Questions) Excluded (Expired) Exc…" at bounding box center [373, 54] width 58 height 11
click at [344, 49] on select "Choose an option... Pending Applied Excluded (Questions) Excluded (Expired) Exc…" at bounding box center [373, 54] width 58 height 11
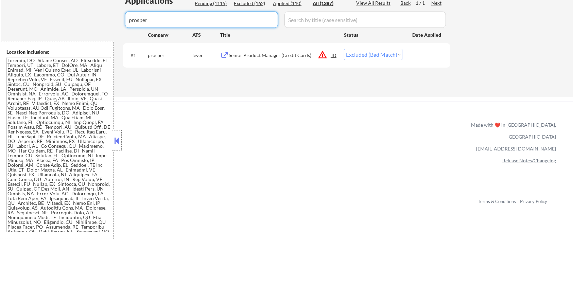
drag, startPoint x: 189, startPoint y: 14, endPoint x: 89, endPoint y: 21, distance: 99.8
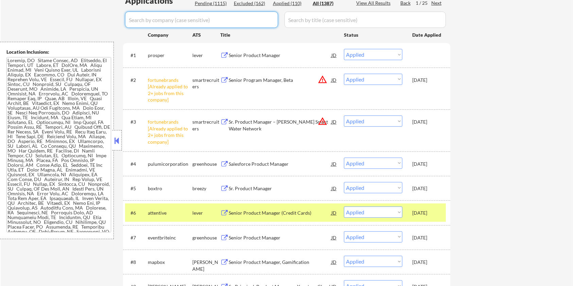
scroll to position [90, 0]
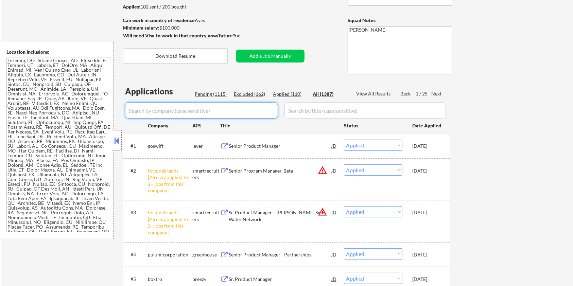
click at [217, 94] on div "Pending (1115)" at bounding box center [212, 94] width 34 height 7
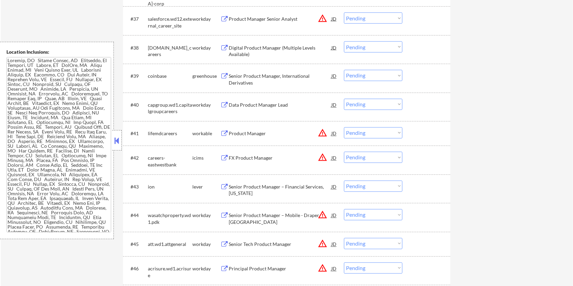
scroll to position [1268, 0]
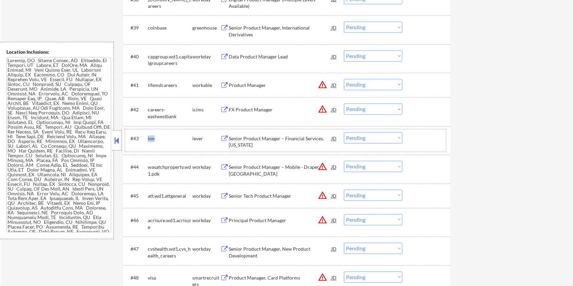
drag, startPoint x: 157, startPoint y: 137, endPoint x: 146, endPoint y: 135, distance: 11.7
click at [146, 135] on div "#43 ion lever Senior Product Manager – Financial Services, New York JD warning_…" at bounding box center [285, 140] width 321 height 22
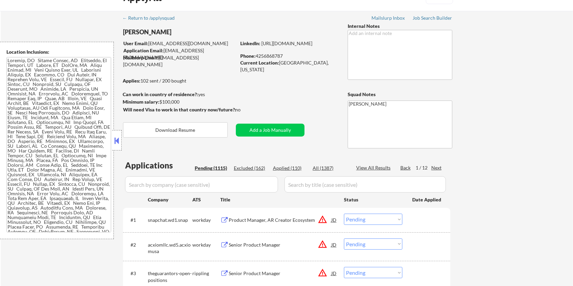
scroll to position [0, 0]
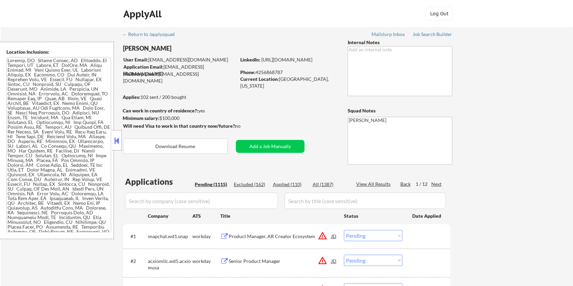
click at [157, 202] on input "input" at bounding box center [201, 201] width 153 height 16
paste input "ion"
click at [303, 200] on input "input" at bounding box center [364, 201] width 161 height 16
click at [318, 182] on div "All (1387)" at bounding box center [329, 184] width 34 height 7
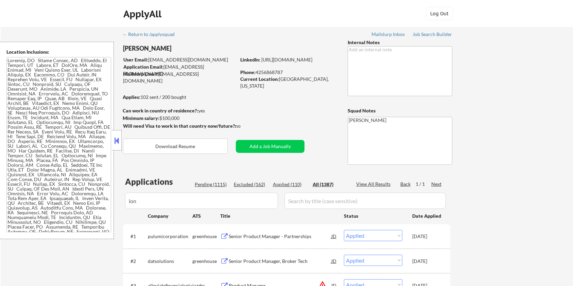
click at [321, 186] on div "All (1387)" at bounding box center [329, 184] width 34 height 7
click at [310, 200] on input "input" at bounding box center [364, 201] width 161 height 16
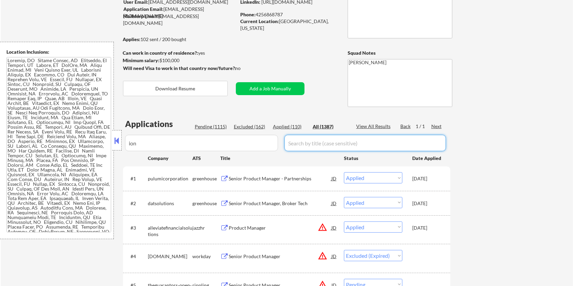
scroll to position [45, 0]
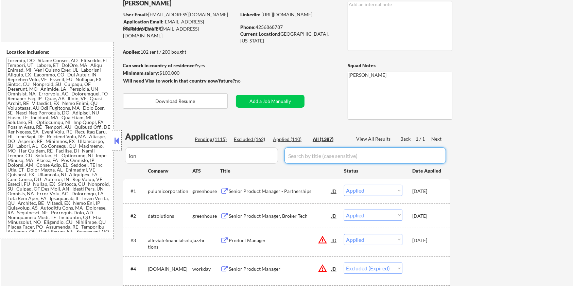
click at [220, 157] on input "input" at bounding box center [201, 155] width 153 height 16
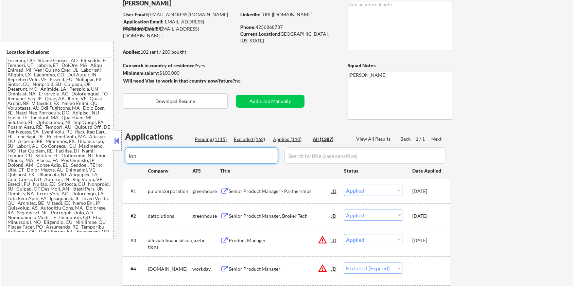
click at [245, 151] on input "input" at bounding box center [201, 155] width 153 height 16
click at [317, 138] on div "All (1387)" at bounding box center [329, 139] width 34 height 7
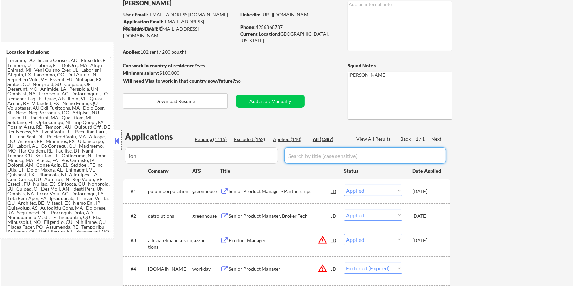
click at [306, 154] on input "input" at bounding box center [364, 155] width 161 height 16
click at [211, 138] on div "Pending (1115)" at bounding box center [212, 139] width 34 height 7
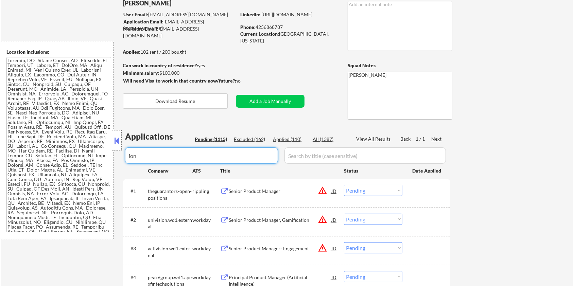
click at [202, 151] on input "input" at bounding box center [201, 155] width 153 height 16
click at [322, 136] on div "All (1387)" at bounding box center [329, 139] width 34 height 7
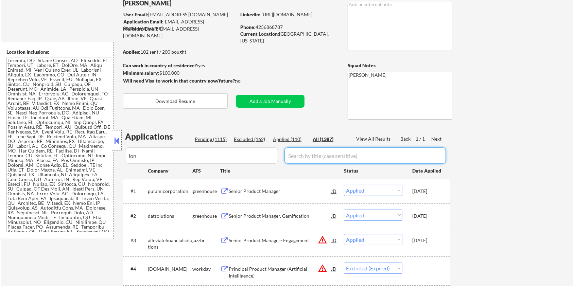
click at [315, 154] on input "input" at bounding box center [364, 155] width 161 height 16
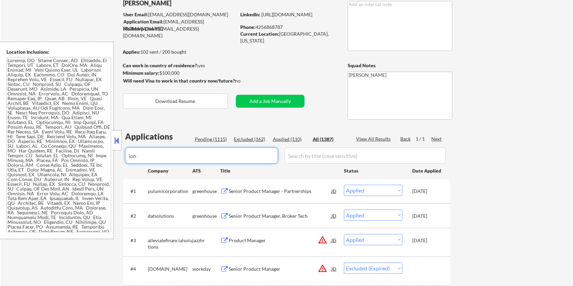
drag, startPoint x: 207, startPoint y: 161, endPoint x: 110, endPoint y: 161, distance: 96.8
click at [110, 161] on body "← Return to /applysquad Mailslurp Inbox Job Search Builder Amyr Haq User Email:…" at bounding box center [286, 98] width 573 height 286
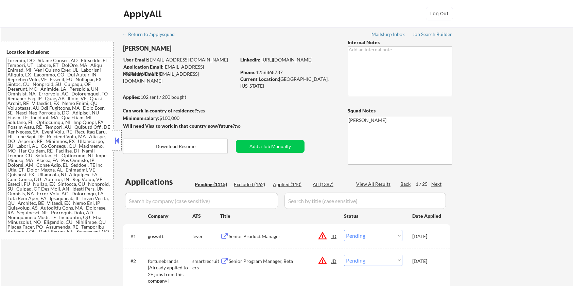
select select ""pending""
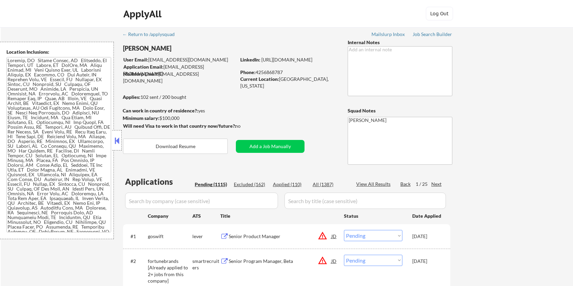
select select ""pending""
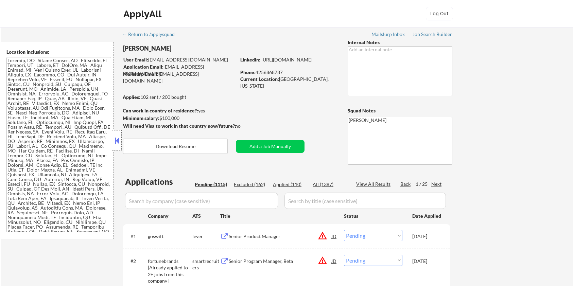
select select ""pending""
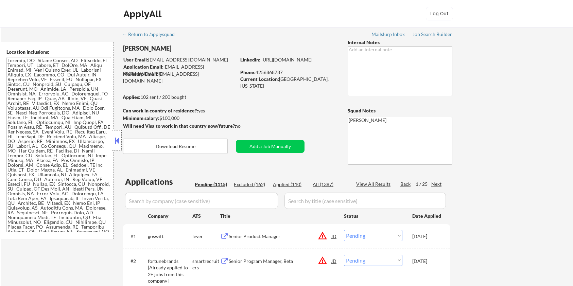
select select ""pending""
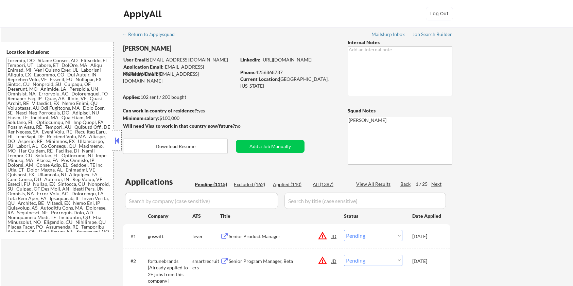
select select ""pending""
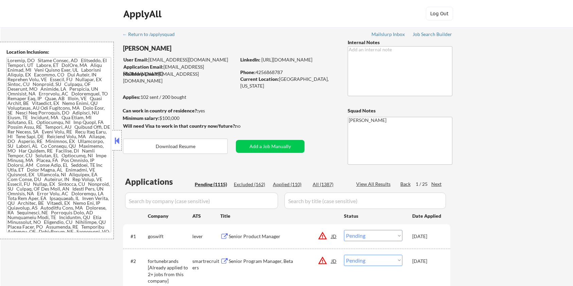
select select ""pending""
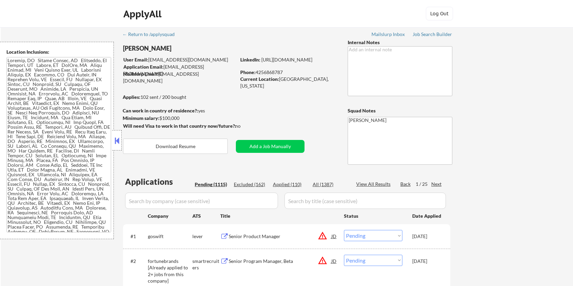
select select ""pending""
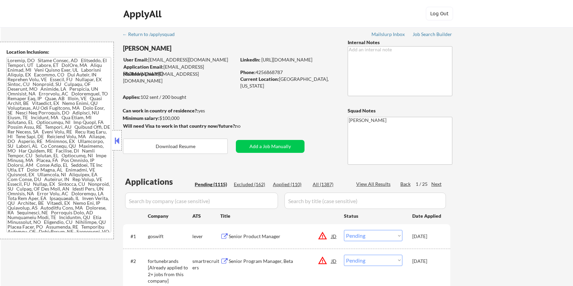
select select ""pending""
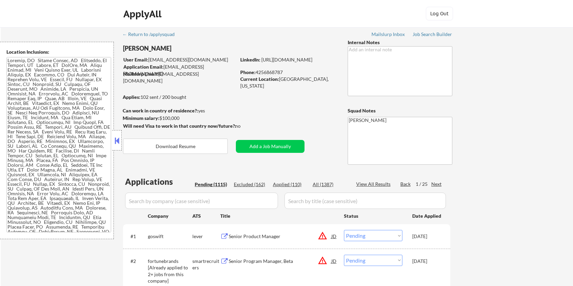
select select ""pending""
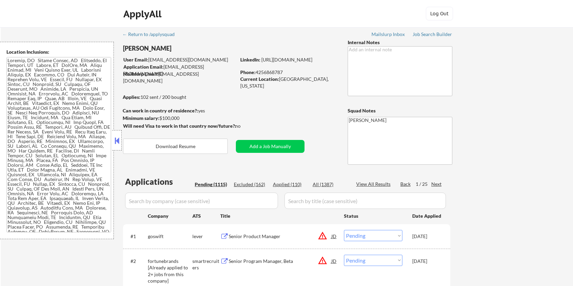
select select ""pending""
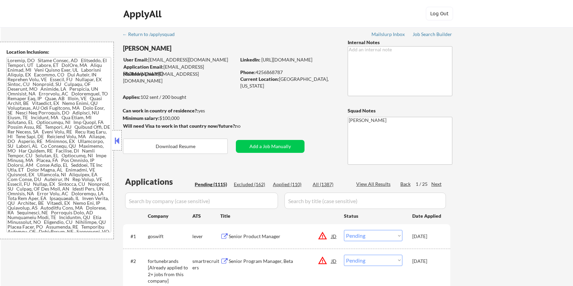
select select ""pending""
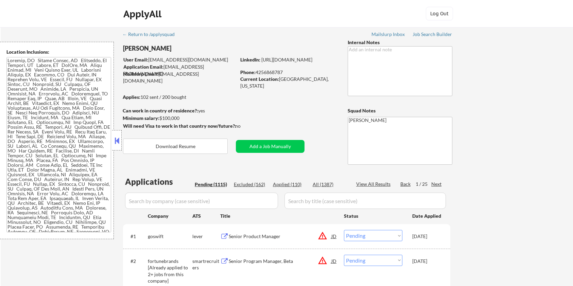
select select ""pending""
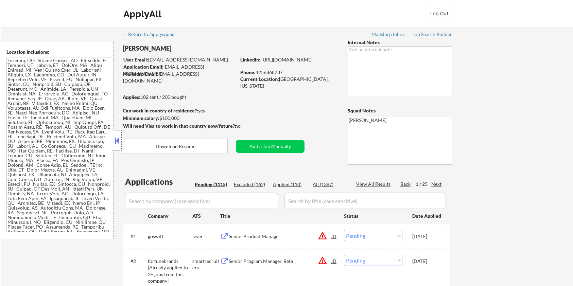
select select ""pending""
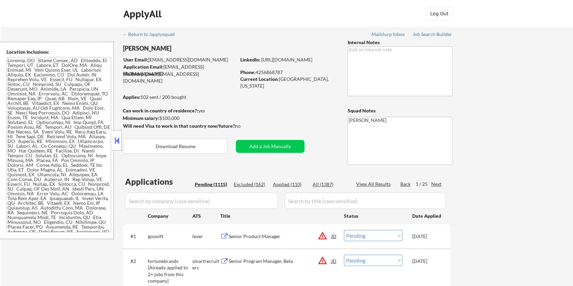
select select ""pending""
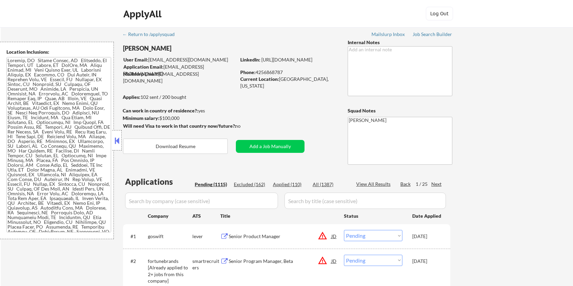
select select ""pending""
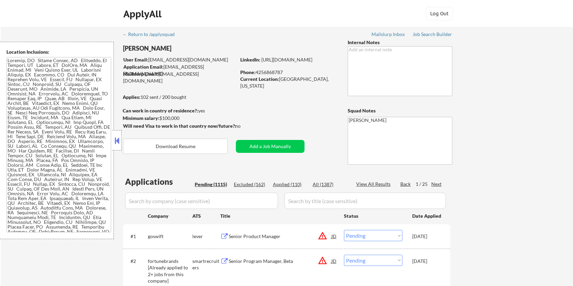
select select ""pending""
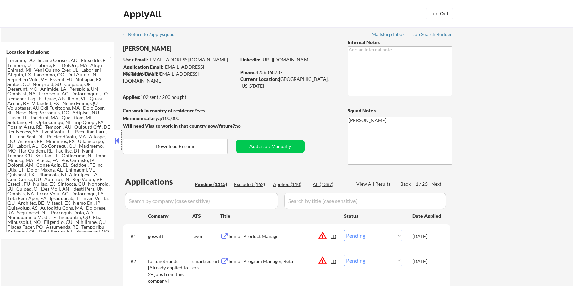
select select ""pending""
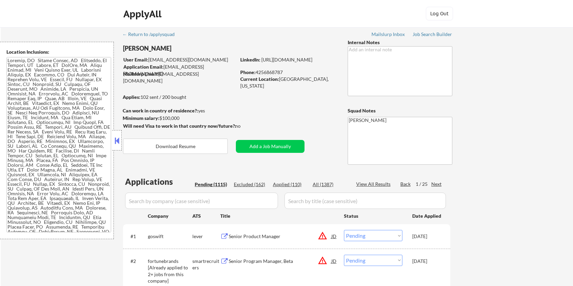
select select ""pending""
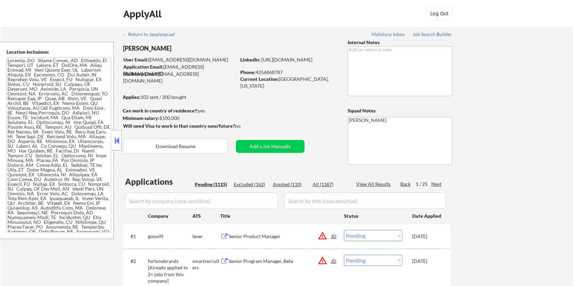
select select ""pending""
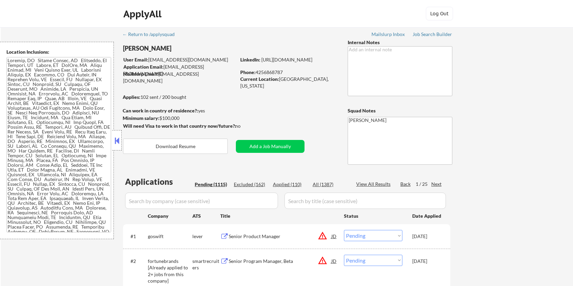
select select ""pending""
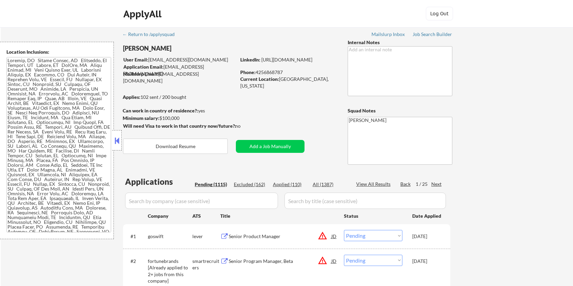
scroll to position [45, 0]
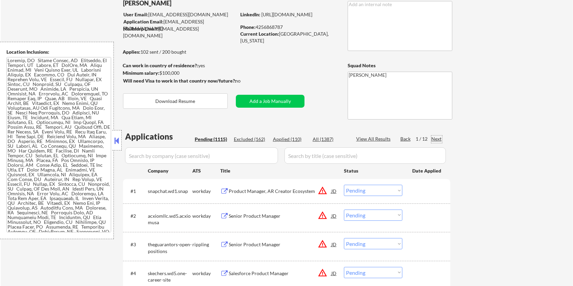
click at [439, 140] on div "Next" at bounding box center [436, 139] width 11 height 7
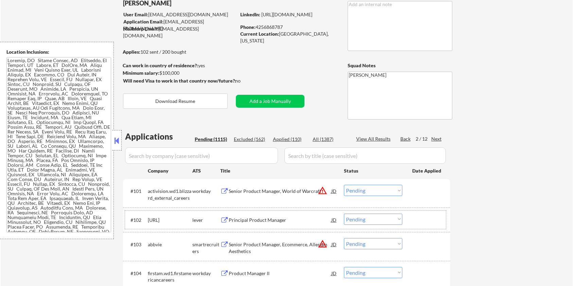
drag, startPoint x: 180, startPoint y: 219, endPoint x: 144, endPoint y: 218, distance: 36.0
click at [144, 218] on div "#102 [URL] lever Principal Product Manager JD warning_amber Choose an option...…" at bounding box center [285, 220] width 321 height 18
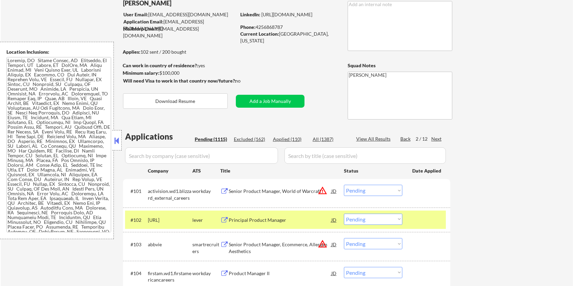
click at [154, 218] on div "[URL]" at bounding box center [170, 220] width 44 height 7
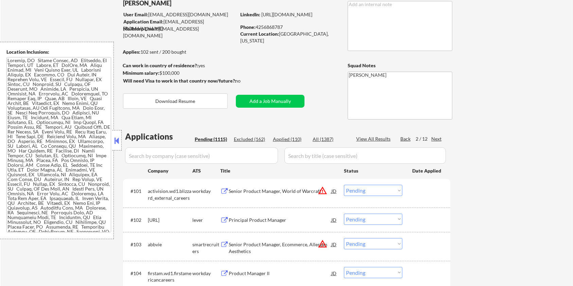
drag, startPoint x: 147, startPoint y: 217, endPoint x: 182, endPoint y: 220, distance: 34.8
click at [182, 220] on div "#102 [URL] lever Principal Product Manager JD warning_amber Choose an option...…" at bounding box center [285, 220] width 321 height 18
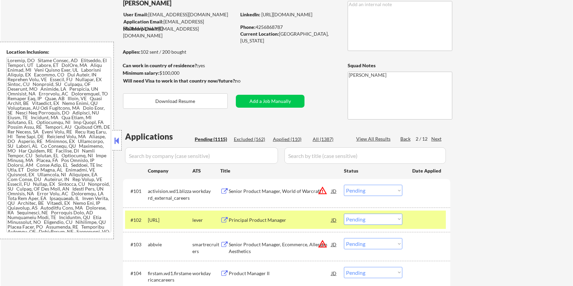
copy div "[URL]"
click at [155, 156] on input "input" at bounding box center [201, 155] width 153 height 16
paste input "[URL]"
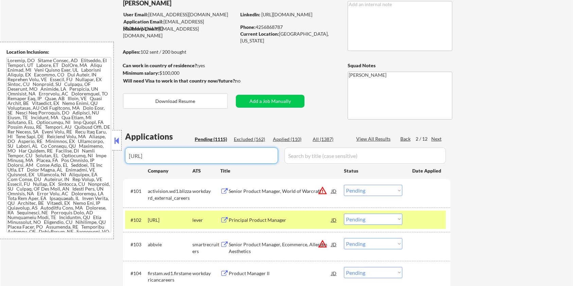
type input "[URL]"
click at [315, 155] on input "input" at bounding box center [364, 155] width 161 height 16
click at [323, 138] on div "All (1387)" at bounding box center [329, 139] width 34 height 7
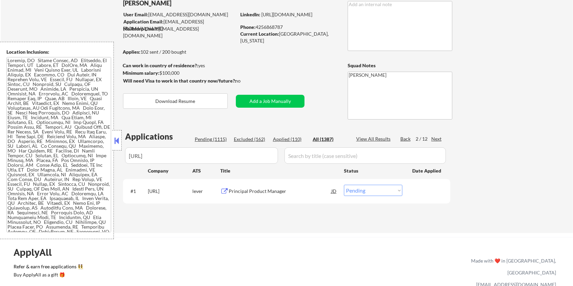
click at [259, 188] on div "Principal Product Manager" at bounding box center [280, 191] width 103 height 7
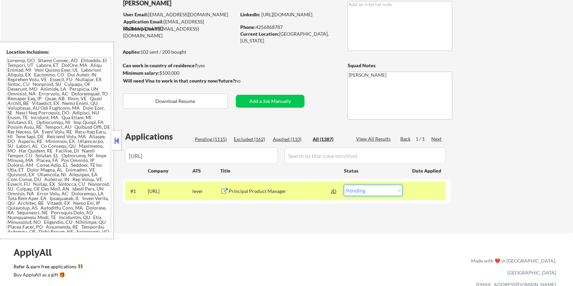
click at [375, 191] on select "Choose an option... Pending Applied Excluded (Questions) Excluded (Expired) Exc…" at bounding box center [373, 190] width 58 height 11
select select ""excluded__expired_""
click at [344, 185] on select "Choose an option... Pending Applied Excluded (Questions) Excluded (Expired) Exc…" at bounding box center [373, 190] width 58 height 11
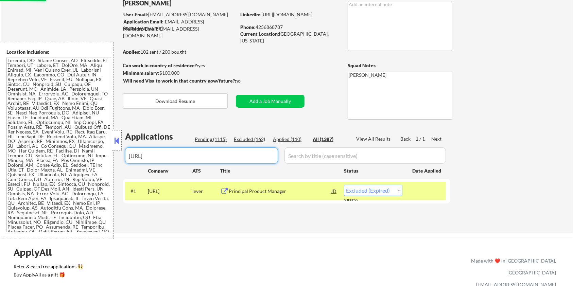
drag, startPoint x: 167, startPoint y: 158, endPoint x: 65, endPoint y: 154, distance: 102.3
click at [65, 154] on body "← Return to /applysquad Mailslurp Inbox Job Search Builder [PERSON_NAME] User E…" at bounding box center [286, 98] width 573 height 286
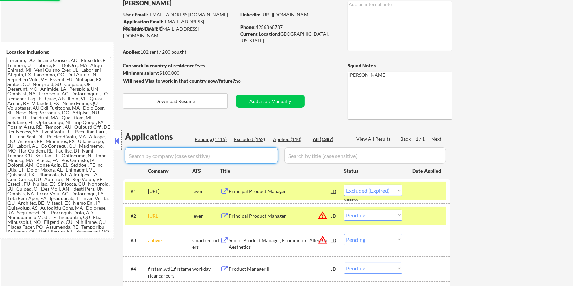
select select ""applied""
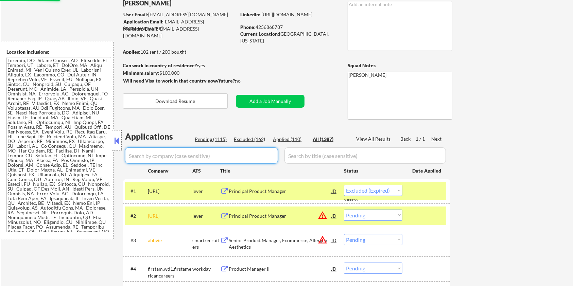
select select ""applied""
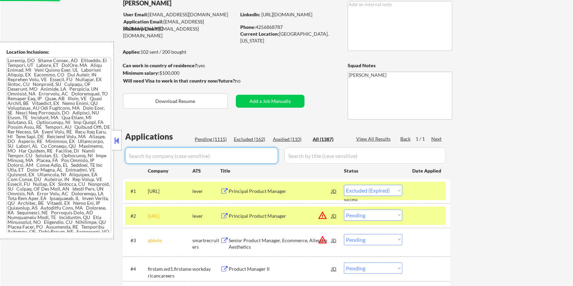
select select ""applied""
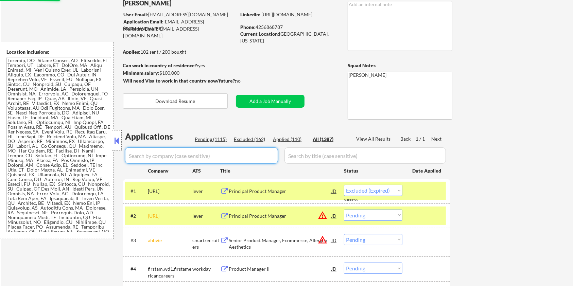
select select ""applied""
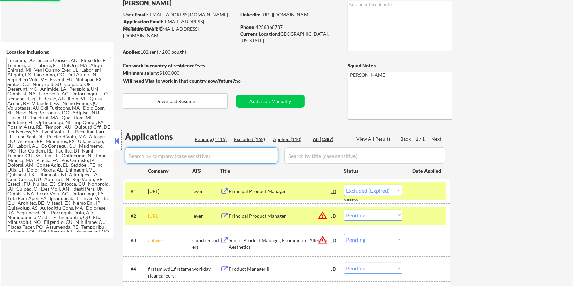
select select ""applied""
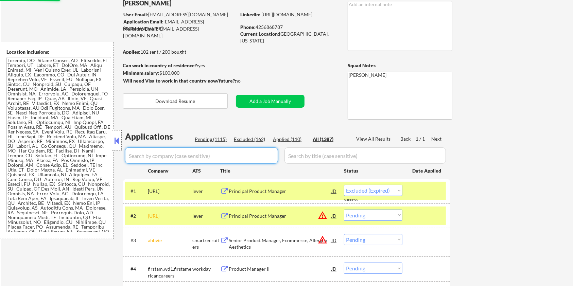
select select ""applied""
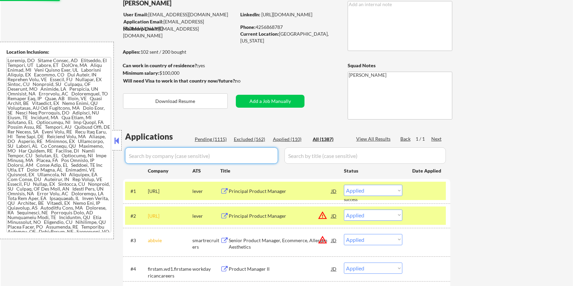
select select ""applied""
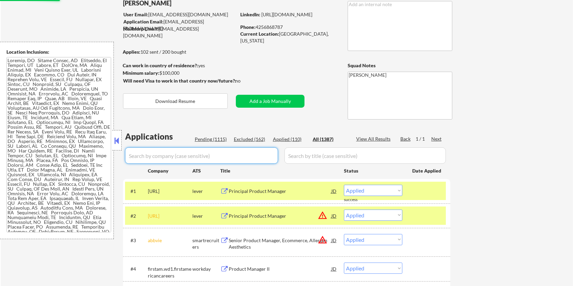
select select ""applied""
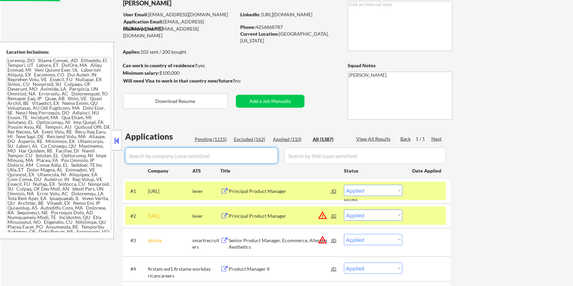
select select ""applied""
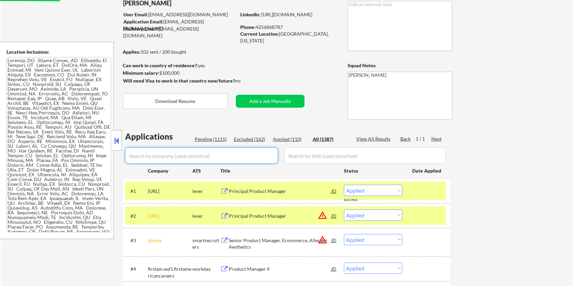
select select ""applied""
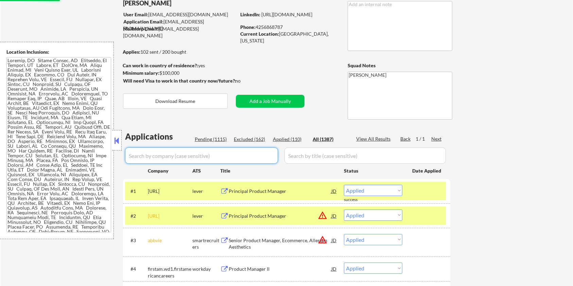
select select ""applied""
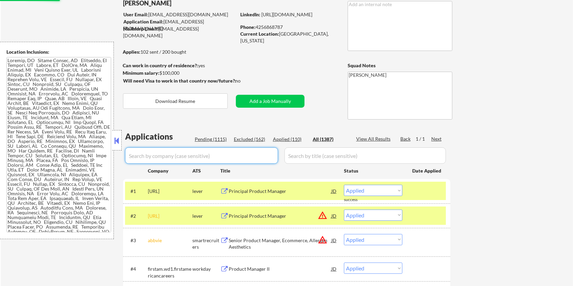
select select ""applied""
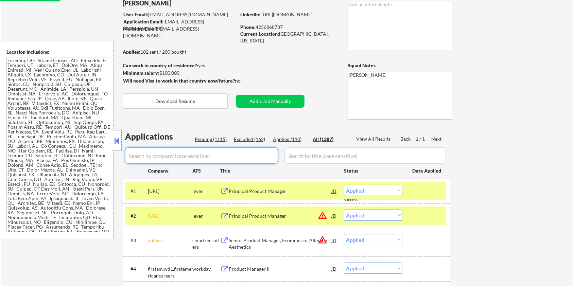
select select ""applied""
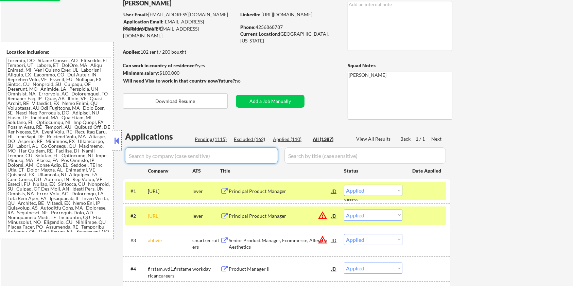
select select ""applied""
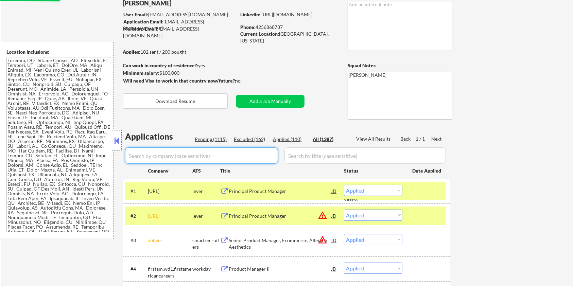
select select ""applied""
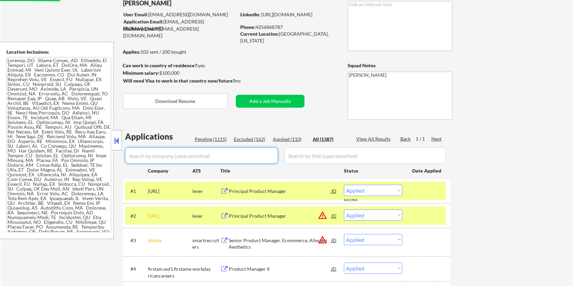
select select ""applied""
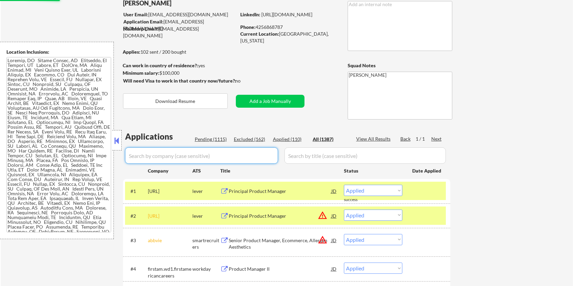
select select ""applied""
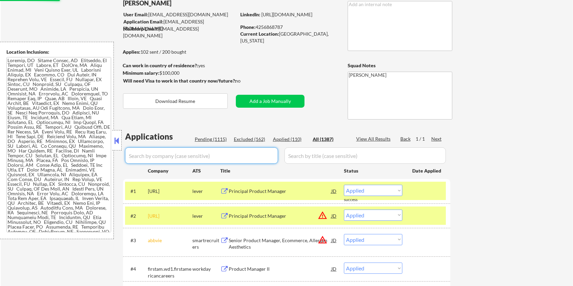
select select ""applied""
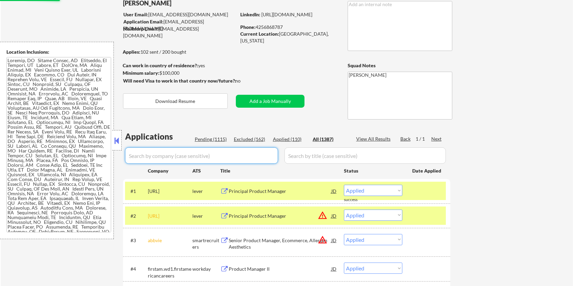
select select ""applied""
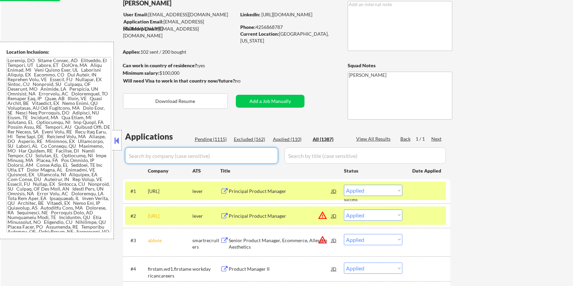
select select ""applied""
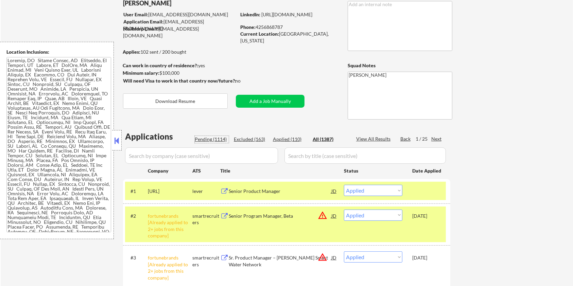
click at [209, 140] on div "Pending (1114)" at bounding box center [212, 139] width 34 height 7
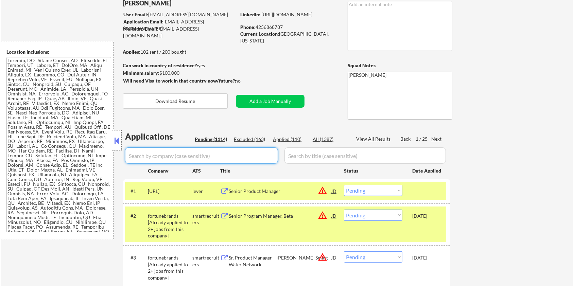
click at [200, 155] on input "input" at bounding box center [201, 155] width 153 height 16
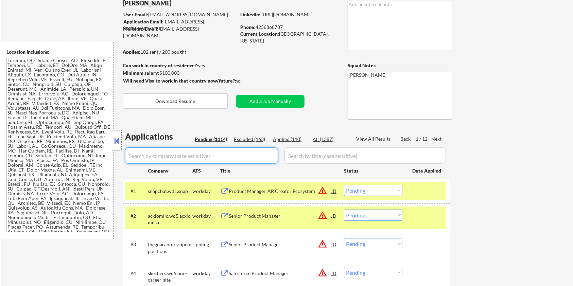
click at [316, 139] on div "All (1387)" at bounding box center [329, 139] width 34 height 7
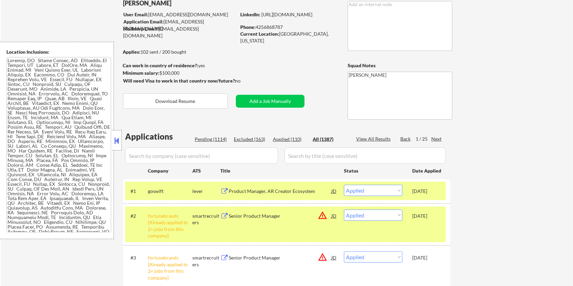
click at [215, 141] on div "Pending (1114)" at bounding box center [212, 139] width 34 height 7
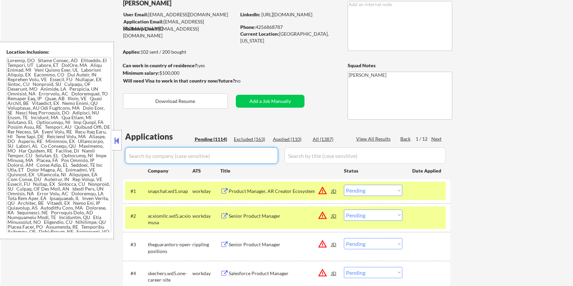
click at [230, 148] on input "input" at bounding box center [201, 155] width 153 height 16
click at [435, 136] on div "Next" at bounding box center [436, 139] width 11 height 7
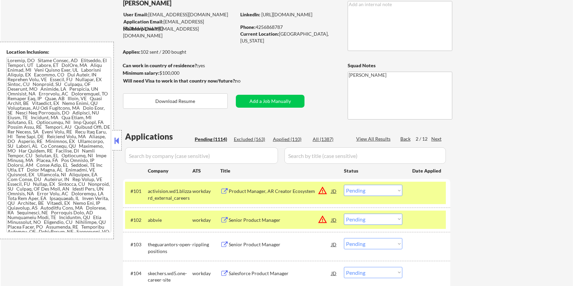
click at [437, 137] on div "Next" at bounding box center [436, 139] width 11 height 7
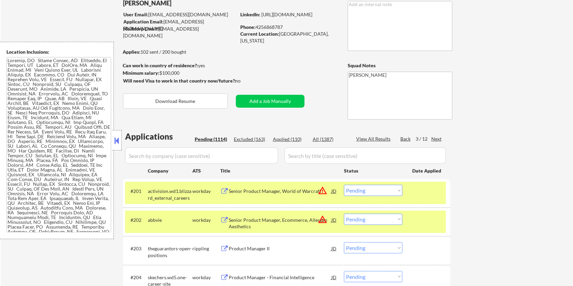
click at [437, 137] on div "Next" at bounding box center [436, 139] width 11 height 7
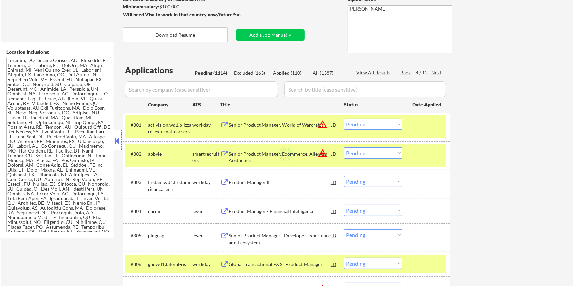
scroll to position [136, 0]
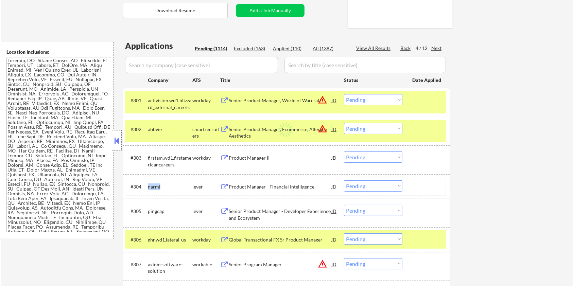
drag, startPoint x: 168, startPoint y: 183, endPoint x: 146, endPoint y: 185, distance: 21.8
click at [146, 185] on div "#304 narmi lever Product Manager - Financial Intelligence JD warning_amber Choo…" at bounding box center [285, 186] width 321 height 18
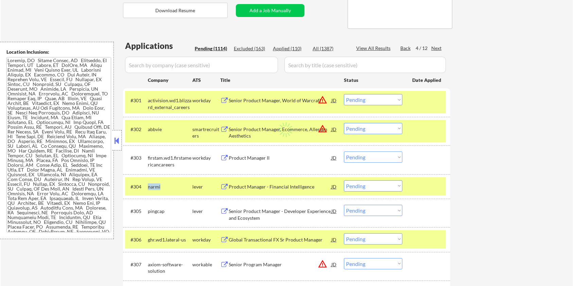
copy div "narmi"
click at [171, 62] on input "input" at bounding box center [201, 65] width 153 height 16
paste input "narmi"
click at [301, 66] on input "input" at bounding box center [364, 65] width 161 height 16
click at [321, 50] on div "All (1387)" at bounding box center [329, 48] width 34 height 7
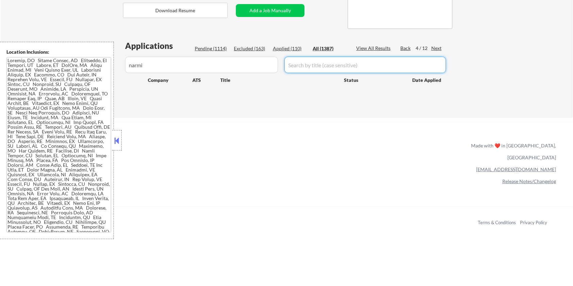
click at [319, 69] on input "input" at bounding box center [364, 65] width 161 height 16
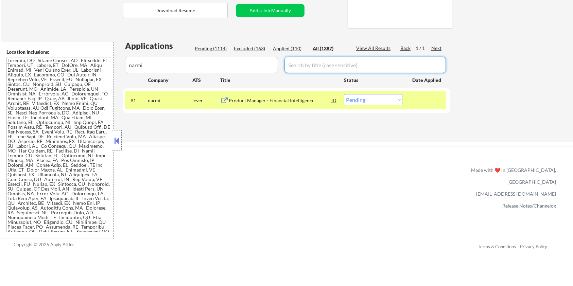
click at [240, 101] on div "Product Manager - Financial Intelligence" at bounding box center [280, 100] width 103 height 7
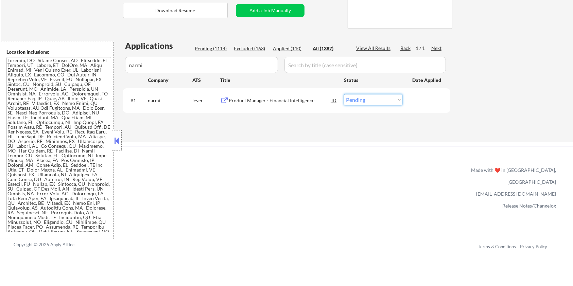
click at [378, 100] on select "Choose an option... Pending Applied Excluded (Questions) Excluded (Expired) Exc…" at bounding box center [373, 99] width 58 height 11
click at [344, 94] on select "Choose an option... Pending Applied Excluded (Questions) Excluded (Expired) Exc…" at bounding box center [373, 99] width 58 height 11
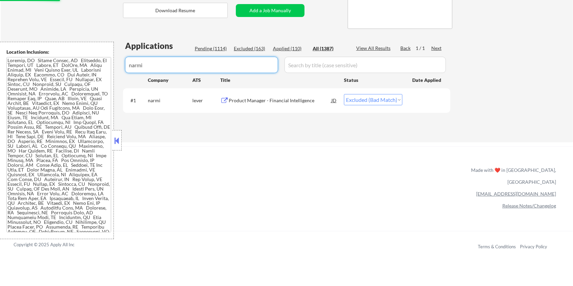
drag, startPoint x: 183, startPoint y: 66, endPoint x: 31, endPoint y: 91, distance: 154.3
click at [31, 91] on body "← Return to /applysquad Mailslurp Inbox Job Search Builder [PERSON_NAME] User E…" at bounding box center [286, 7] width 573 height 286
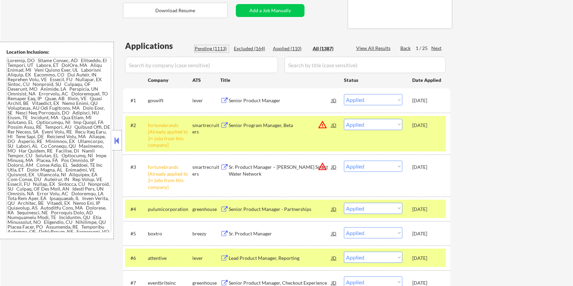
click at [213, 48] on div "Pending (1113)" at bounding box center [212, 48] width 34 height 7
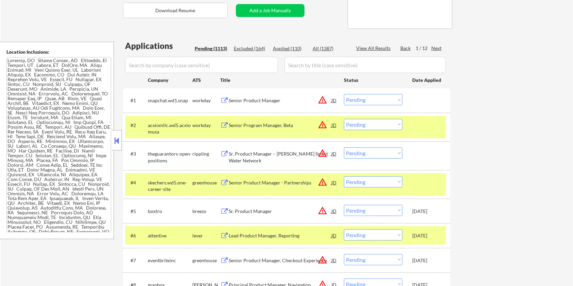
click at [214, 64] on input "input" at bounding box center [201, 65] width 153 height 16
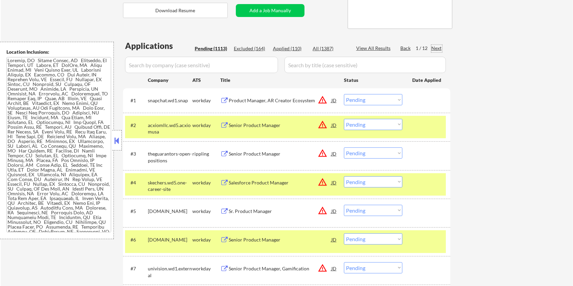
click at [438, 45] on div "Next" at bounding box center [436, 48] width 11 height 7
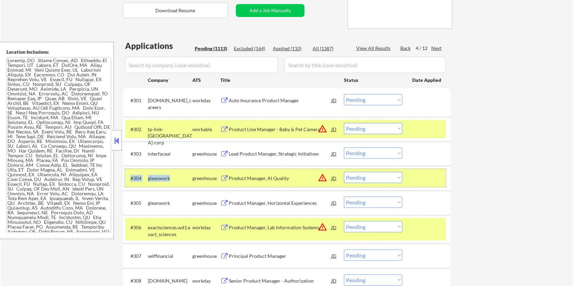
drag, startPoint x: 172, startPoint y: 176, endPoint x: 162, endPoint y: 184, distance: 12.8
click at [144, 178] on div "#304 gleanwork greenhouse Product Manager, AI Quality JD warning_amber Choose a…" at bounding box center [285, 178] width 321 height 18
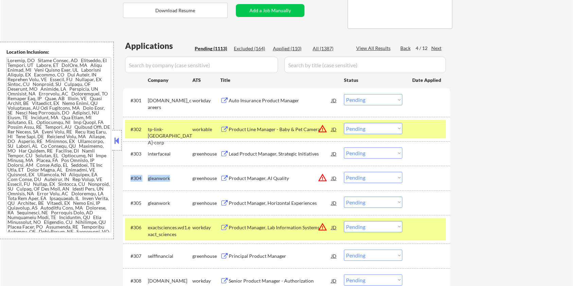
click at [173, 189] on div "#304 gleanwork greenhouse Product Manager, AI Quality JD warning_amber Choose a…" at bounding box center [286, 178] width 327 height 24
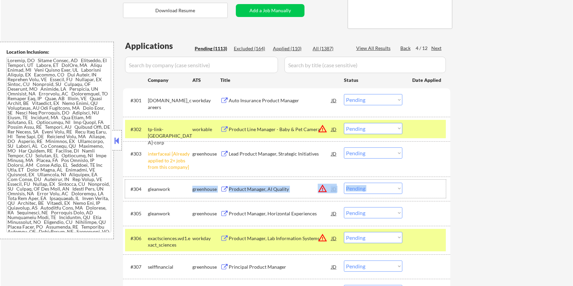
drag, startPoint x: 173, startPoint y: 179, endPoint x: 148, endPoint y: 177, distance: 24.9
click at [148, 177] on div "#304 gleanwork greenhouse Product Manager, AI Quality JD warning_amber Choose a…" at bounding box center [286, 189] width 327 height 24
click at [176, 204] on div "#305 gleanwork greenhouse Product Manager, Horizontal Experiences JD warning_am…" at bounding box center [285, 213] width 321 height 18
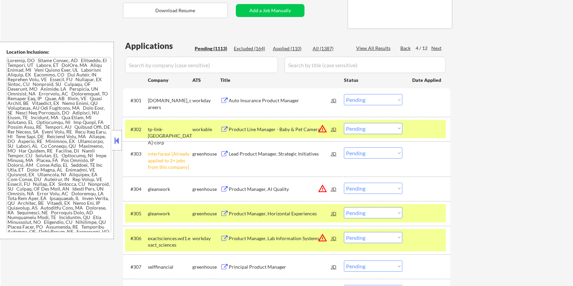
click at [384, 152] on select "Choose an option... Pending Applied Excluded (Questions) Excluded (Expired) Exc…" at bounding box center [373, 152] width 58 height 11
click at [172, 189] on div "gleanwork" at bounding box center [170, 189] width 44 height 7
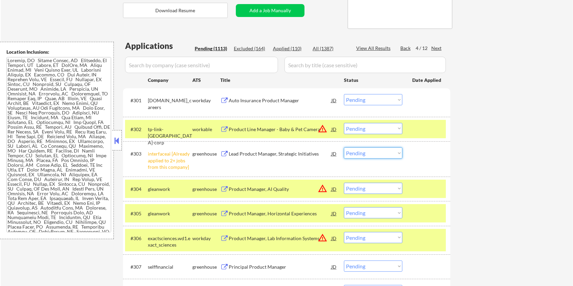
click at [384, 151] on select "Choose an option... Pending Applied Excluded (Questions) Excluded (Expired) Exc…" at bounding box center [373, 152] width 58 height 11
click at [344, 147] on select "Choose an option... Pending Applied Excluded (Questions) Excluded (Expired) Exc…" at bounding box center [373, 152] width 58 height 11
drag, startPoint x: 168, startPoint y: 187, endPoint x: 151, endPoint y: 191, distance: 17.1
click at [151, 191] on div "gleanwork" at bounding box center [170, 189] width 44 height 7
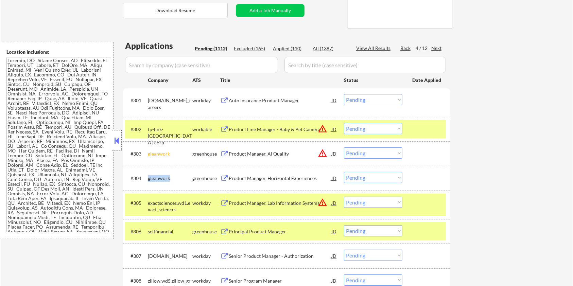
drag, startPoint x: 172, startPoint y: 179, endPoint x: 148, endPoint y: 175, distance: 24.1
click at [148, 175] on div "gleanwork" at bounding box center [170, 178] width 44 height 7
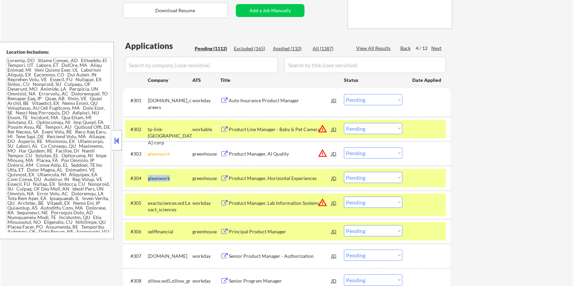
copy div "gleanwork"
click at [164, 66] on input "input" at bounding box center [201, 65] width 153 height 16
paste input "gleanwork"
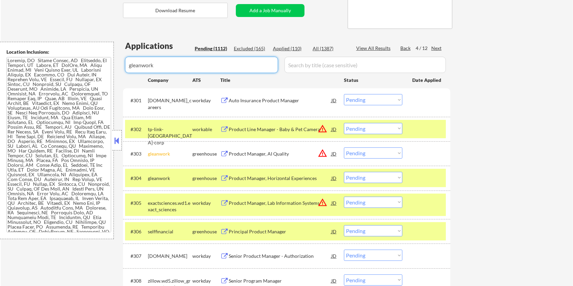
click at [316, 68] on input "input" at bounding box center [364, 65] width 161 height 16
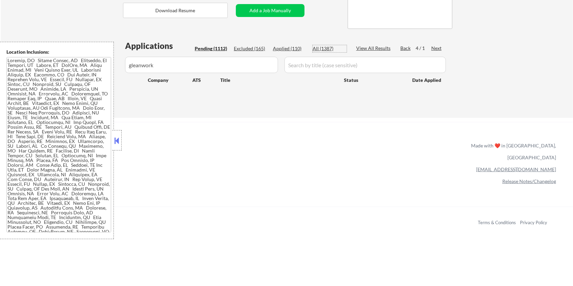
click at [322, 45] on div "All (1387)" at bounding box center [329, 48] width 34 height 7
click at [322, 48] on div "All (1387)" at bounding box center [329, 48] width 34 height 7
click at [313, 62] on input "input" at bounding box center [364, 65] width 161 height 16
click at [316, 47] on div "All (1387)" at bounding box center [329, 48] width 34 height 7
click at [316, 57] on input "input" at bounding box center [364, 65] width 161 height 16
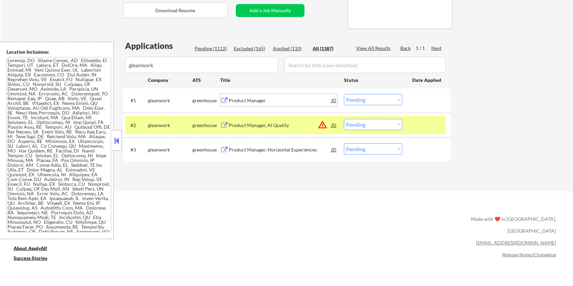
click at [265, 96] on div "Product Manager" at bounding box center [280, 100] width 103 height 12
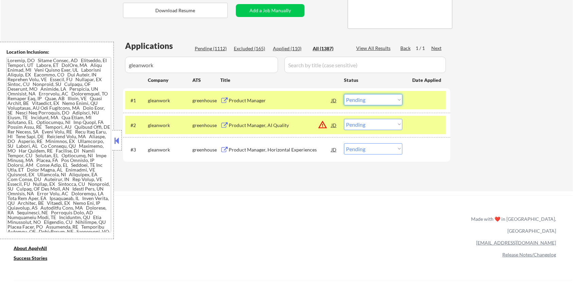
click at [384, 100] on select "Choose an option... Pending Applied Excluded (Questions) Excluded (Expired) Exc…" at bounding box center [373, 99] width 58 height 11
click at [344, 94] on select "Choose an option... Pending Applied Excluded (Questions) Excluded (Expired) Exc…" at bounding box center [373, 99] width 58 height 11
click at [265, 149] on div "Product Manager, Horizontal Experiences" at bounding box center [280, 149] width 103 height 7
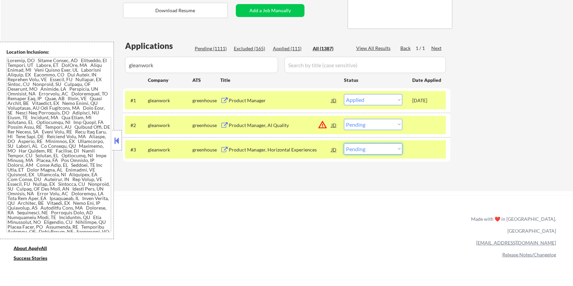
click at [385, 147] on select "Choose an option... Pending Applied Excluded (Questions) Excluded (Expired) Exc…" at bounding box center [373, 148] width 58 height 11
click at [344, 143] on select "Choose an option... Pending Applied Excluded (Questions) Excluded (Expired) Exc…" at bounding box center [373, 148] width 58 height 11
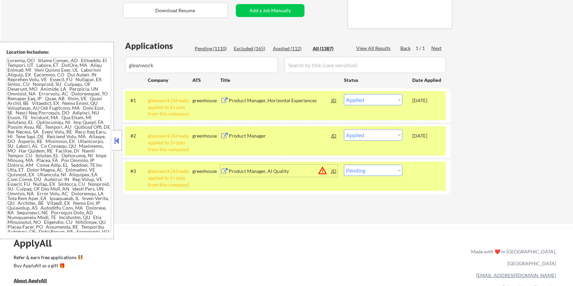
click at [251, 173] on div "Product Manager, AI Quality" at bounding box center [280, 171] width 103 height 7
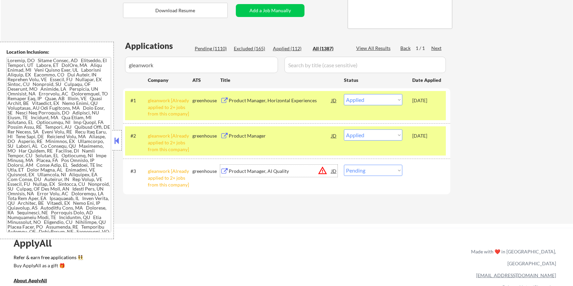
click at [375, 169] on select "Choose an option... Pending Applied Excluded (Questions) Excluded (Expired) Exc…" at bounding box center [373, 170] width 58 height 11
click at [344, 165] on select "Choose an option... Pending Applied Excluded (Questions) Excluded (Expired) Exc…" at bounding box center [373, 170] width 58 height 11
drag, startPoint x: 190, startPoint y: 68, endPoint x: 66, endPoint y: 77, distance: 124.4
click at [66, 77] on body "← Return to /applysquad Mailslurp Inbox Job Search Builder [PERSON_NAME] User E…" at bounding box center [286, 7] width 573 height 286
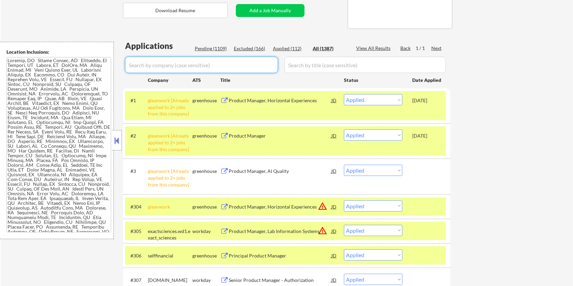
click at [202, 48] on div "Pending (1109)" at bounding box center [212, 48] width 34 height 7
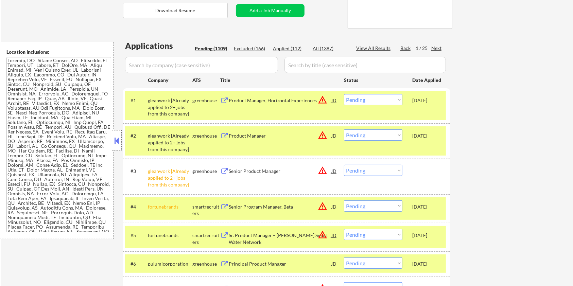
click at [205, 59] on input "input" at bounding box center [201, 65] width 153 height 16
click at [432, 48] on div "Next" at bounding box center [436, 48] width 11 height 7
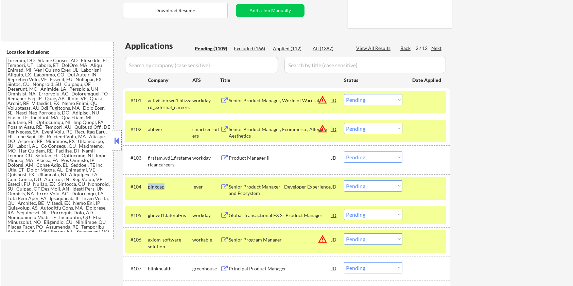
drag, startPoint x: 166, startPoint y: 188, endPoint x: 148, endPoint y: 188, distance: 18.0
click at [148, 188] on div "pingcap" at bounding box center [170, 186] width 44 height 7
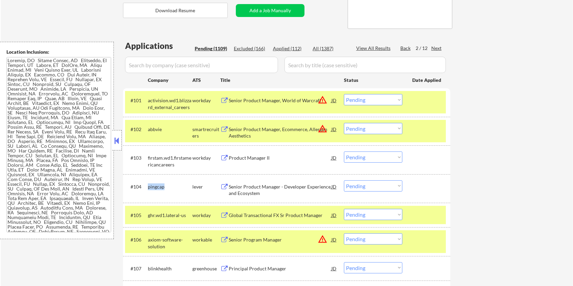
copy div "pingcap"
click at [181, 65] on input "input" at bounding box center [201, 65] width 153 height 16
paste input "pingcap"
click at [319, 63] on input "input" at bounding box center [364, 65] width 161 height 16
click at [326, 47] on div "All (1387)" at bounding box center [329, 48] width 34 height 7
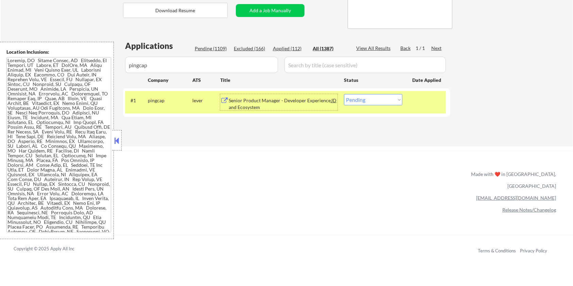
click at [257, 100] on div "Senior Product Manager - Developer Experience and Ecosystem" at bounding box center [280, 103] width 103 height 13
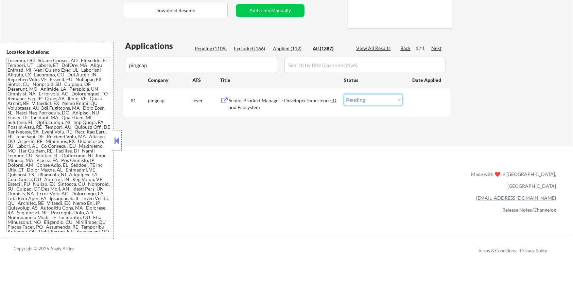
click at [363, 100] on select "Choose an option... Pending Applied Excluded (Questions) Excluded (Expired) Exc…" at bounding box center [373, 99] width 58 height 11
click at [344, 94] on select "Choose an option... Pending Applied Excluded (Questions) Excluded (Expired) Exc…" at bounding box center [373, 99] width 58 height 11
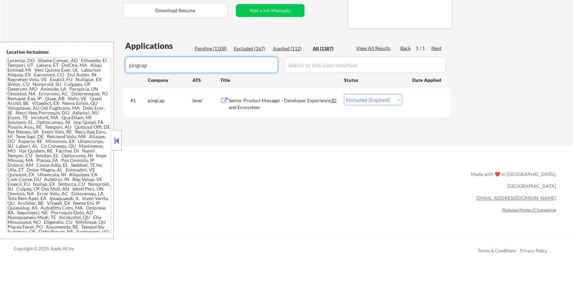
drag, startPoint x: 183, startPoint y: 63, endPoint x: 109, endPoint y: 76, distance: 75.5
click at [109, 76] on body "← Return to /applysquad Mailslurp Inbox Job Search Builder [PERSON_NAME] User E…" at bounding box center [286, 7] width 573 height 286
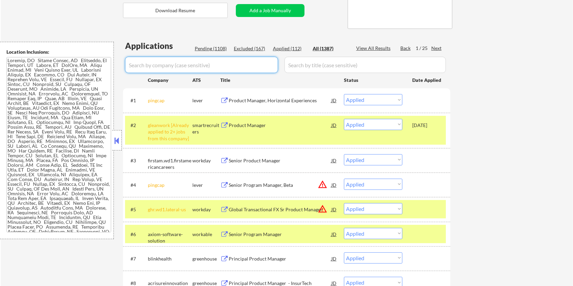
click at [206, 63] on input "input" at bounding box center [201, 65] width 153 height 16
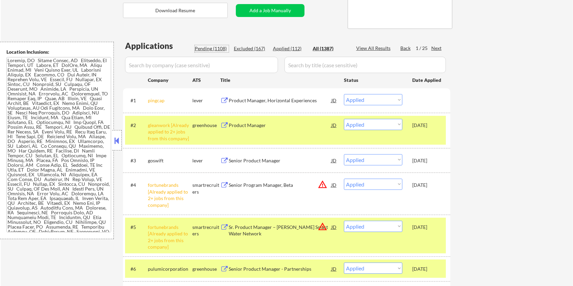
click at [219, 48] on div "Pending (1108)" at bounding box center [212, 48] width 34 height 7
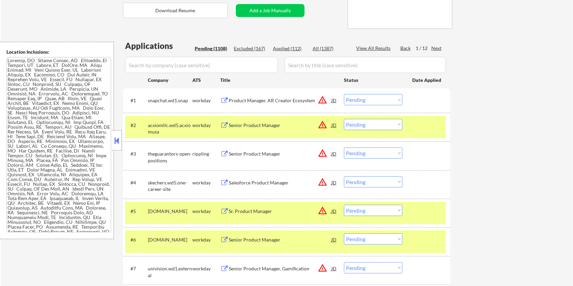
click at [437, 48] on div "Next" at bounding box center [436, 48] width 11 height 7
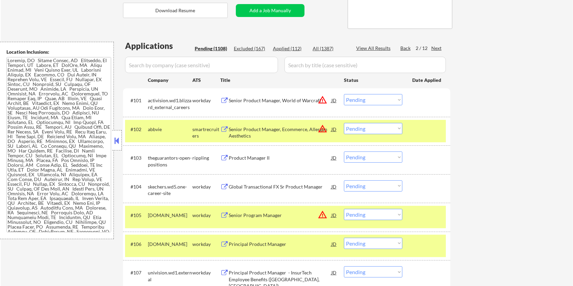
click at [437, 48] on div "Next" at bounding box center [436, 48] width 11 height 7
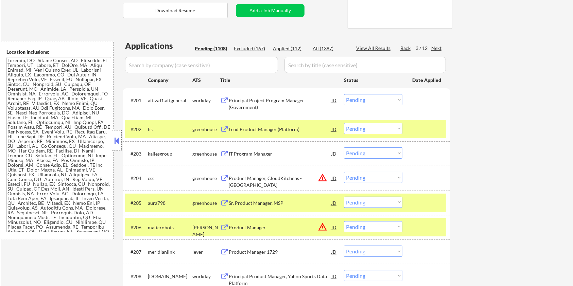
scroll to position [181, 0]
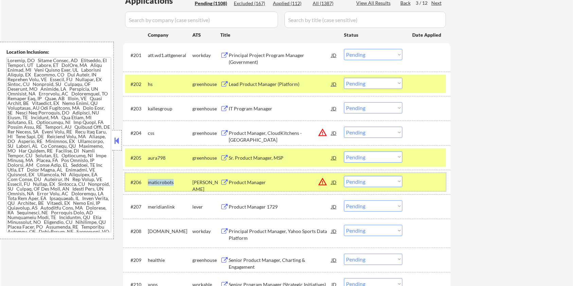
drag, startPoint x: 172, startPoint y: 180, endPoint x: 148, endPoint y: 183, distance: 24.0
click at [148, 183] on div "maticrobots" at bounding box center [170, 182] width 44 height 7
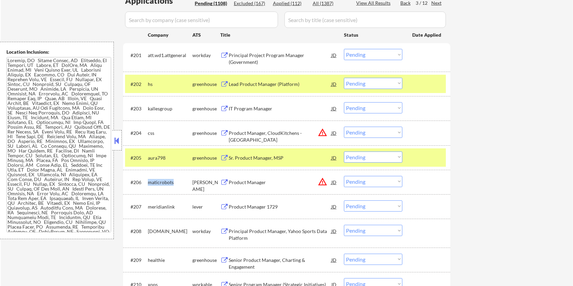
copy div "maticrobots"
click at [174, 16] on input "input" at bounding box center [201, 20] width 153 height 16
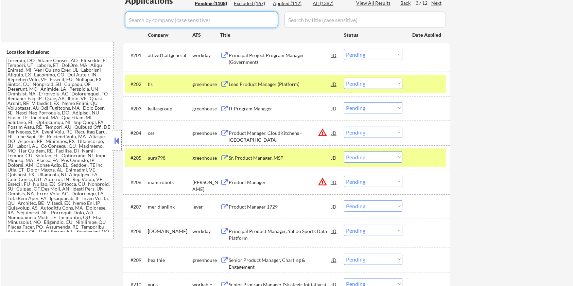
paste input "maticrobots"
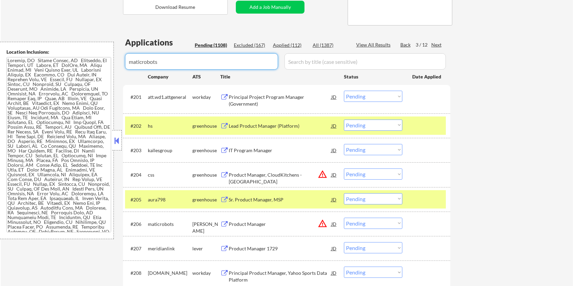
scroll to position [136, 0]
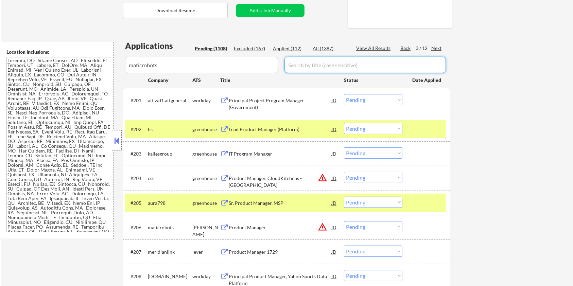
click at [305, 66] on input "input" at bounding box center [364, 65] width 161 height 16
click at [316, 49] on div "All (1387)" at bounding box center [329, 48] width 34 height 7
click at [308, 67] on input "input" at bounding box center [364, 65] width 161 height 16
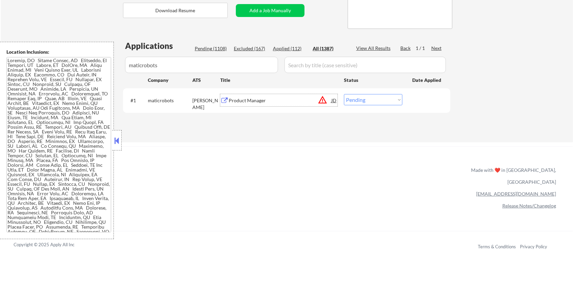
click at [249, 96] on div "Product Manager" at bounding box center [280, 100] width 103 height 12
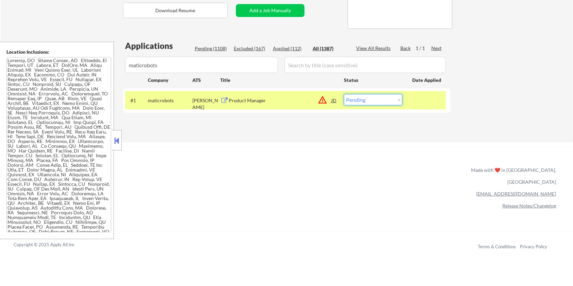
click at [377, 98] on select "Choose an option... Pending Applied Excluded (Questions) Excluded (Expired) Exc…" at bounding box center [373, 99] width 58 height 11
click at [344, 94] on select "Choose an option... Pending Applied Excluded (Questions) Excluded (Expired) Exc…" at bounding box center [373, 99] width 58 height 11
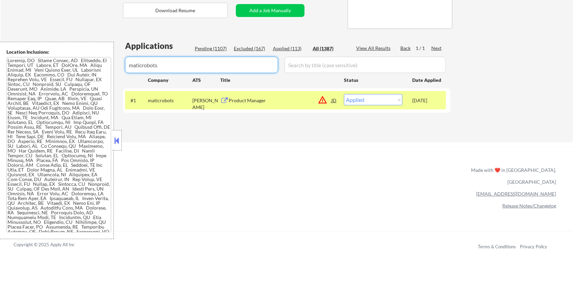
drag, startPoint x: 208, startPoint y: 69, endPoint x: 132, endPoint y: 73, distance: 75.9
click at [132, 73] on div "Applications Pending (1107) Excluded (167) Applied (113) All (1387) View All Re…" at bounding box center [286, 84] width 327 height 89
click at [212, 48] on div "Pending (1107)" at bounding box center [212, 48] width 34 height 7
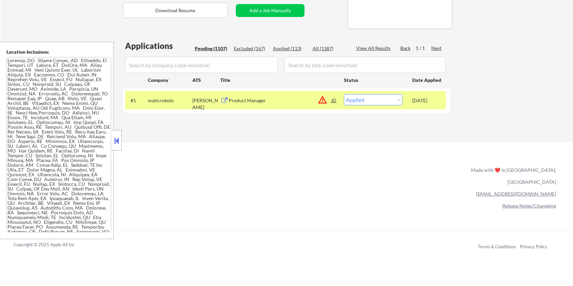
click at [432, 47] on div "Next" at bounding box center [436, 48] width 11 height 7
click at [208, 47] on div "Pending (1107)" at bounding box center [212, 48] width 34 height 7
click at [203, 61] on input "input" at bounding box center [201, 65] width 153 height 16
click at [211, 48] on div "Pending (1107)" at bounding box center [212, 48] width 34 height 7
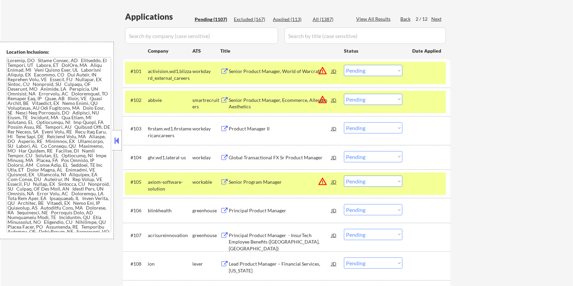
scroll to position [272, 0]
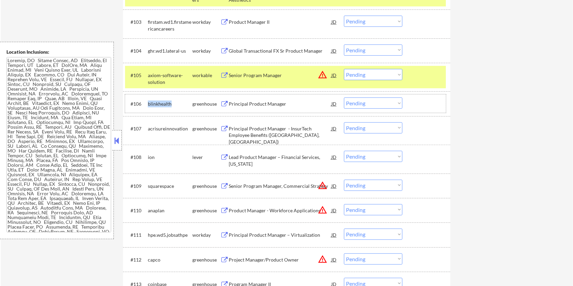
drag, startPoint x: 172, startPoint y: 102, endPoint x: 162, endPoint y: 104, distance: 9.3
click at [147, 100] on div "#106 blinkhealth greenhouse Principal Product Manager JD warning_amber Choose a…" at bounding box center [285, 103] width 321 height 18
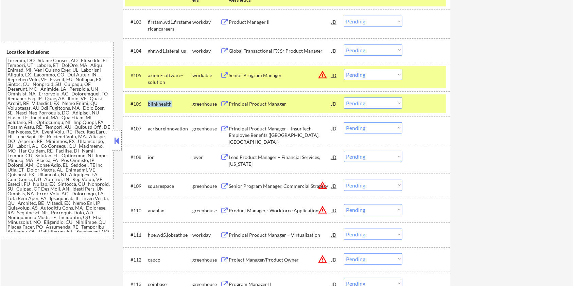
copy div "blinkhealth"
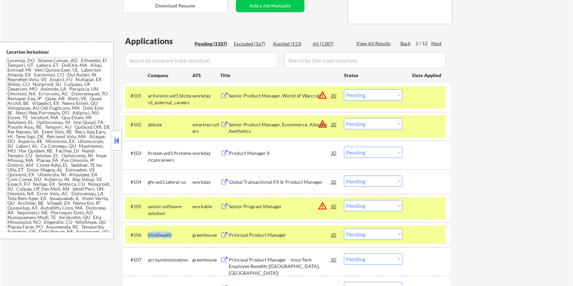
scroll to position [136, 0]
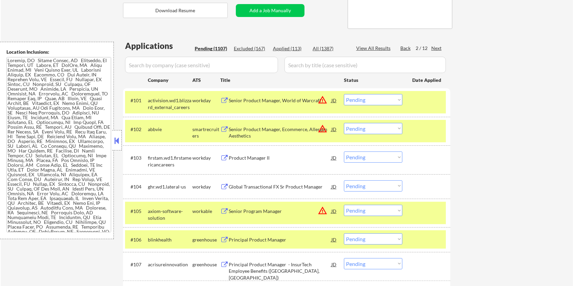
click at [201, 69] on input "input" at bounding box center [201, 65] width 153 height 16
paste input "blinkhealth"
click at [300, 65] on input "input" at bounding box center [364, 65] width 161 height 16
click at [323, 45] on div "All (1387)" at bounding box center [329, 48] width 34 height 7
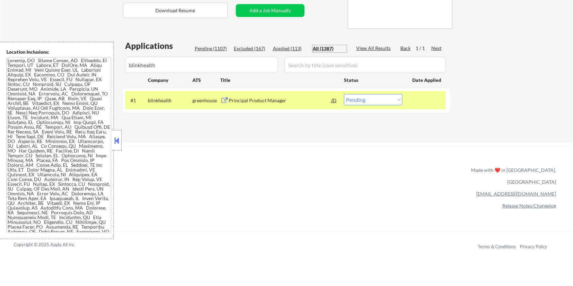
click at [290, 101] on div "Principal Product Manager" at bounding box center [280, 100] width 103 height 7
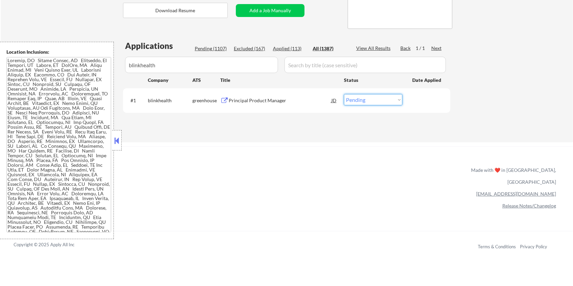
click at [367, 103] on select "Choose an option... Pending Applied Excluded (Questions) Excluded (Expired) Exc…" at bounding box center [373, 99] width 58 height 11
click at [344, 94] on select "Choose an option... Pending Applied Excluded (Questions) Excluded (Expired) Exc…" at bounding box center [373, 99] width 58 height 11
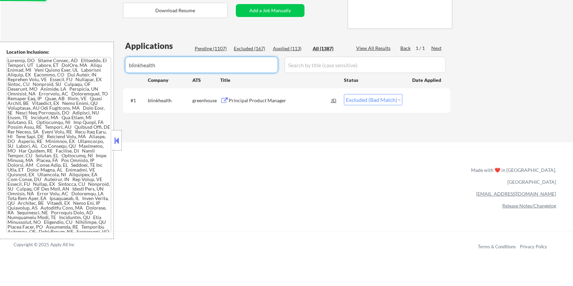
drag, startPoint x: 168, startPoint y: 63, endPoint x: 78, endPoint y: 75, distance: 90.9
click at [78, 75] on body "← Return to /applysquad Mailslurp Inbox Job Search Builder [PERSON_NAME] User E…" at bounding box center [286, 7] width 573 height 286
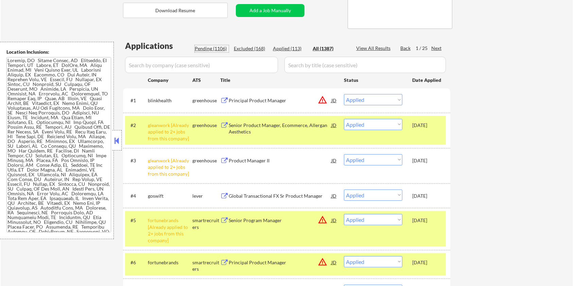
click at [206, 49] on div "Pending (1106)" at bounding box center [212, 48] width 34 height 7
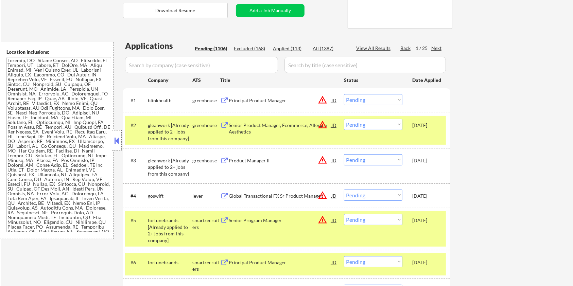
click at [202, 64] on input "input" at bounding box center [201, 65] width 153 height 16
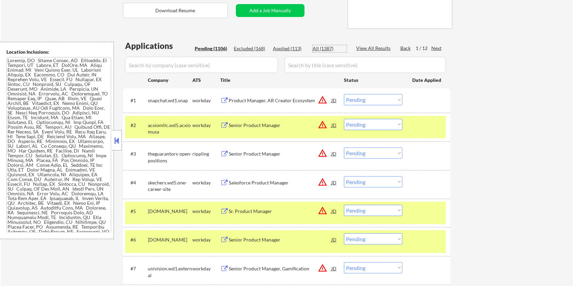
click at [316, 49] on div "All (1387)" at bounding box center [329, 48] width 34 height 7
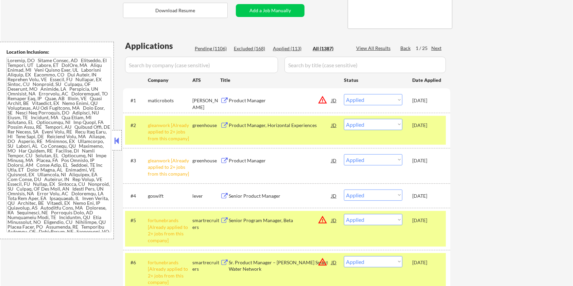
click at [213, 49] on div "Pending (1106)" at bounding box center [212, 48] width 34 height 7
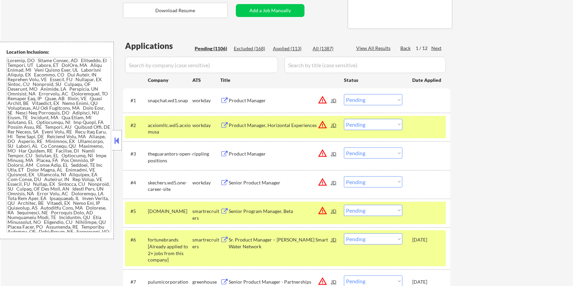
click at [217, 62] on input "input" at bounding box center [201, 65] width 153 height 16
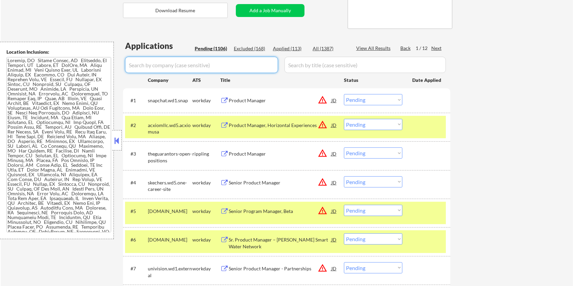
click at [439, 47] on div "Next" at bounding box center [436, 48] width 11 height 7
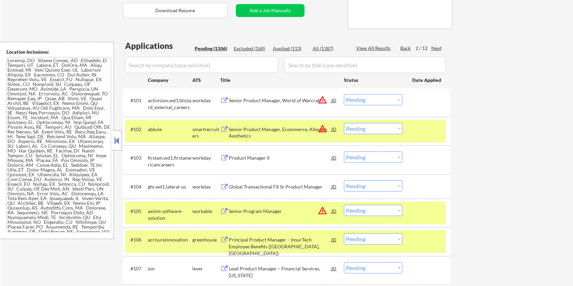
click at [440, 45] on div "Next" at bounding box center [436, 48] width 11 height 7
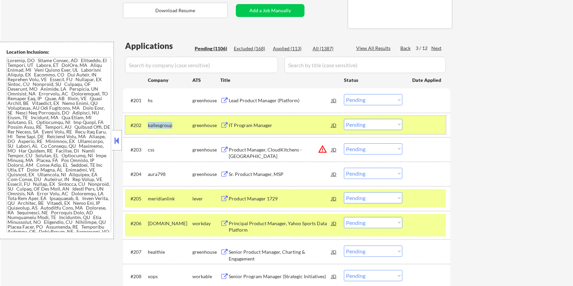
drag, startPoint x: 174, startPoint y: 123, endPoint x: 147, endPoint y: 123, distance: 27.2
click at [147, 123] on div "#202 kallesgroup greenhouse IT Program Manager JD warning_amber Choose an optio…" at bounding box center [285, 125] width 321 height 18
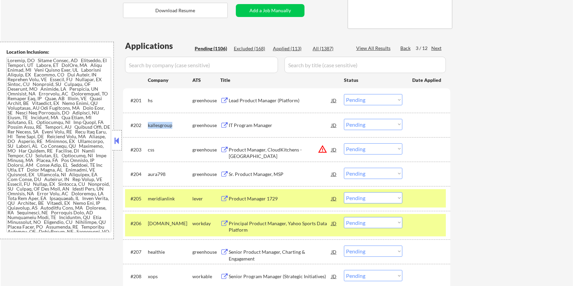
copy div "kallesgroup"
click at [144, 58] on input "input" at bounding box center [201, 65] width 153 height 16
paste input "kallesgroup"
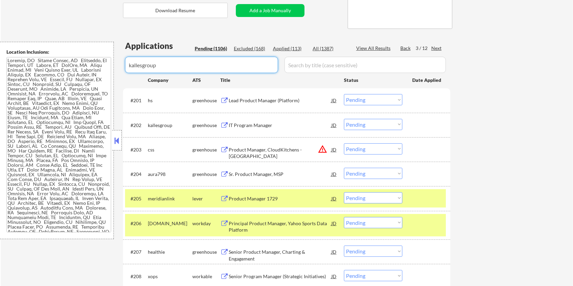
click at [297, 61] on input "input" at bounding box center [364, 65] width 161 height 16
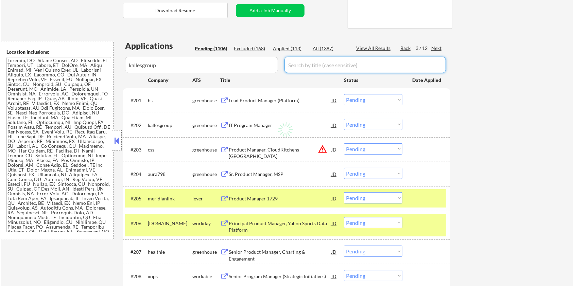
click at [321, 47] on div "All (1387)" at bounding box center [329, 48] width 34 height 7
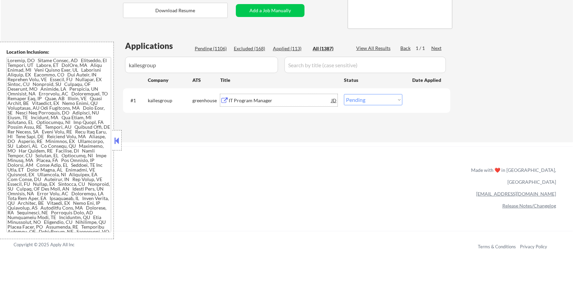
click at [239, 98] on div "IT Program Manager" at bounding box center [280, 100] width 103 height 7
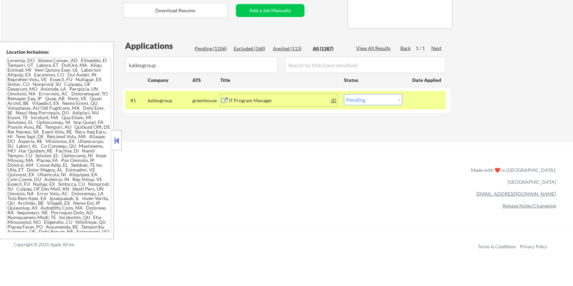
click at [379, 98] on select "Choose an option... Pending Applied Excluded (Questions) Excluded (Expired) Exc…" at bounding box center [373, 99] width 58 height 11
click at [344, 94] on select "Choose an option... Pending Applied Excluded (Questions) Excluded (Expired) Exc…" at bounding box center [373, 99] width 58 height 11
drag, startPoint x: 178, startPoint y: 58, endPoint x: 79, endPoint y: 71, distance: 99.7
click at [79, 71] on body "← Return to /applysquad Mailslurp Inbox Job Search Builder [PERSON_NAME] User E…" at bounding box center [286, 7] width 573 height 286
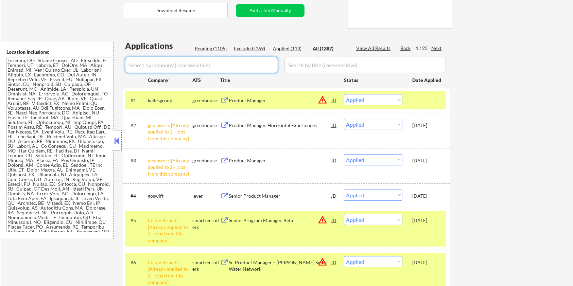
click at [210, 48] on div "Pending (1105)" at bounding box center [212, 48] width 34 height 7
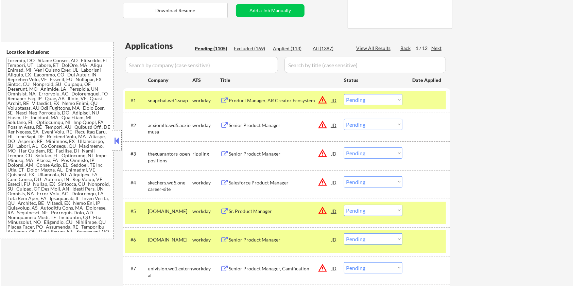
click at [212, 67] on input "input" at bounding box center [201, 65] width 153 height 16
click at [314, 48] on div "All (1387)" at bounding box center [329, 48] width 34 height 7
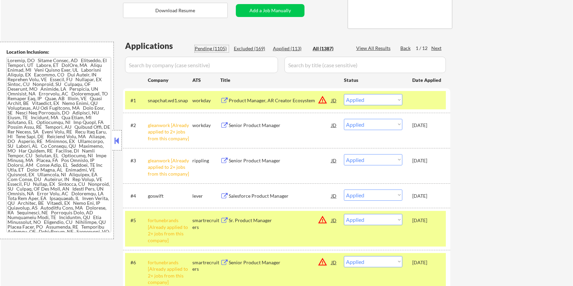
click at [217, 47] on div "Pending (1105)" at bounding box center [212, 48] width 34 height 7
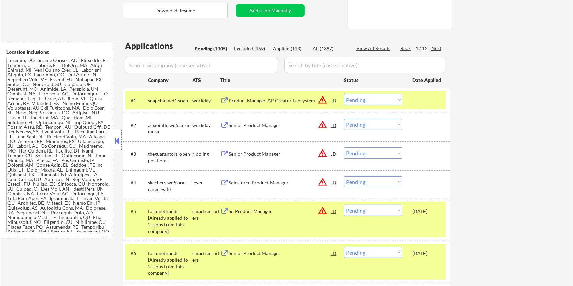
click at [217, 61] on input "input" at bounding box center [201, 65] width 153 height 16
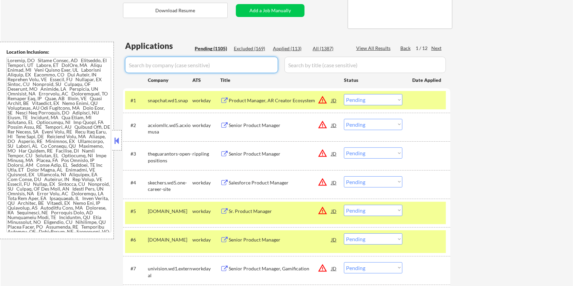
click at [436, 52] on div "Next" at bounding box center [436, 48] width 11 height 7
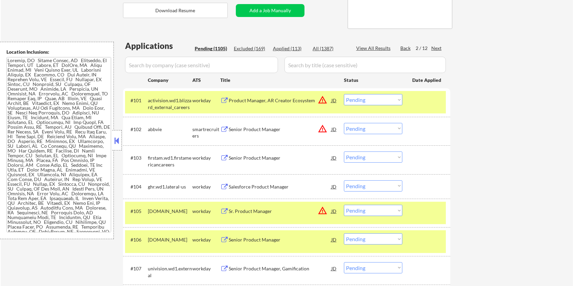
click at [437, 47] on div "Next" at bounding box center [436, 48] width 11 height 7
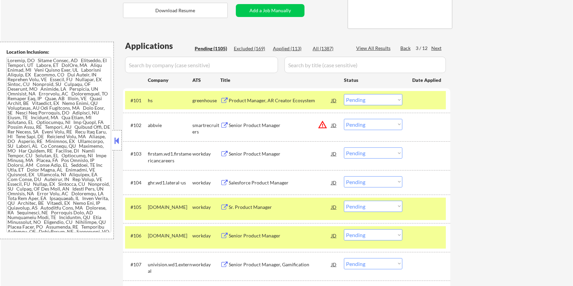
click at [437, 47] on div "Next" at bounding box center [436, 48] width 11 height 7
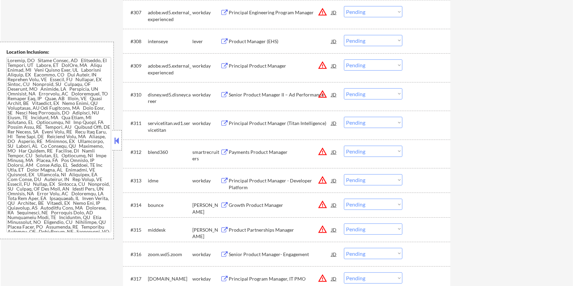
scroll to position [408, 0]
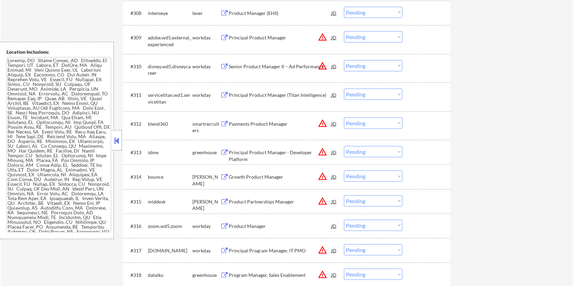
click at [215, 175] on div "[PERSON_NAME]" at bounding box center [206, 180] width 28 height 13
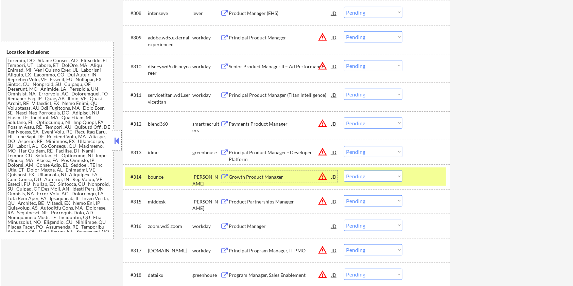
click at [238, 175] on div "Growth Product Manager" at bounding box center [280, 177] width 103 height 7
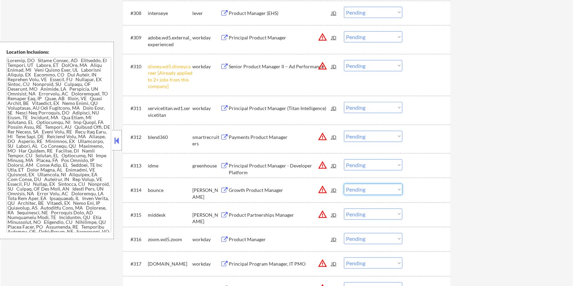
click at [361, 188] on select "Choose an option... Pending Applied Excluded (Questions) Excluded (Expired) Exc…" at bounding box center [373, 189] width 58 height 11
click at [344, 184] on select "Choose an option... Pending Applied Excluded (Questions) Excluded (Expired) Exc…" at bounding box center [373, 189] width 58 height 11
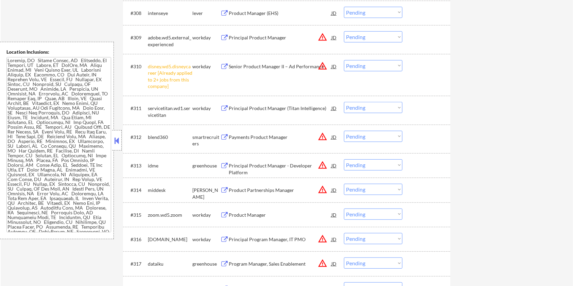
click at [375, 67] on select "Choose an option... Pending Applied Excluded (Questions) Excluded (Expired) Exc…" at bounding box center [373, 65] width 58 height 11
click at [344, 60] on select "Choose an option... Pending Applied Excluded (Questions) Excluded (Expired) Exc…" at bounding box center [373, 65] width 58 height 11
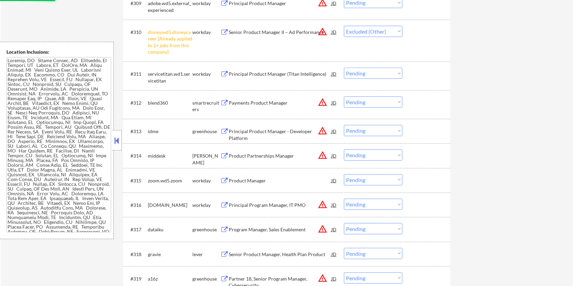
scroll to position [453, 0]
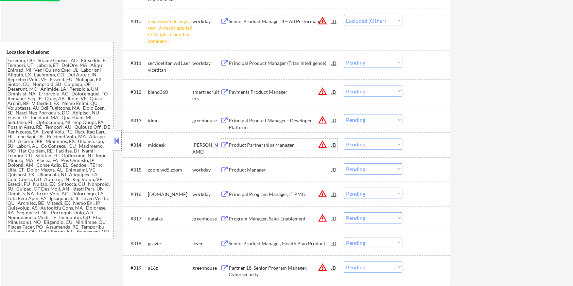
click at [260, 144] on div "Product Partnerships Manager" at bounding box center [280, 145] width 103 height 7
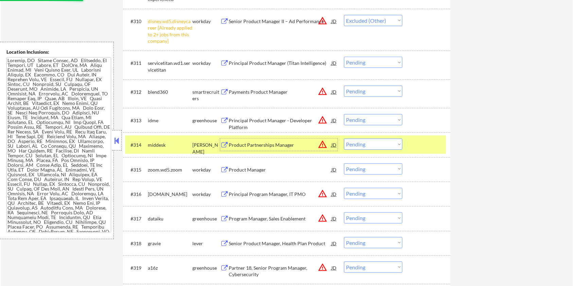
click at [367, 144] on select "Choose an option... Pending Applied Excluded (Questions) Excluded (Expired) Exc…" at bounding box center [373, 144] width 58 height 11
click at [370, 145] on select "Choose an option... Pending Applied Excluded (Questions) Excluded (Expired) Exc…" at bounding box center [373, 144] width 58 height 11
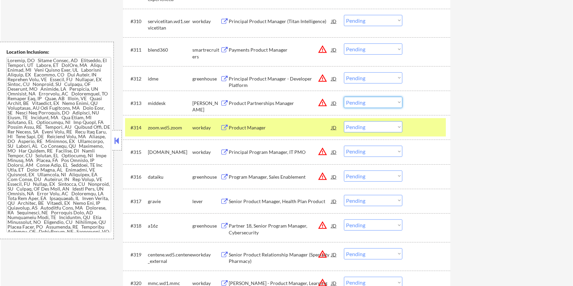
click at [367, 101] on select "Choose an option... Pending Applied Excluded (Questions) Excluded (Expired) Exc…" at bounding box center [373, 102] width 58 height 11
click at [247, 101] on div "Product Partnerships Manager" at bounding box center [280, 103] width 103 height 7
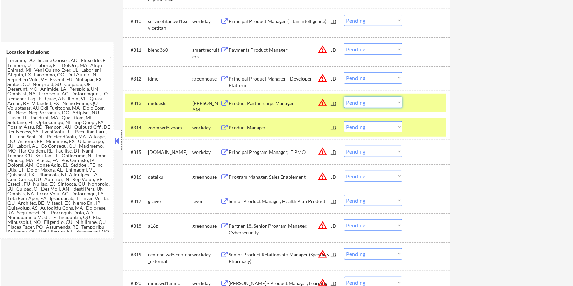
click at [370, 103] on select "Choose an option... Pending Applied Excluded (Questions) Excluded (Expired) Exc…" at bounding box center [373, 102] width 58 height 11
click at [344, 97] on select "Choose an option... Pending Applied Excluded (Questions) Excluded (Expired) Exc…" at bounding box center [373, 102] width 58 height 11
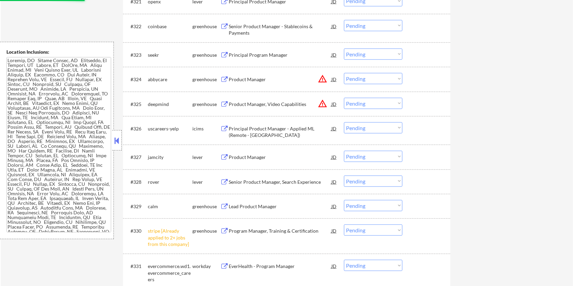
scroll to position [860, 0]
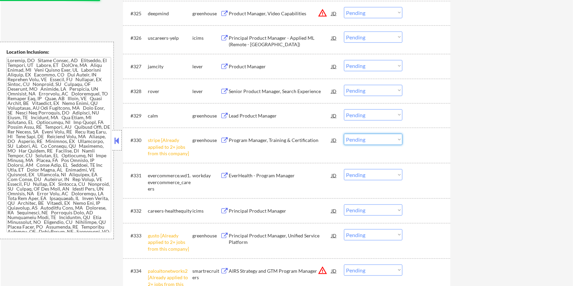
click at [382, 141] on select "Choose an option... Pending Applied Excluded (Questions) Excluded (Expired) Exc…" at bounding box center [373, 139] width 58 height 11
click at [344, 134] on select "Choose an option... Pending Applied Excluded (Questions) Excluded (Expired) Exc…" at bounding box center [373, 139] width 58 height 11
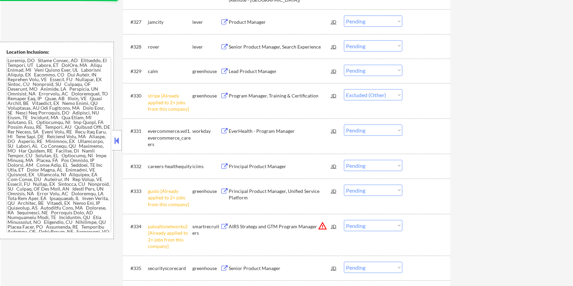
scroll to position [951, 0]
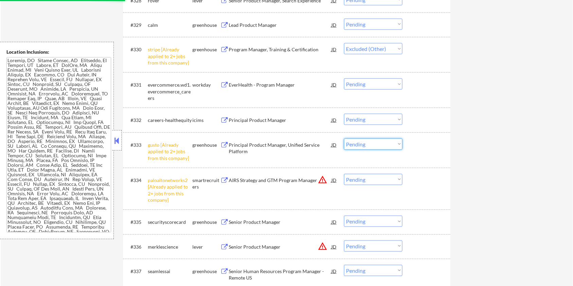
click at [385, 145] on select "Choose an option... Pending Applied Excluded (Questions) Excluded (Expired) Exc…" at bounding box center [373, 144] width 58 height 11
click at [344, 139] on select "Choose an option... Pending Applied Excluded (Questions) Excluded (Expired) Exc…" at bounding box center [373, 144] width 58 height 11
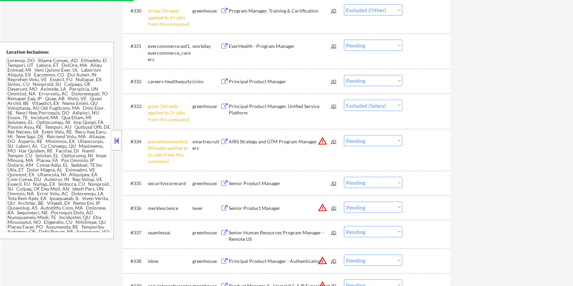
scroll to position [996, 0]
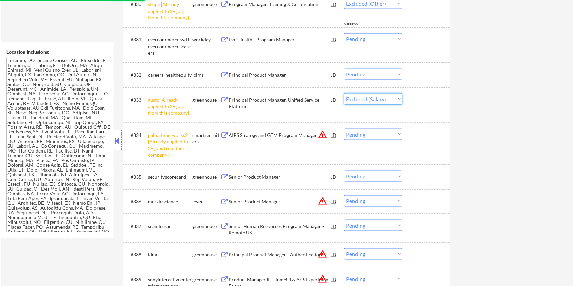
click at [379, 97] on select "Choose an option... Pending Applied Excluded (Questions) Excluded (Expired) Exc…" at bounding box center [373, 98] width 58 height 11
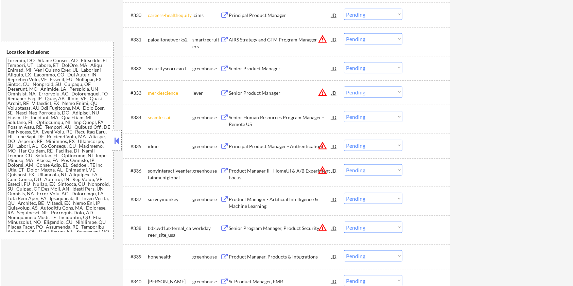
click at [391, 94] on select "Choose an option... Pending Applied Excluded (Questions) Excluded (Expired) Exc…" at bounding box center [373, 92] width 58 height 11
click at [344, 87] on select "Choose an option... Pending Applied Excluded (Questions) Excluded (Expired) Exc…" at bounding box center [373, 92] width 58 height 11
click at [377, 118] on select "Choose an option... Pending Applied Excluded (Questions) Excluded (Expired) Exc…" at bounding box center [373, 116] width 58 height 11
click at [344, 111] on select "Choose an option... Pending Applied Excluded (Questions) Excluded (Expired) Exc…" at bounding box center [373, 116] width 58 height 11
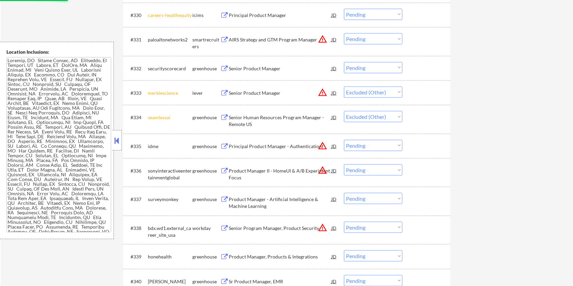
scroll to position [951, 0]
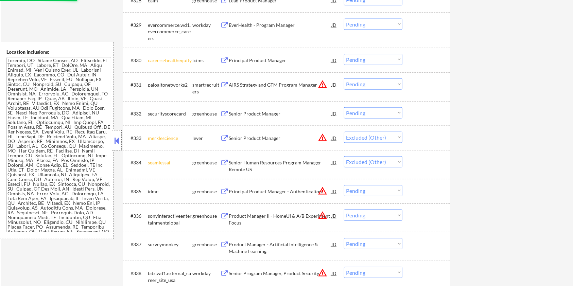
click at [383, 59] on select "Choose an option... Pending Applied Excluded (Questions) Excluded (Expired) Exc…" at bounding box center [373, 59] width 58 height 11
click at [344, 54] on select "Choose an option... Pending Applied Excluded (Questions) Excluded (Expired) Exc…" at bounding box center [373, 59] width 58 height 11
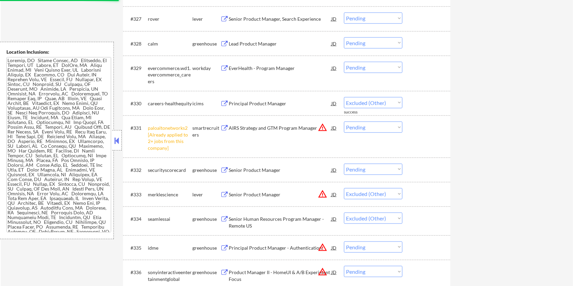
scroll to position [906, 0]
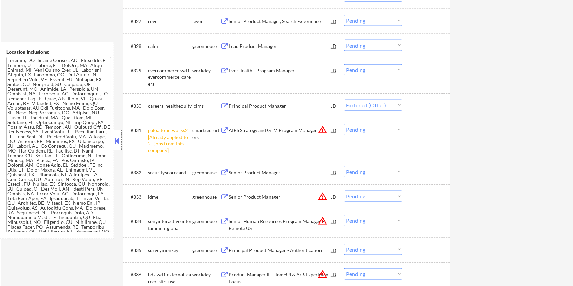
click at [360, 132] on select "Choose an option... Pending Applied Excluded (Questions) Excluded (Expired) Exc…" at bounding box center [373, 129] width 58 height 11
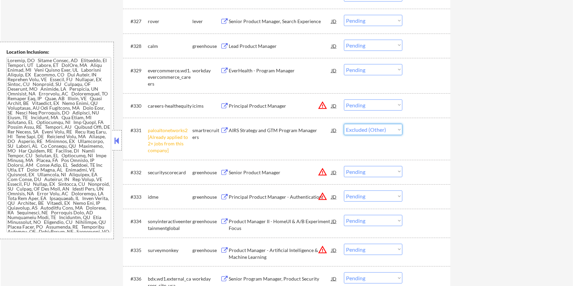
click at [344, 124] on select "Choose an option... Pending Applied Excluded (Questions) Excluded (Expired) Exc…" at bounding box center [373, 129] width 58 height 11
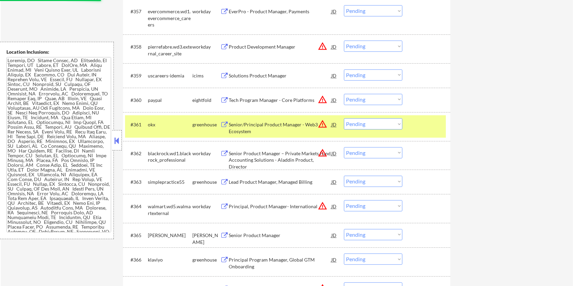
scroll to position [1766, 0]
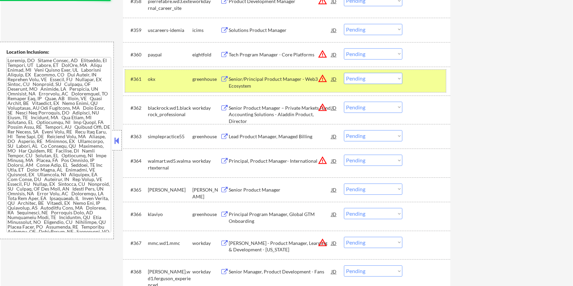
click at [419, 77] on div at bounding box center [427, 79] width 30 height 12
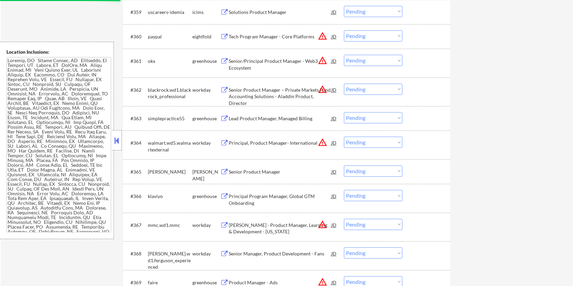
scroll to position [1811, 0]
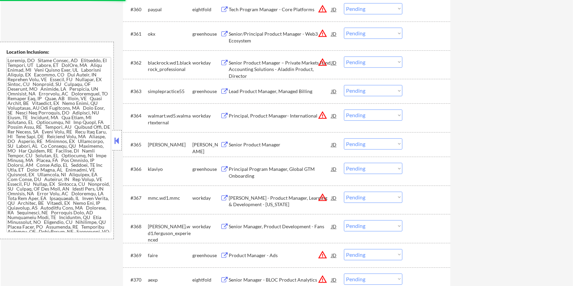
click at [257, 143] on div "Senior Product Manager" at bounding box center [280, 144] width 103 height 7
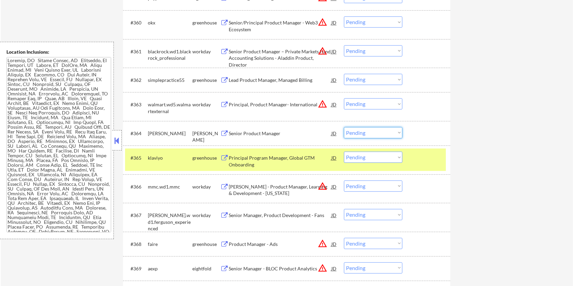
click at [361, 132] on select "Choose an option... Pending Applied Excluded (Questions) Excluded (Expired) Exc…" at bounding box center [373, 132] width 58 height 11
click at [344, 127] on select "Choose an option... Pending Applied Excluded (Questions) Excluded (Expired) Exc…" at bounding box center [373, 132] width 58 height 11
click at [431, 164] on div "#365 klaviyo greenhouse Principal Program Manager, Global GTM Onboarding JD war…" at bounding box center [285, 159] width 321 height 22
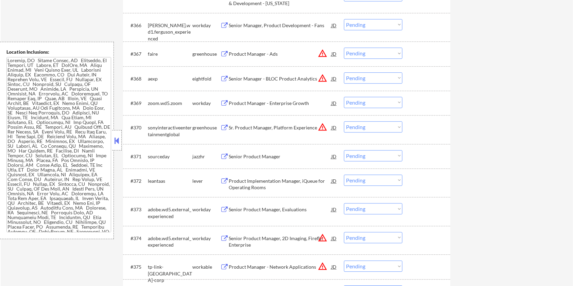
scroll to position [1992, 0]
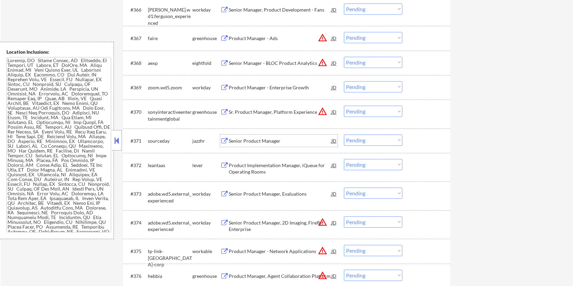
click at [268, 139] on div "Senior Product Manager" at bounding box center [280, 141] width 103 height 7
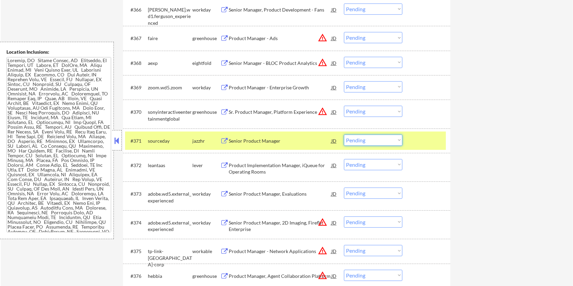
click at [372, 140] on select "Choose an option... Pending Applied Excluded (Questions) Excluded (Expired) Exc…" at bounding box center [373, 140] width 58 height 11
click at [344, 135] on select "Choose an option... Pending Applied Excluded (Questions) Excluded (Expired) Exc…" at bounding box center [373, 140] width 58 height 11
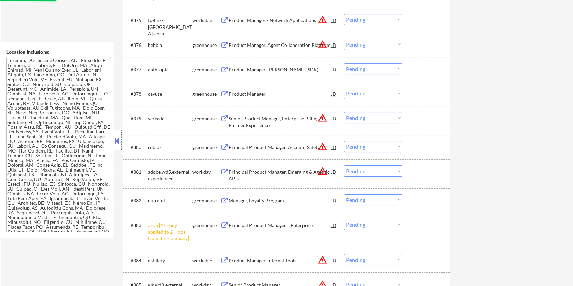
scroll to position [2264, 0]
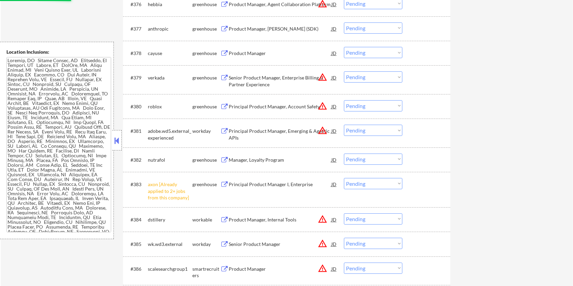
click at [392, 184] on select "Choose an option... Pending Applied Excluded (Questions) Excluded (Expired) Exc…" at bounding box center [373, 183] width 58 height 11
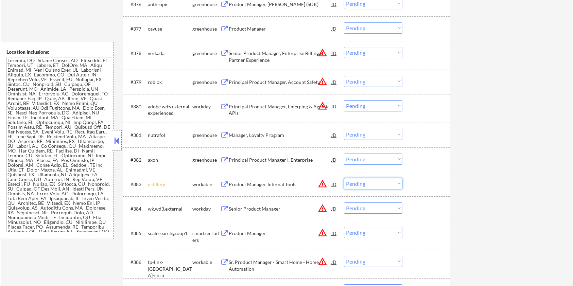
click at [437, 156] on div at bounding box center [427, 160] width 30 height 12
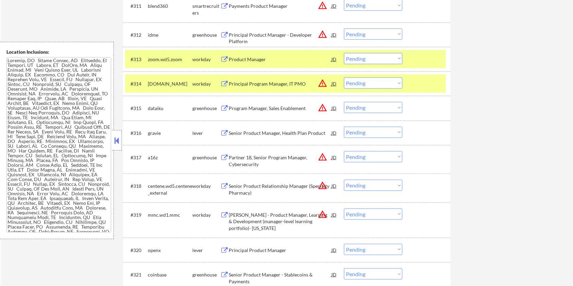
scroll to position [190, 0]
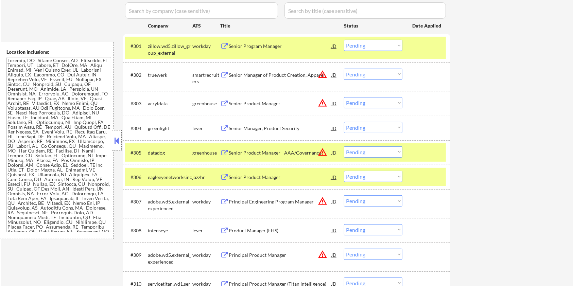
click at [421, 57] on div "#301 zillow.wd5.zillow_group_external workday Senior Program Manager JD warning…" at bounding box center [285, 48] width 321 height 22
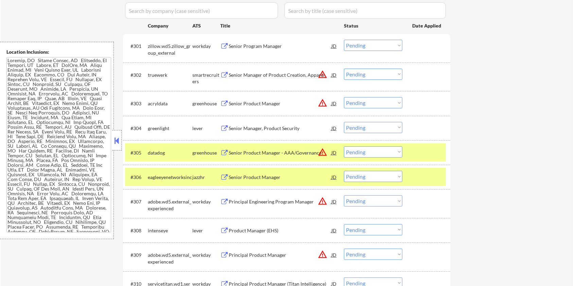
click at [424, 155] on div at bounding box center [427, 152] width 30 height 12
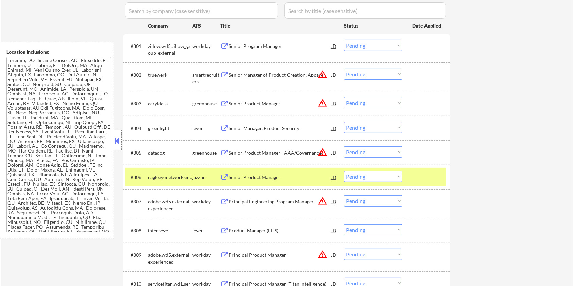
click at [423, 175] on div at bounding box center [427, 177] width 30 height 12
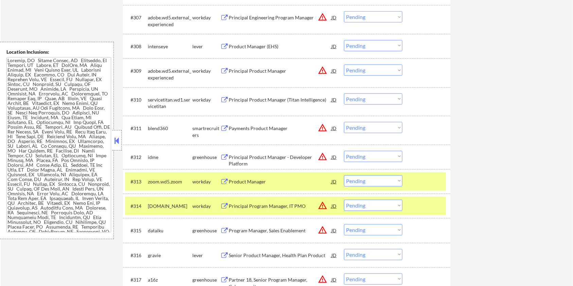
scroll to position [417, 0]
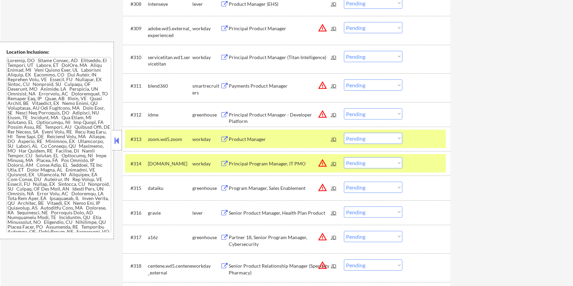
click at [432, 136] on div at bounding box center [427, 139] width 30 height 12
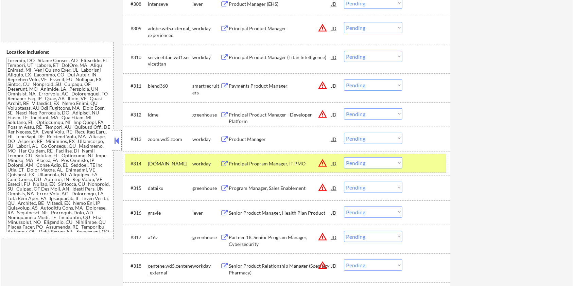
click at [418, 165] on div at bounding box center [427, 163] width 30 height 12
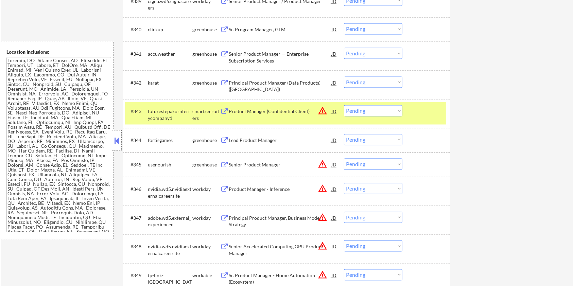
scroll to position [1323, 0]
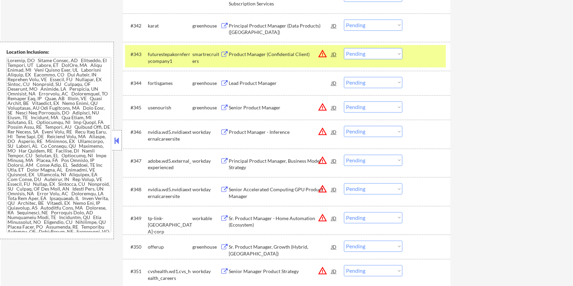
click at [411, 52] on div "#343 futurestepakornferrycompany1 smartrecruiters Product Manager (Confidential…" at bounding box center [285, 56] width 321 height 22
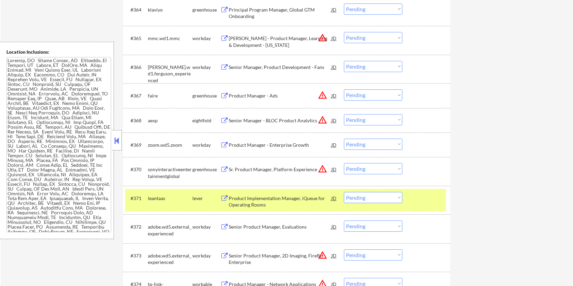
scroll to position [1956, 0]
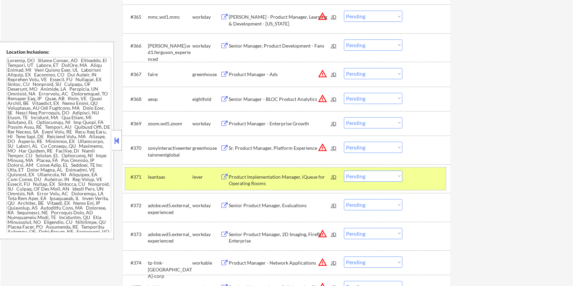
click at [428, 176] on div at bounding box center [427, 177] width 30 height 12
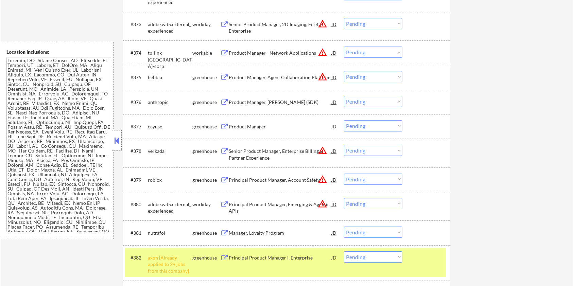
scroll to position [2228, 0]
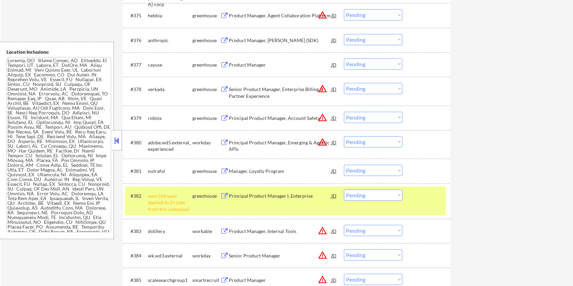
click at [422, 200] on div at bounding box center [427, 196] width 30 height 12
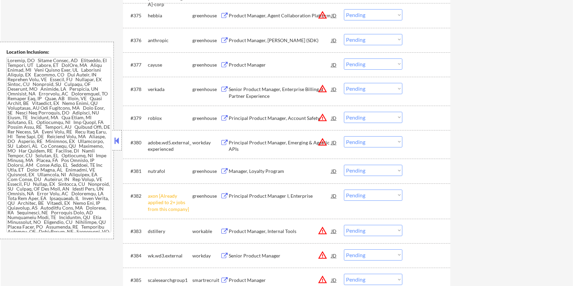
click at [393, 195] on select "Choose an option... Pending Applied Excluded (Questions) Excluded (Expired) Exc…" at bounding box center [373, 195] width 58 height 11
click at [344, 190] on select "Choose an option... Pending Applied Excluded (Questions) Excluded (Expired) Exc…" at bounding box center [373, 195] width 58 height 11
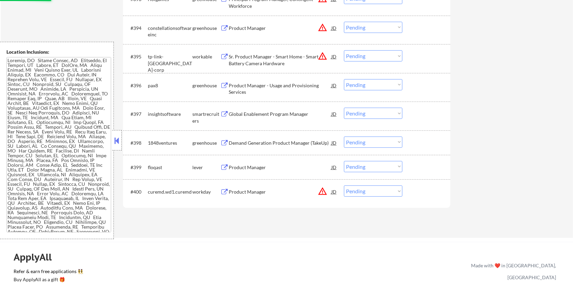
scroll to position [2726, 0]
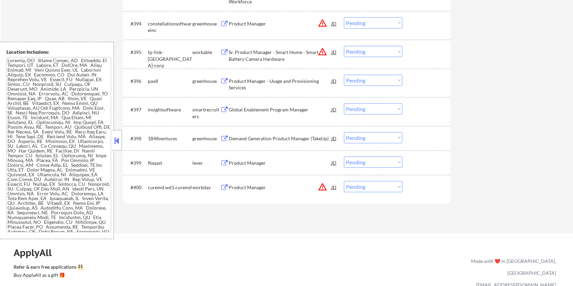
click at [231, 158] on div "Product Manager" at bounding box center [280, 163] width 103 height 12
